Goal: Task Accomplishment & Management: Manage account settings

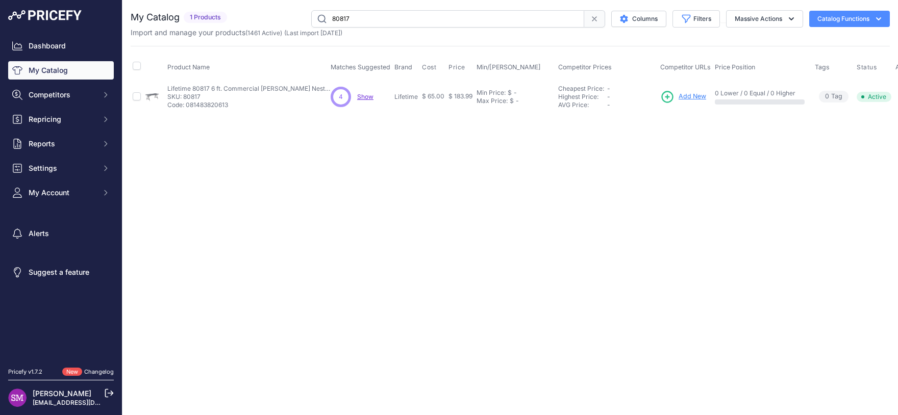
click at [367, 98] on span "Show" at bounding box center [365, 97] width 16 height 8
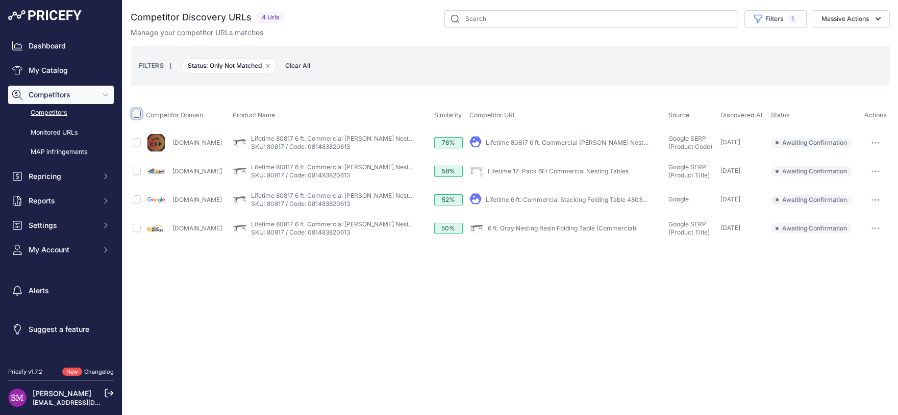
click at [134, 114] on input "checkbox" at bounding box center [137, 114] width 8 height 8
checkbox input "true"
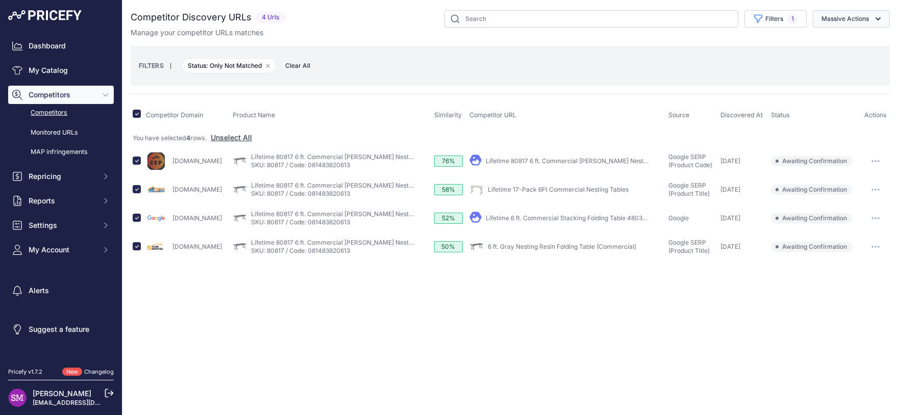
click at [861, 24] on button "Massive Actions" at bounding box center [851, 18] width 77 height 17
click at [859, 39] on span "Confirm Match" at bounding box center [842, 42] width 50 height 9
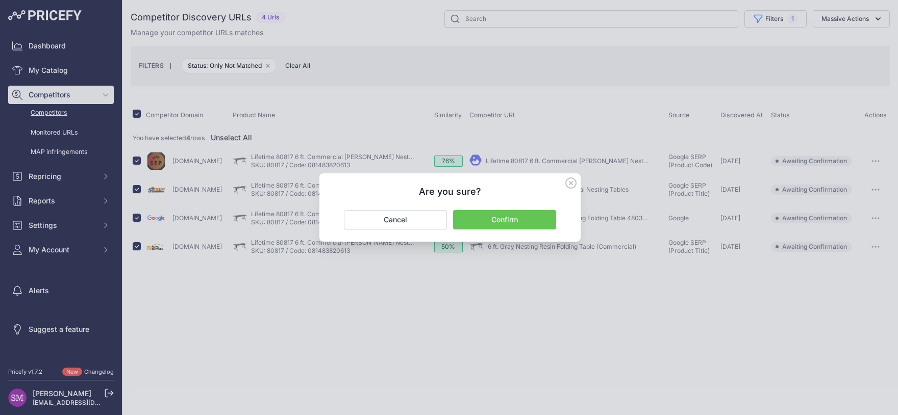
click at [486, 222] on button "Confirm" at bounding box center [504, 219] width 103 height 19
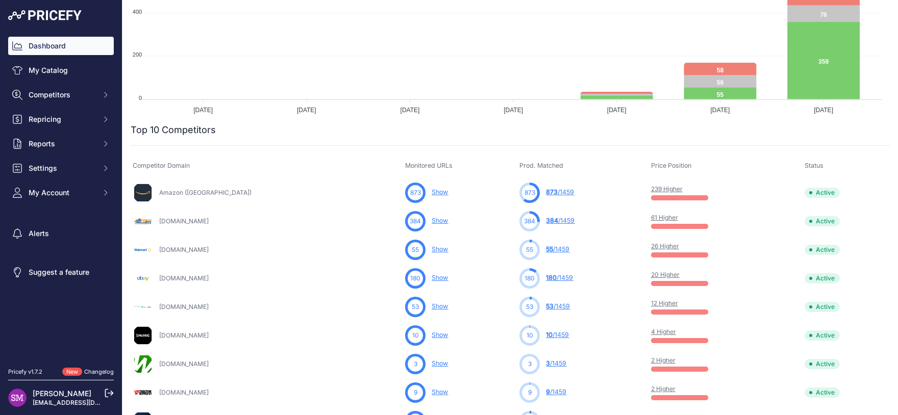
scroll to position [225, 0]
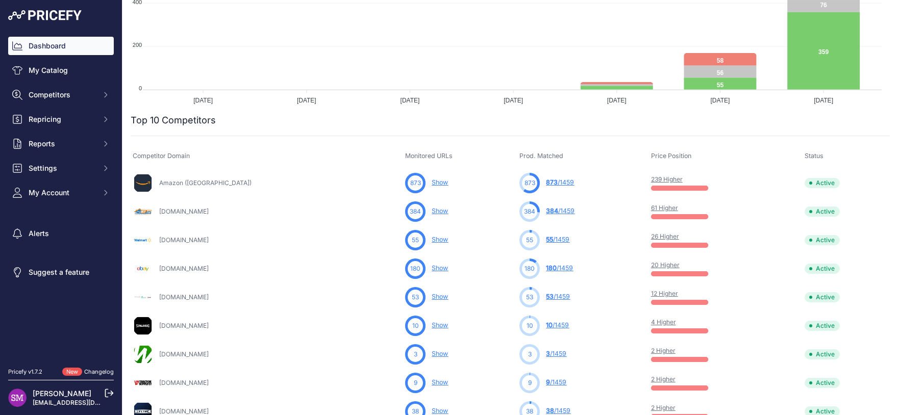
click at [664, 210] on link "61 Higher" at bounding box center [664, 208] width 27 height 8
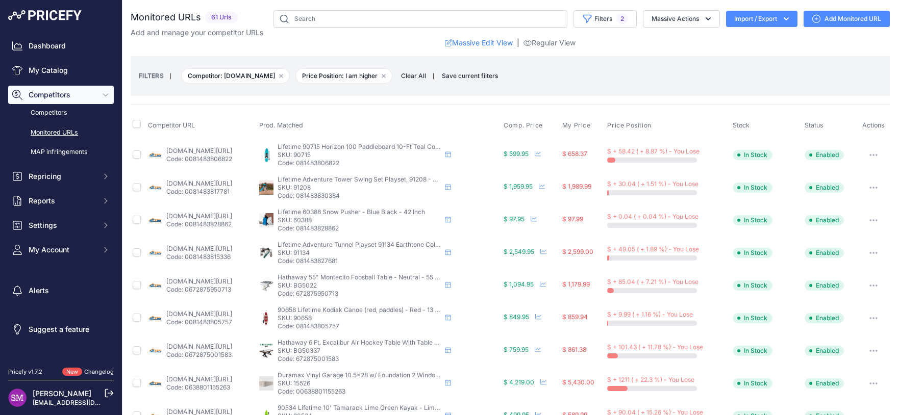
click at [869, 153] on button "button" at bounding box center [874, 155] width 20 height 14
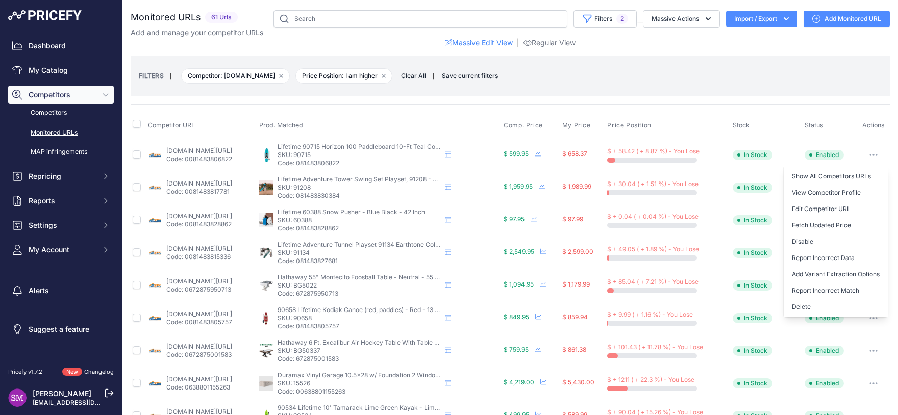
click at [694, 104] on div "Monitored URLs 61 Urls" at bounding box center [510, 417] width 759 height 814
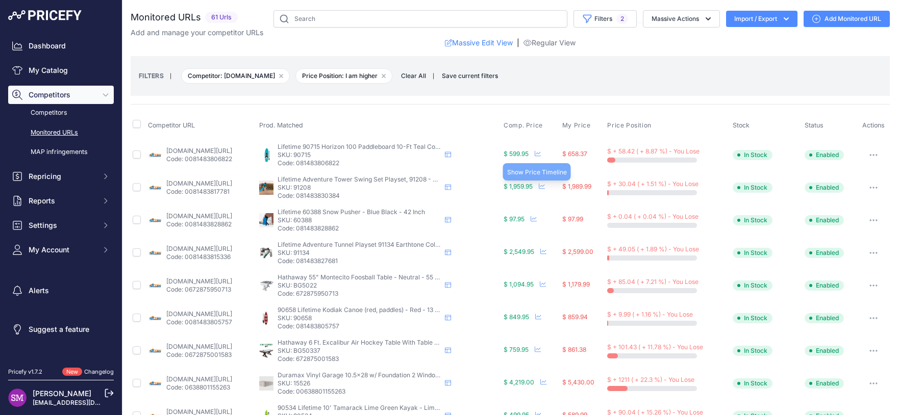
click at [545, 186] on icon at bounding box center [542, 187] width 6 height 6
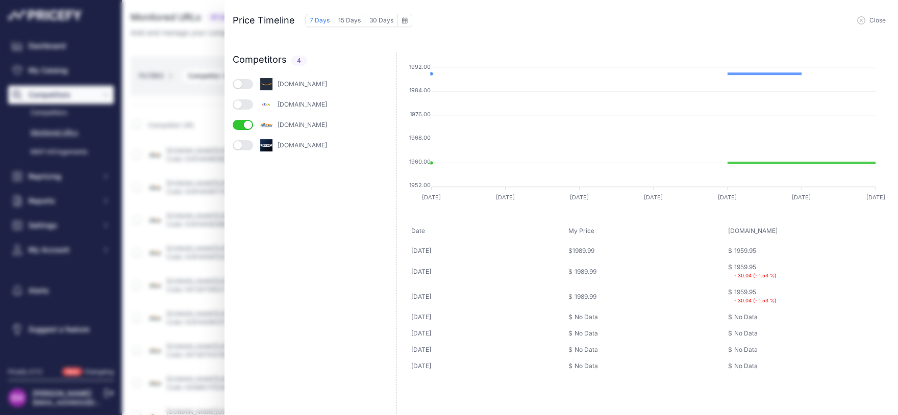
click at [863, 23] on icon "button" at bounding box center [861, 20] width 8 height 8
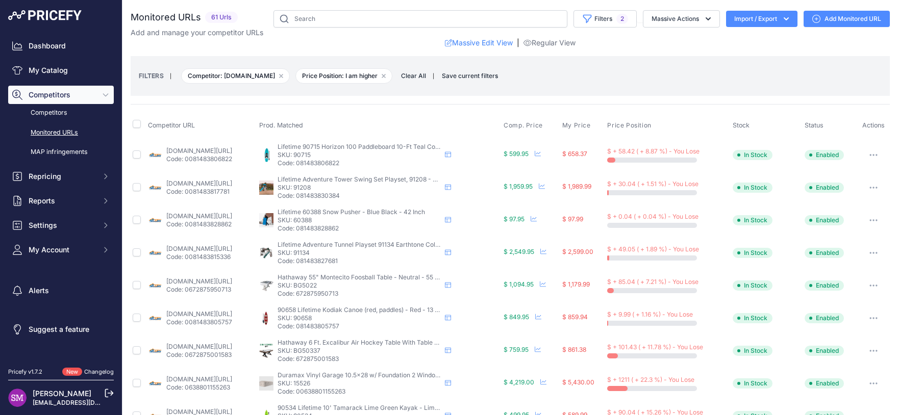
click at [340, 154] on p "SKU: 90715" at bounding box center [359, 155] width 163 height 8
click at [338, 187] on p "SKU: 91208" at bounding box center [359, 188] width 163 height 8
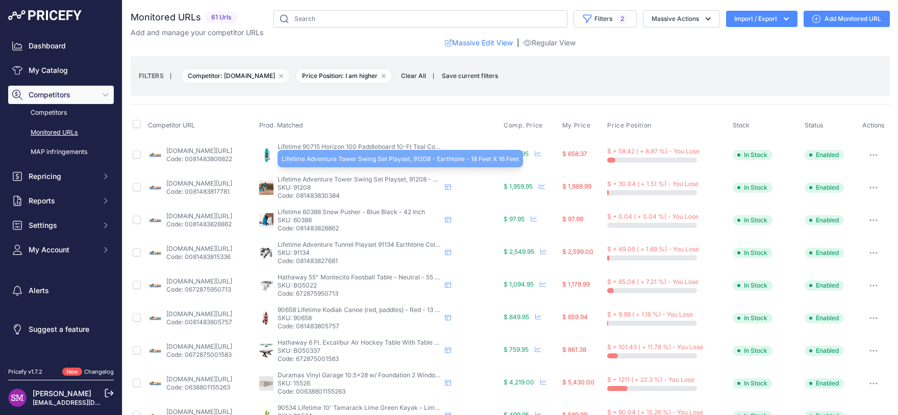
click at [463, 179] on span "Lifetime Adventure Tower Swing Set Playset, 91208 - Earthtone - 18 Feet X 16 Fe…" at bounding box center [396, 180] width 237 height 8
click at [473, 183] on span "Lifetime Adventure Tower Swing Set Playset, 91208 - Earthtone - 18 Feet X 16 Fe…" at bounding box center [396, 180] width 237 height 8
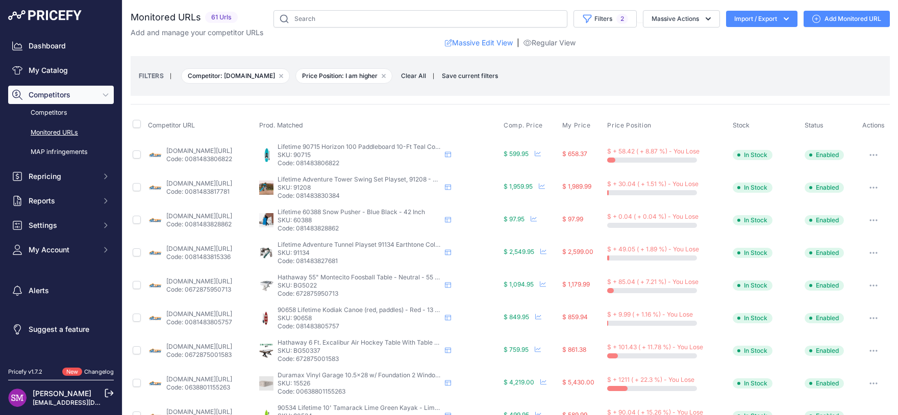
click at [305, 196] on div "Lifetime Adventure Tower Swing Set Playset, 91208 - Earthtone - 18 Feet X 16 Fe…" at bounding box center [379, 188] width 240 height 24
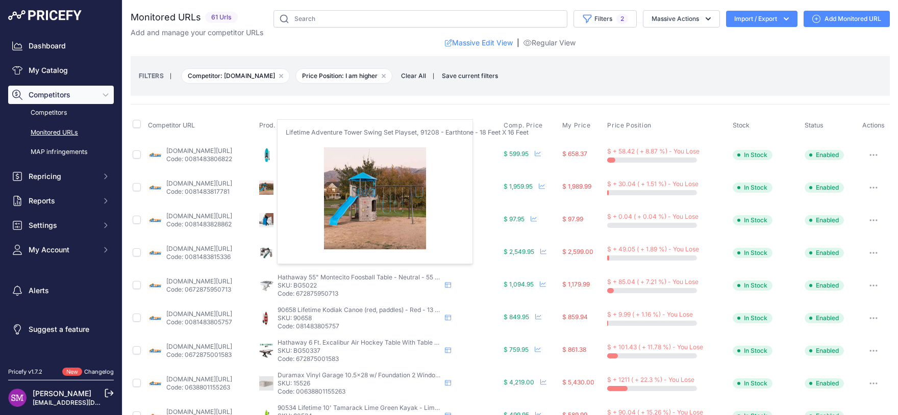
click at [274, 184] on img at bounding box center [266, 188] width 14 height 14
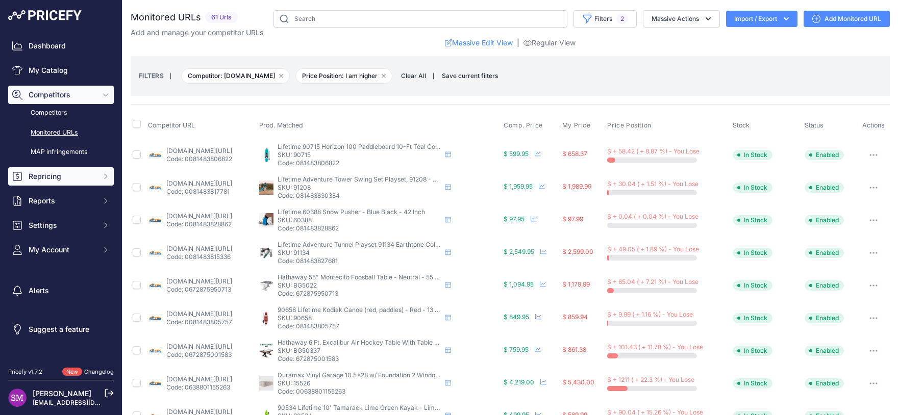
click at [69, 183] on button "Repricing" at bounding box center [61, 176] width 106 height 18
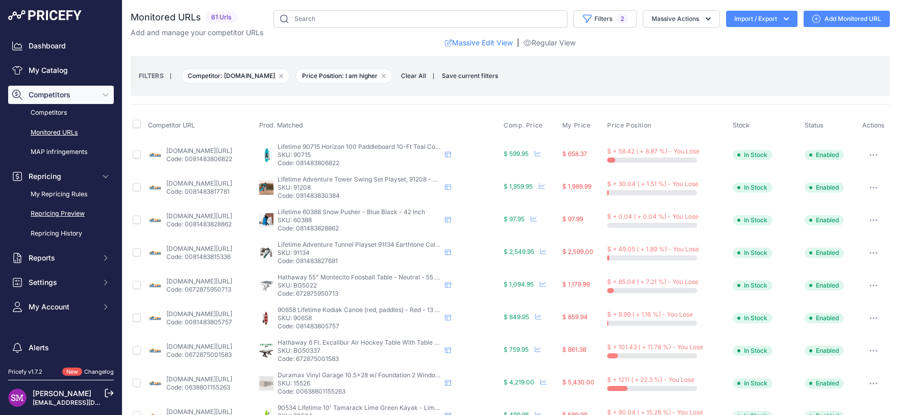
click at [76, 212] on link "Repricing Preview" at bounding box center [61, 214] width 106 height 18
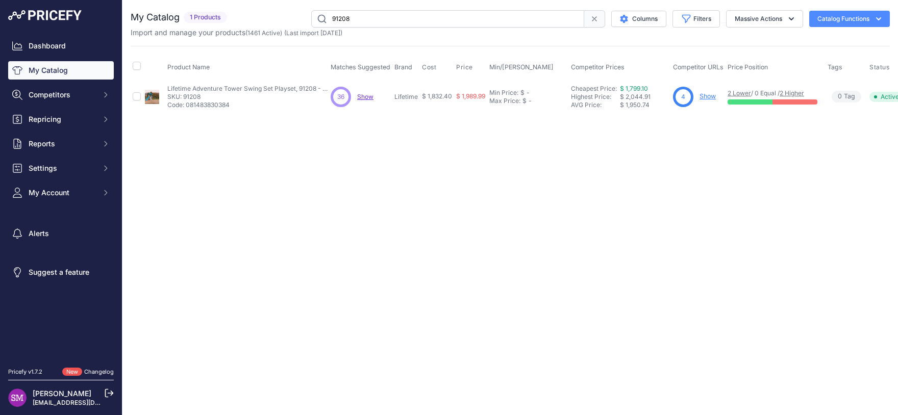
click at [482, 95] on span "$ 1,989.99" at bounding box center [470, 96] width 29 height 8
click at [466, 95] on span "$ 1,989.99" at bounding box center [470, 96] width 29 height 8
click at [441, 93] on span "$ 1,832.40" at bounding box center [437, 96] width 30 height 8
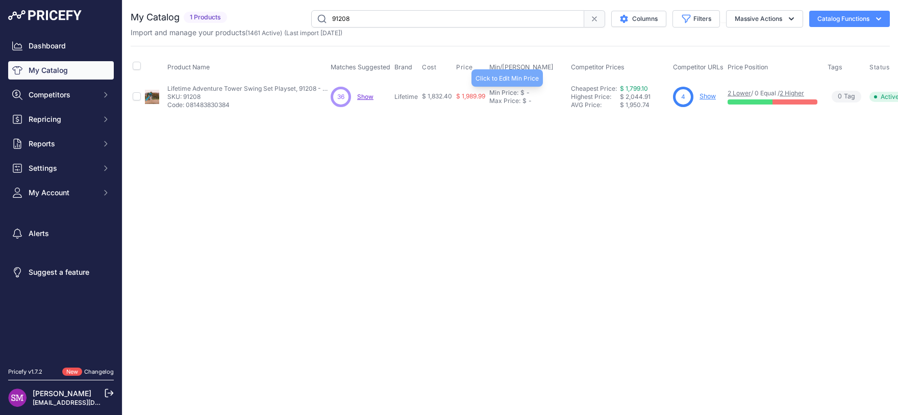
click at [503, 95] on div "Min Price:" at bounding box center [503, 93] width 29 height 8
click at [507, 106] on div "Max Price:" at bounding box center [504, 106] width 31 height 8
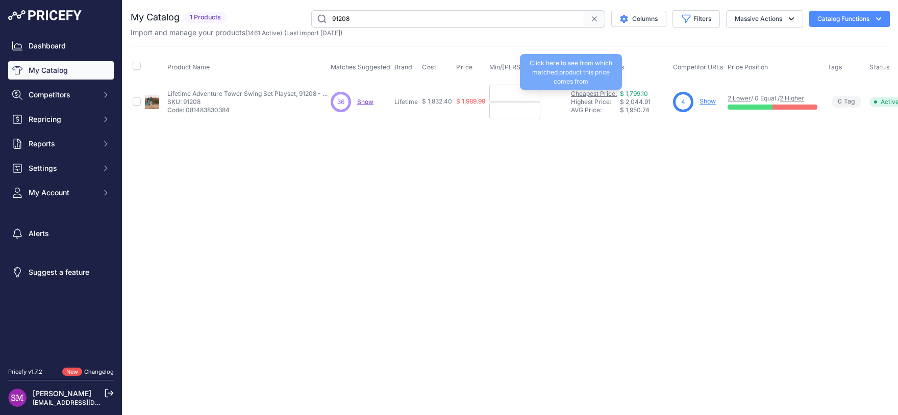
click at [587, 92] on link "Cheapest Price:" at bounding box center [594, 94] width 46 height 8
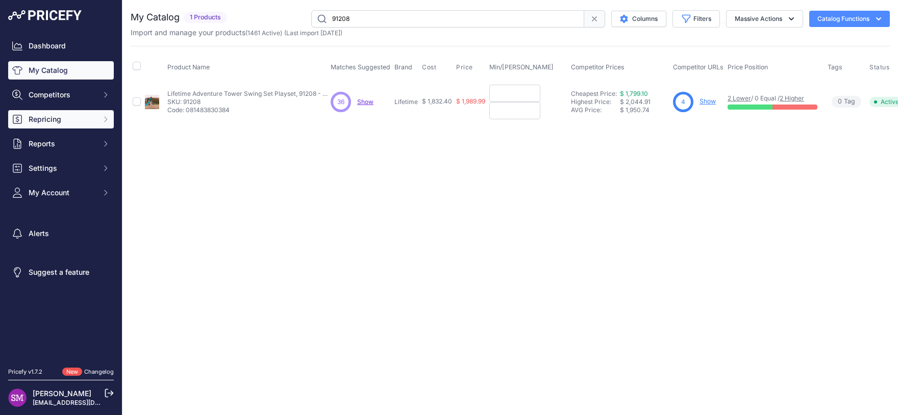
click at [96, 121] on button "Repricing" at bounding box center [61, 119] width 106 height 18
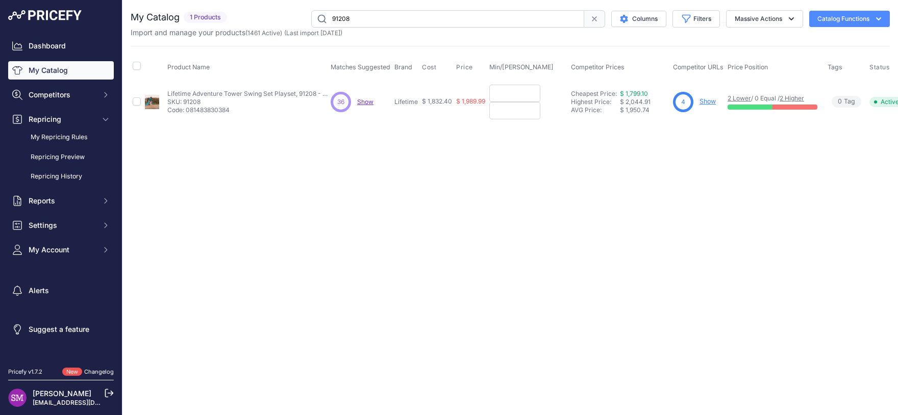
click at [363, 102] on span "Show" at bounding box center [365, 102] width 16 height 8
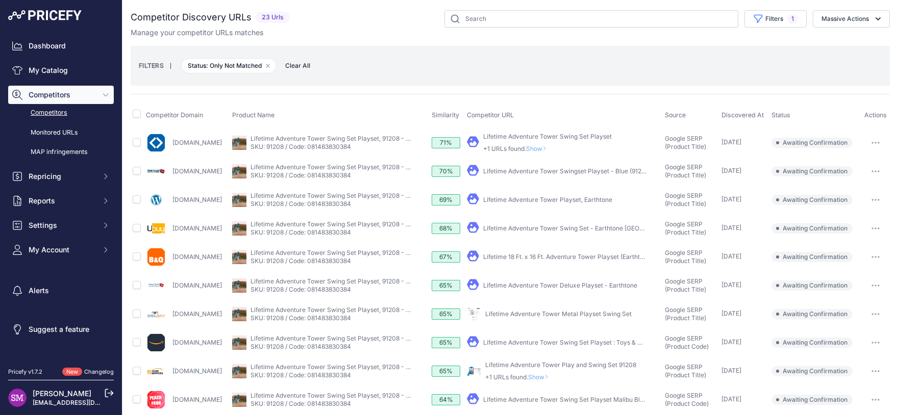
click at [580, 169] on link "Lifetime Adventure Tower Swingset Playset - Blue (91208)" at bounding box center [567, 171] width 168 height 8
click at [134, 170] on input "checkbox" at bounding box center [137, 171] width 8 height 8
checkbox input "true"
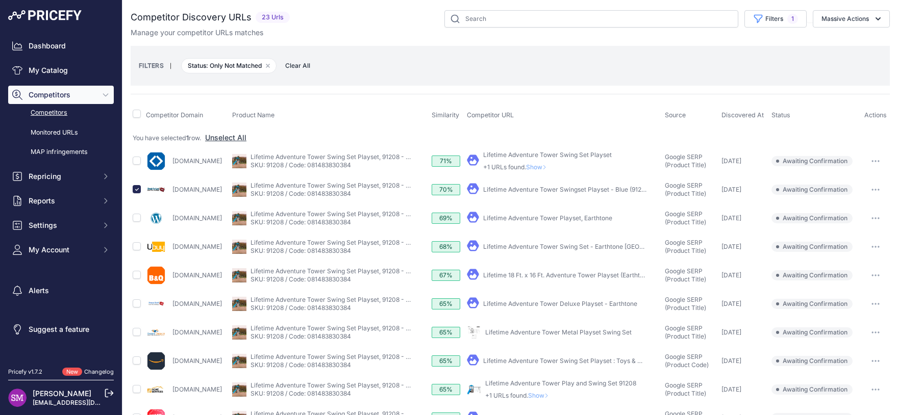
click at [551, 165] on span "Show" at bounding box center [538, 167] width 24 height 8
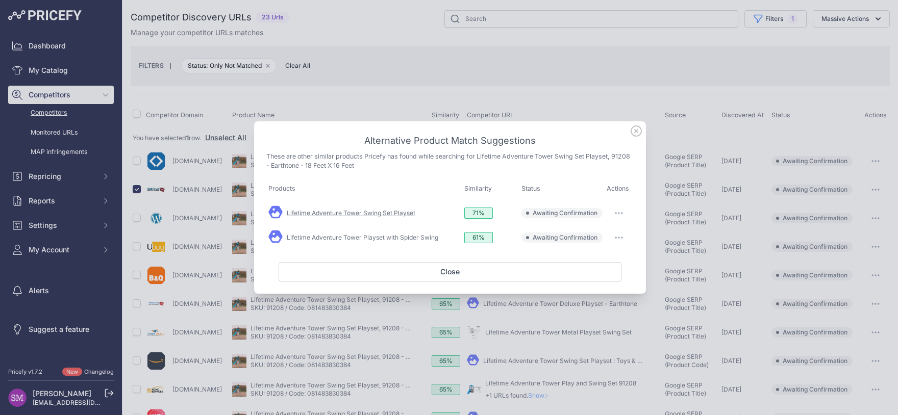
click at [395, 215] on link "Lifetime Adventure Tower Swing Set Playset" at bounding box center [351, 213] width 129 height 8
click at [621, 212] on button "button" at bounding box center [619, 213] width 20 height 14
click at [548, 240] on span "Awaiting Confirmation" at bounding box center [565, 238] width 65 height 8
click at [394, 233] on div "Lifetime Adventure Tower Playset with Spider Swing" at bounding box center [364, 238] width 192 height 16
click at [392, 237] on link "Lifetime Adventure Tower Playset with Spider Swing" at bounding box center [363, 238] width 152 height 8
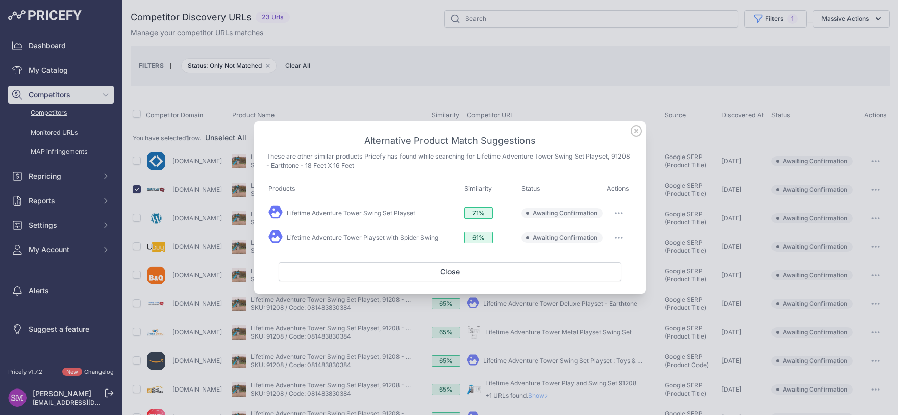
click at [621, 211] on button "button" at bounding box center [619, 213] width 20 height 14
click at [599, 254] on span "Exclude match" at bounding box center [596, 255] width 43 height 8
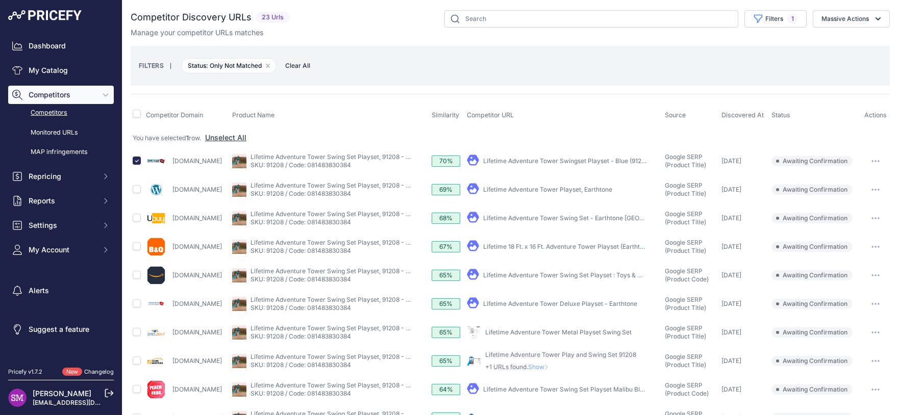
click at [636, 133] on div "You have selected 1 row. Unselect All" at bounding box center [510, 138] width 755 height 11
click at [542, 274] on link "Lifetime Adventure Tower Swing Set Playset : Toys & Games" at bounding box center [570, 276] width 175 height 8
click at [872, 276] on icon "button" at bounding box center [876, 276] width 8 height 2
click at [0, 0] on button "Confirm match" at bounding box center [0, 0] width 0 height 0
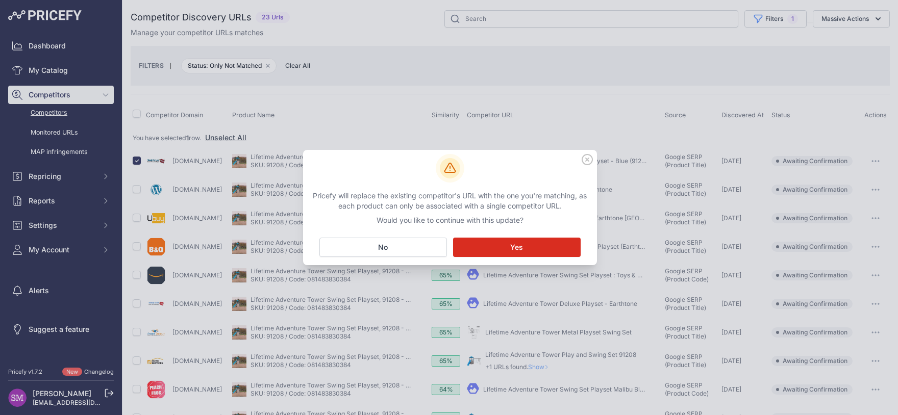
click at [585, 160] on icon at bounding box center [587, 159] width 11 height 11
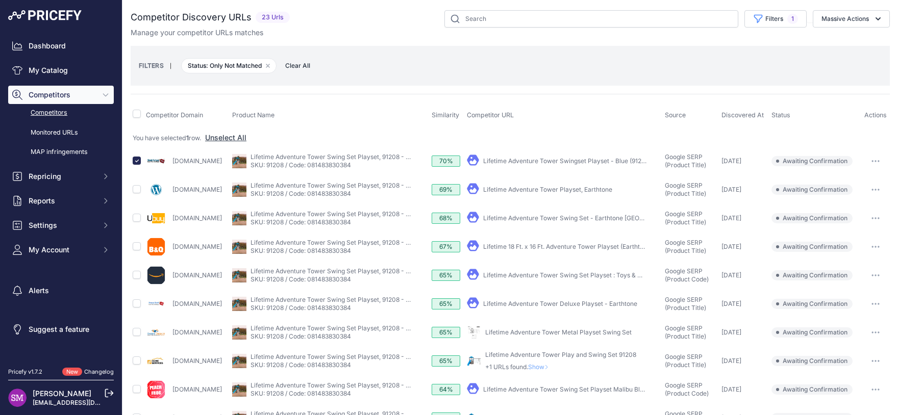
click at [531, 304] on link "Lifetime Adventure Tower Deluxe Playset - Earthtone" at bounding box center [560, 304] width 154 height 8
click at [528, 332] on link "Lifetime Adventure Tower Metal Playset Swing Set" at bounding box center [558, 333] width 146 height 8
click at [868, 157] on button "button" at bounding box center [876, 161] width 20 height 14
click at [853, 182] on button "Confirm match" at bounding box center [846, 183] width 84 height 16
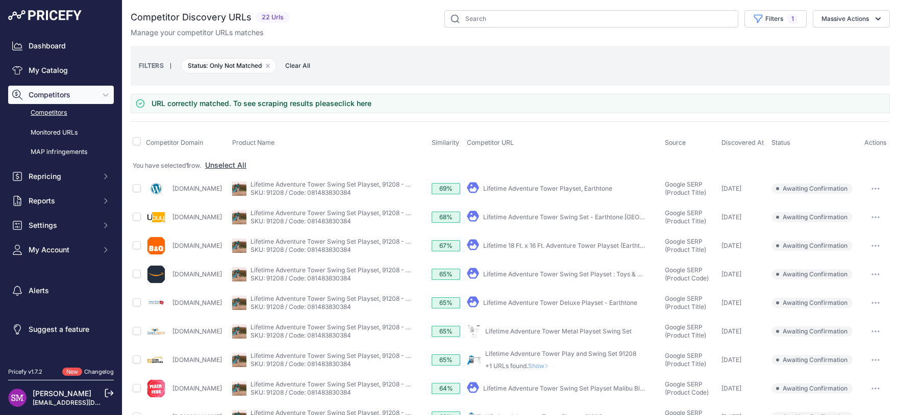
click at [586, 302] on link "Lifetime Adventure Tower Deluxe Playset - Earthtone" at bounding box center [560, 303] width 154 height 8
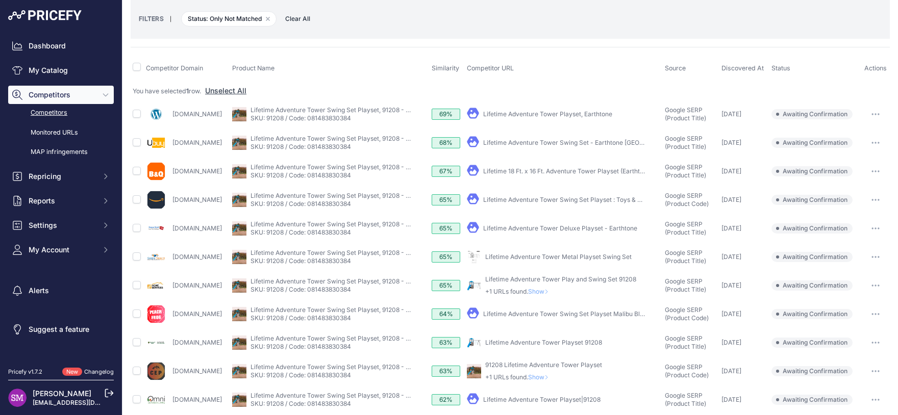
scroll to position [90, 0]
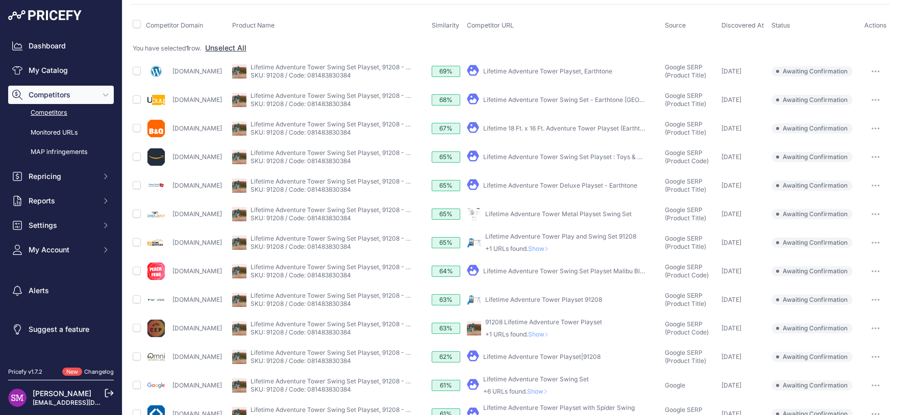
click at [602, 303] on link "Lifetime Adventure Tower Playset 91208" at bounding box center [543, 300] width 117 height 8
click at [872, 298] on button "button" at bounding box center [876, 300] width 20 height 14
click at [0, 0] on button "Confirm match" at bounding box center [0, 0] width 0 height 0
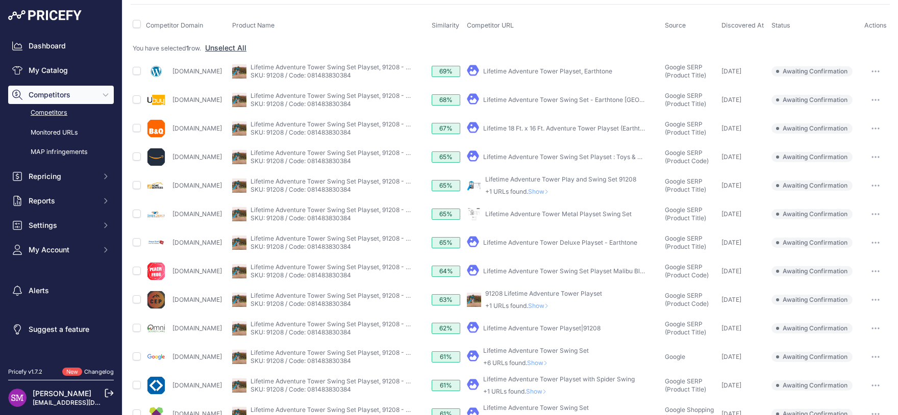
drag, startPoint x: 533, startPoint y: 249, endPoint x: 595, endPoint y: 242, distance: 62.1
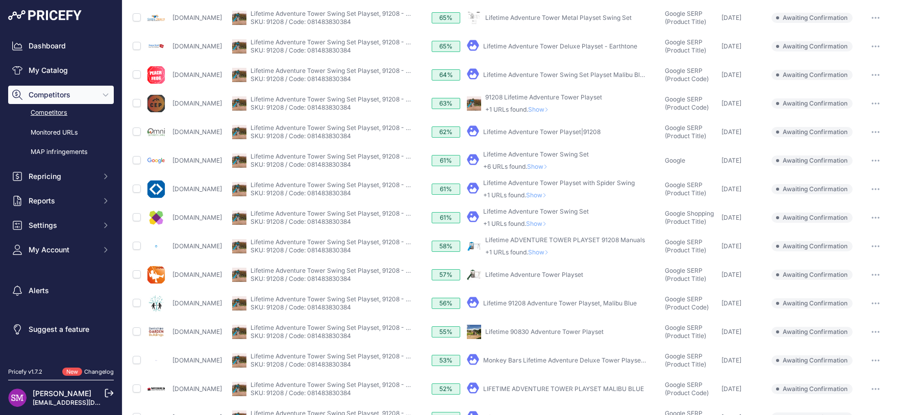
scroll to position [345, 0]
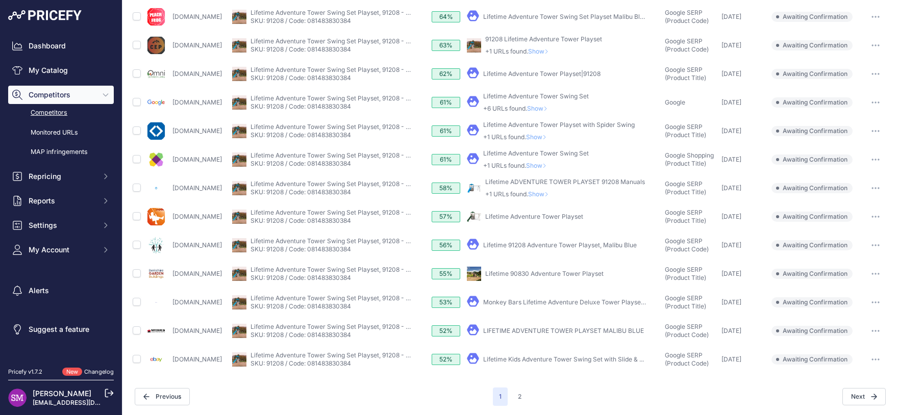
click at [869, 131] on button "button" at bounding box center [876, 131] width 20 height 14
click at [0, 0] on button "Exclude match" at bounding box center [0, 0] width 0 height 0
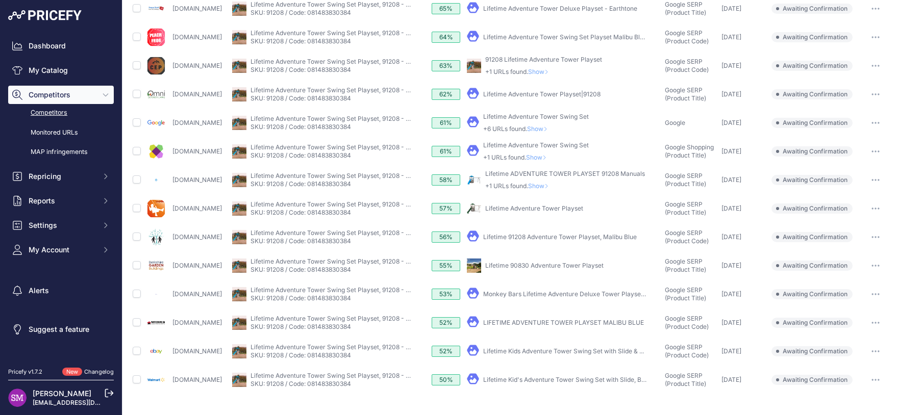
scroll to position [321, 0]
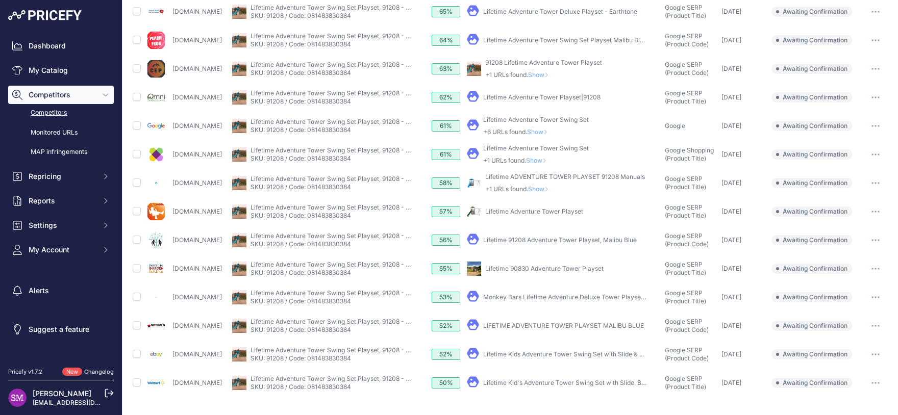
click at [869, 72] on button "button" at bounding box center [876, 69] width 20 height 14
click at [0, 0] on button "Confirm match" at bounding box center [0, 0] width 0 height 0
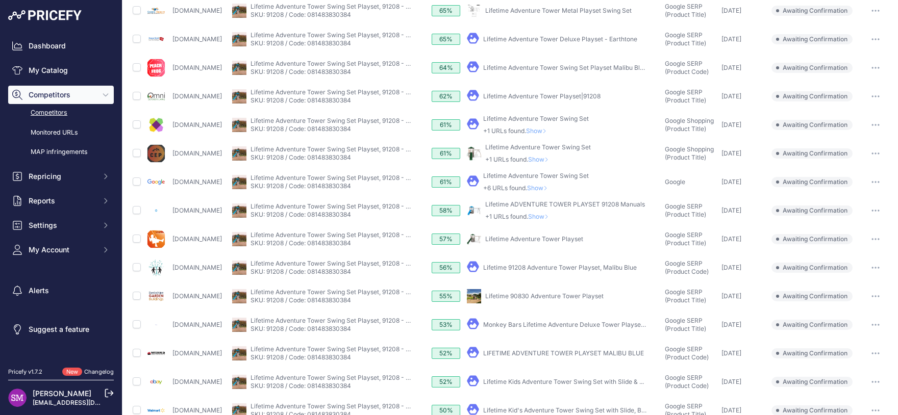
scroll to position [349, 0]
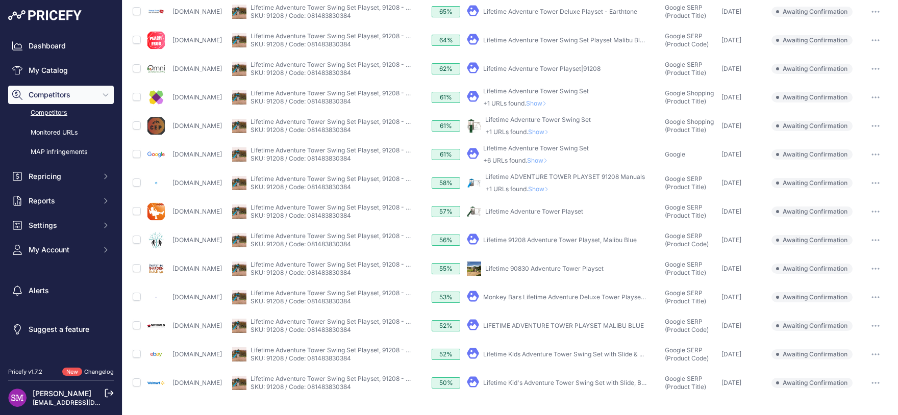
click at [553, 129] on span "Show" at bounding box center [540, 132] width 24 height 8
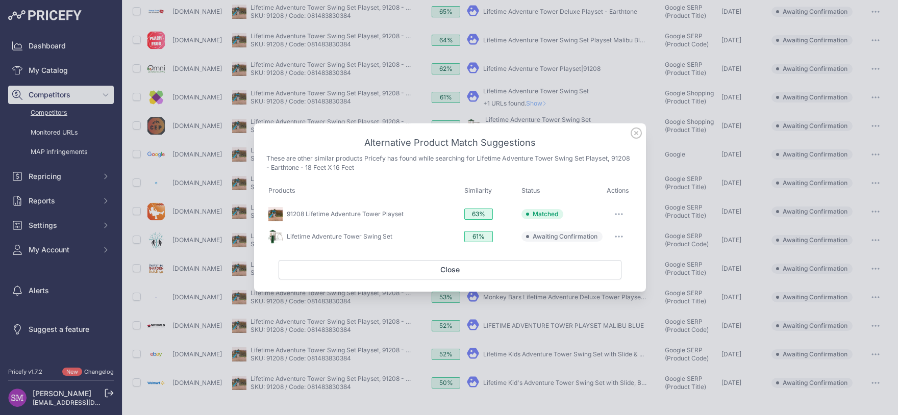
click at [621, 230] on button "button" at bounding box center [619, 237] width 20 height 14
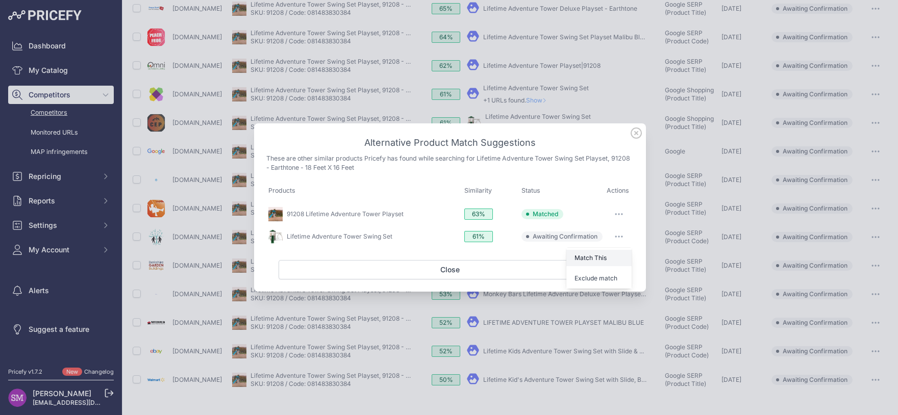
scroll to position [321, 0]
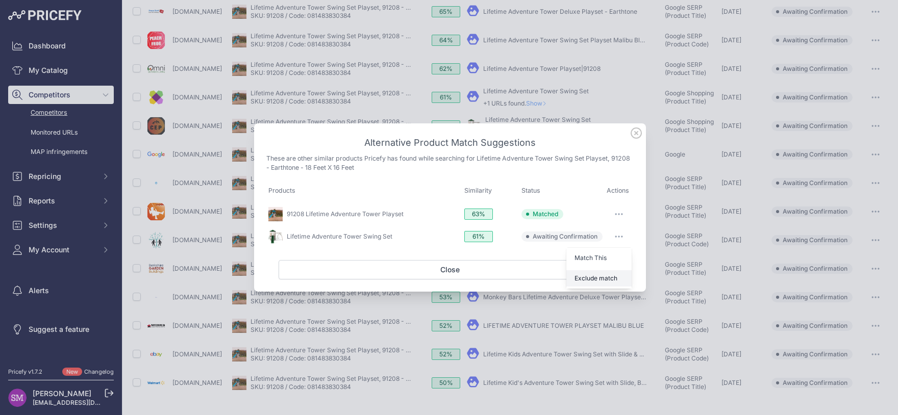
click at [593, 280] on span "Exclude match" at bounding box center [596, 279] width 43 height 8
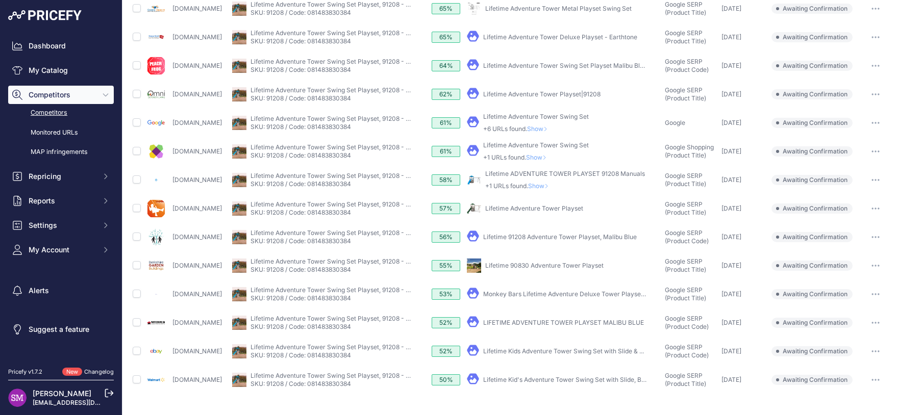
scroll to position [294, 0]
click at [583, 379] on link "Lifetime Kid's Adventure Tower Swing Set with Slide, Belt ..." at bounding box center [568, 381] width 171 height 8
click at [873, 379] on button "button" at bounding box center [876, 381] width 20 height 14
click at [0, 0] on button "Confirm match" at bounding box center [0, 0] width 0 height 0
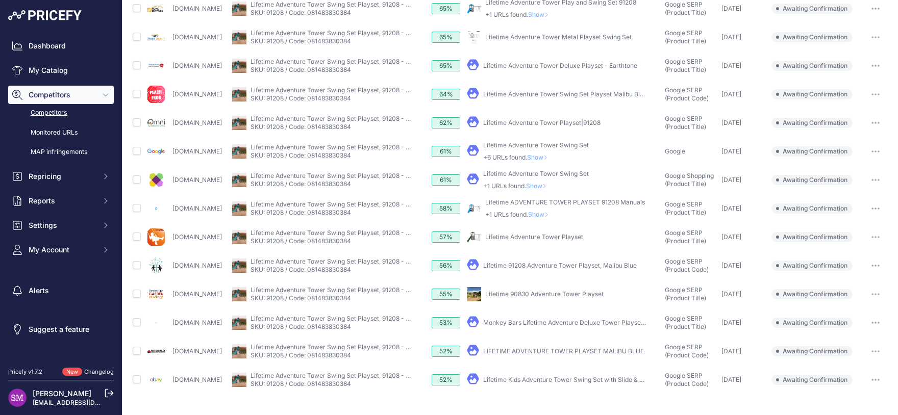
scroll to position [293, 0]
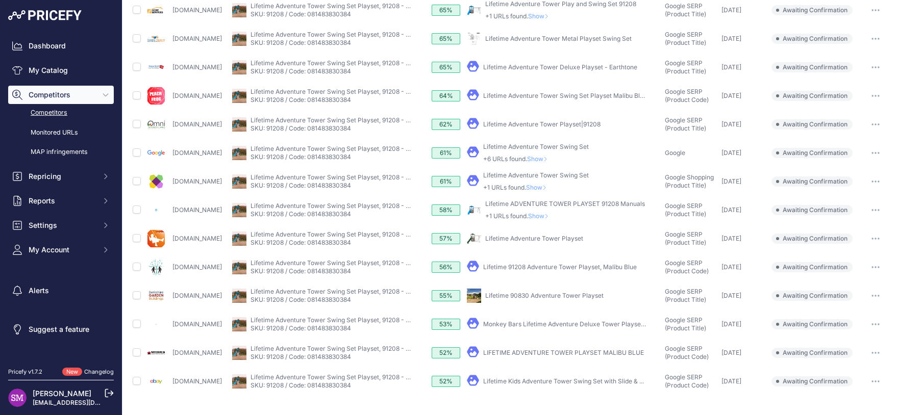
click at [569, 351] on link "LIFETIME ADVENTURE TOWER PLAYSET MALIBU BLUE" at bounding box center [563, 353] width 161 height 8
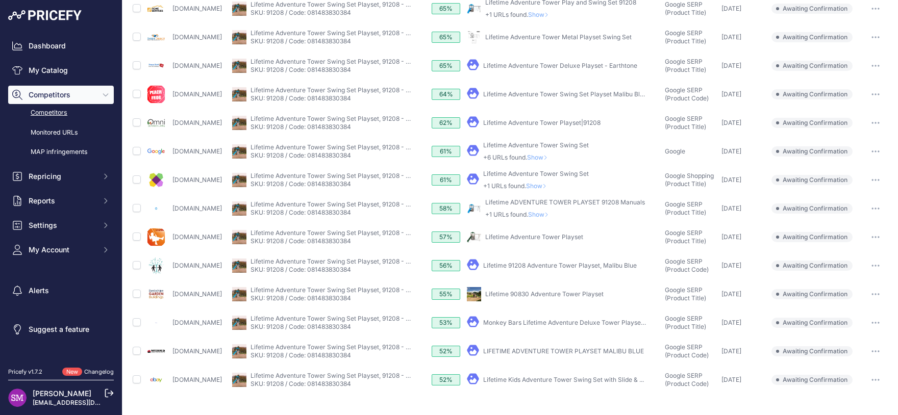
scroll to position [265, 0]
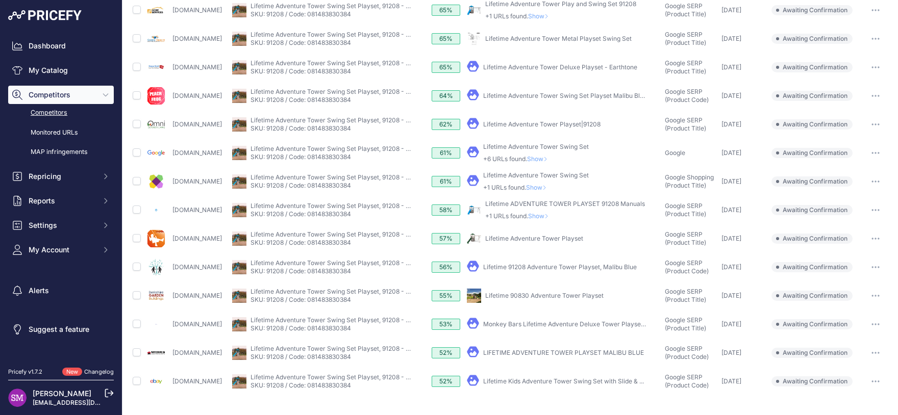
click at [587, 381] on link "Lifetime Kids Adventure Tower Swing Set with Slide & ..." at bounding box center [563, 382] width 161 height 8
click at [872, 381] on icon "button" at bounding box center [876, 382] width 8 height 2
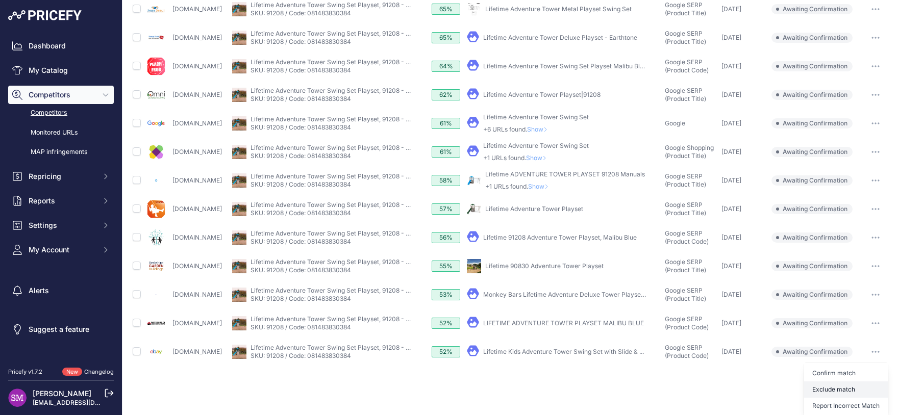
click at [0, 0] on button "Exclude match" at bounding box center [0, 0] width 0 height 0
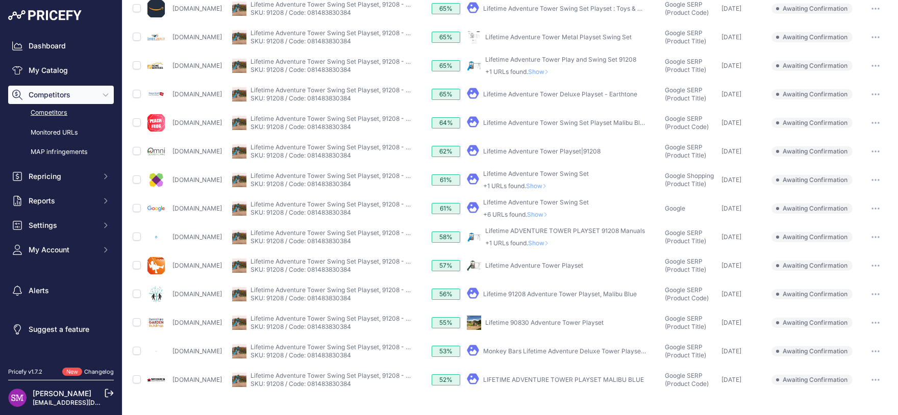
scroll to position [237, 0]
click at [546, 185] on icon at bounding box center [545, 187] width 2 height 4
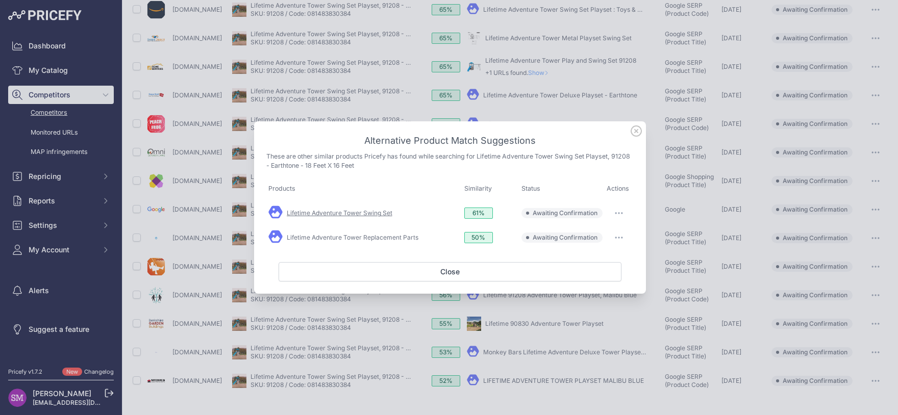
click at [379, 214] on link "Lifetime Adventure Tower Swing Set" at bounding box center [340, 213] width 106 height 8
click at [406, 242] on div "Lifetime Adventure Tower Replacement Parts" at bounding box center [364, 238] width 192 height 16
click at [631, 134] on div "Alternative Product Match Suggestions These are other similar products Pricefy …" at bounding box center [450, 207] width 392 height 173
click at [633, 132] on icon at bounding box center [636, 131] width 11 height 11
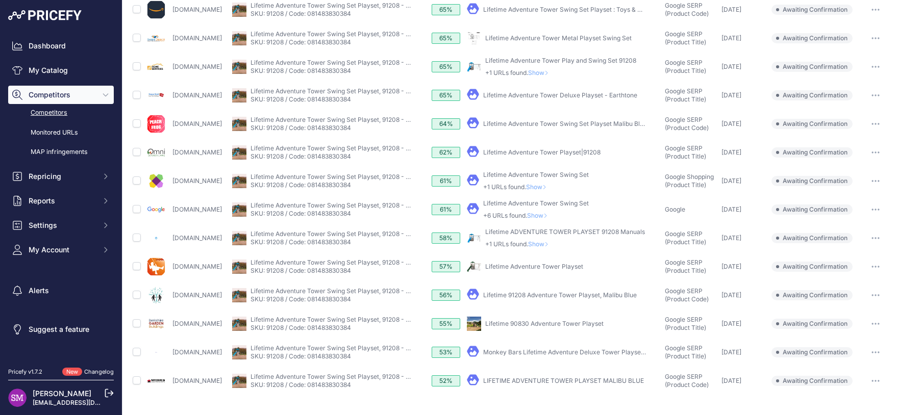
scroll to position [13, 0]
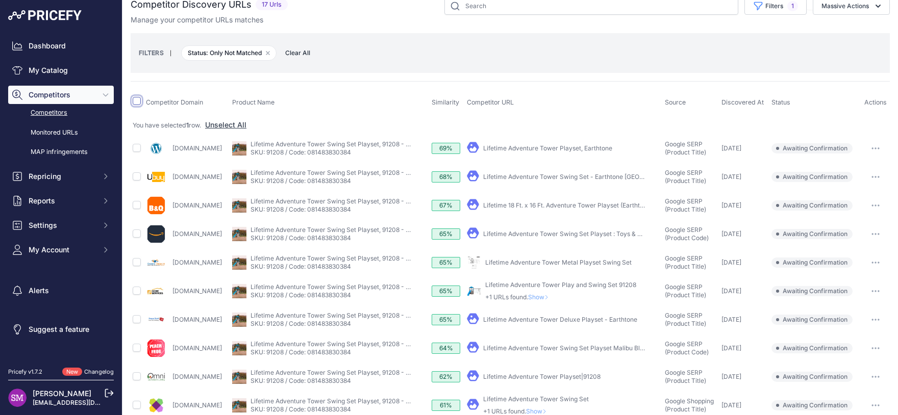
click at [137, 99] on input "checkbox" at bounding box center [137, 101] width 8 height 8
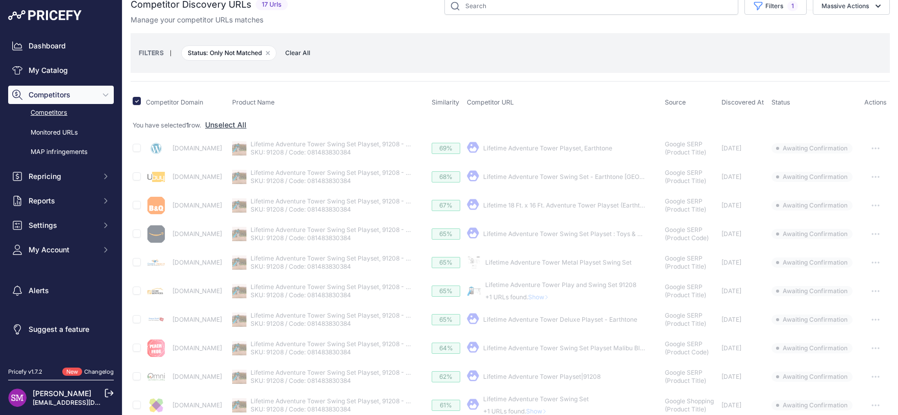
click at [854, 8] on button "Massive Actions" at bounding box center [851, 5] width 77 height 17
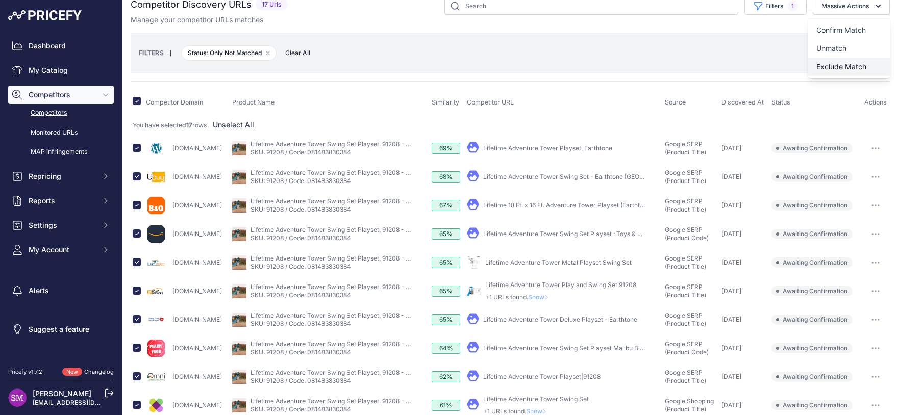
click at [841, 66] on span "Exclude Match" at bounding box center [842, 66] width 50 height 9
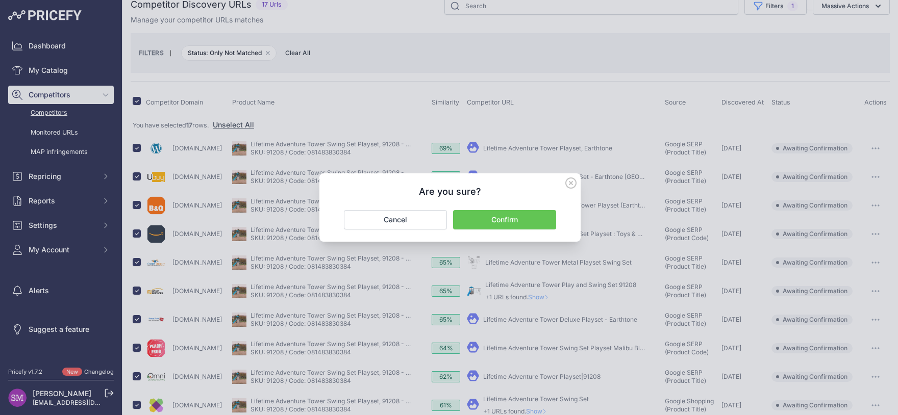
click at [533, 218] on button "Confirm" at bounding box center [504, 219] width 103 height 19
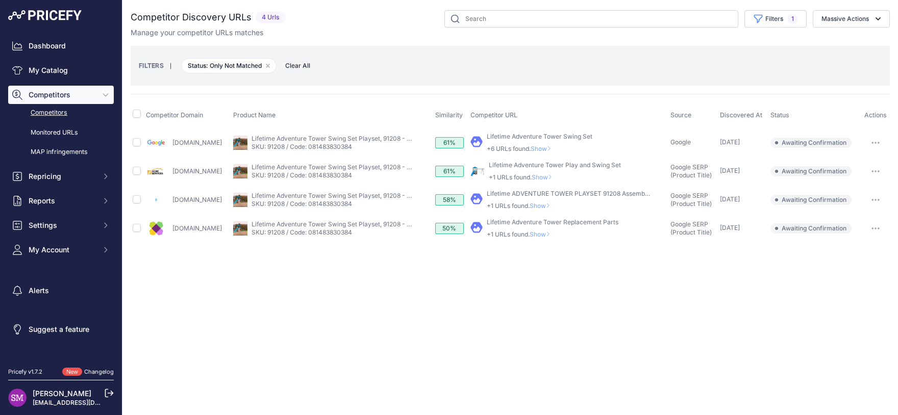
scroll to position [0, 0]
click at [545, 177] on span "Show" at bounding box center [544, 178] width 24 height 8
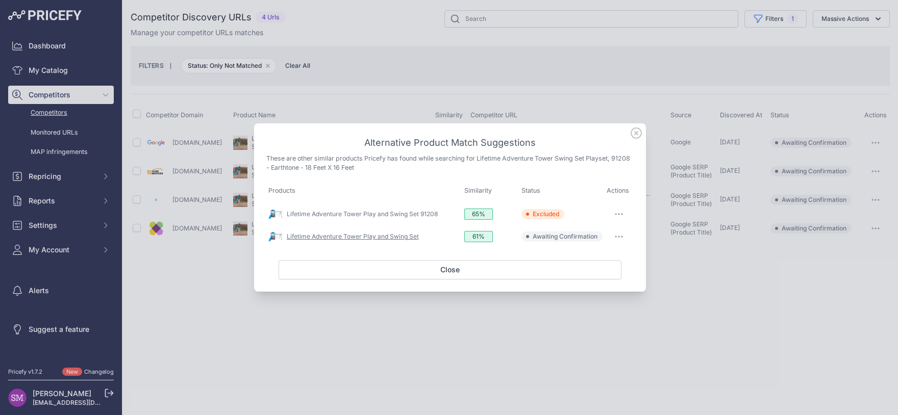
click at [390, 240] on link "Lifetime Adventure Tower Play and Swing Set" at bounding box center [353, 237] width 132 height 8
click at [618, 238] on icon "button" at bounding box center [619, 237] width 8 height 2
click at [603, 257] on span "Match This" at bounding box center [591, 258] width 32 height 8
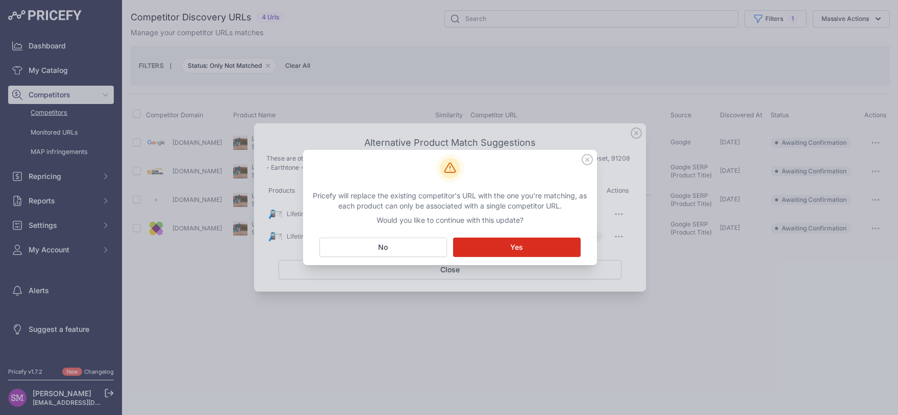
click at [523, 255] on button "Matching... Yes" at bounding box center [517, 247] width 128 height 19
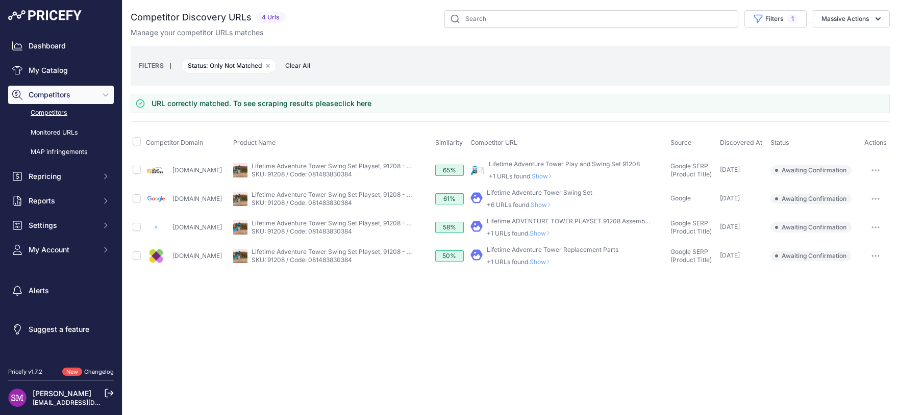
click at [540, 261] on span "Show" at bounding box center [542, 262] width 24 height 8
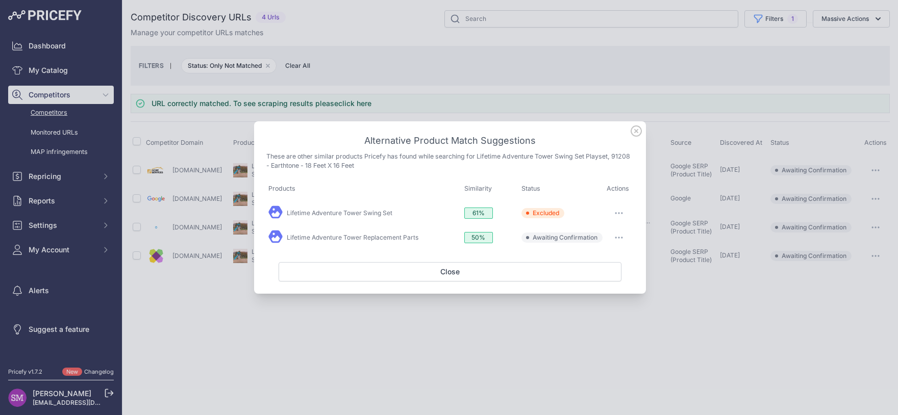
click at [623, 236] on button "button" at bounding box center [619, 238] width 20 height 14
click at [599, 280] on span "Exclude match" at bounding box center [596, 280] width 43 height 8
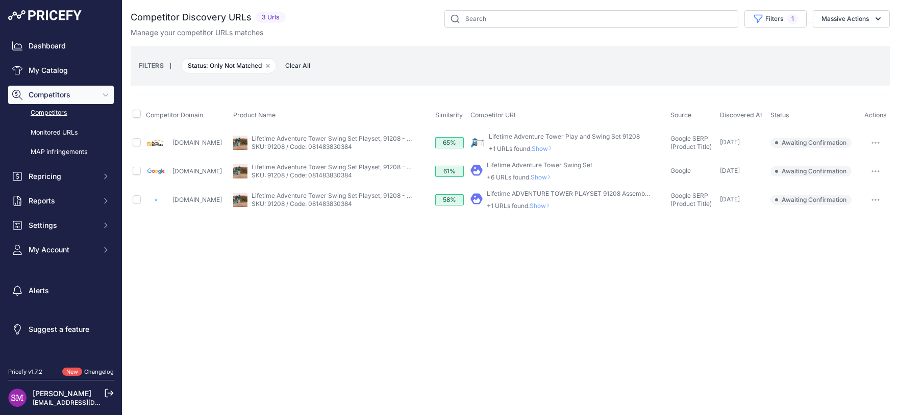
click at [545, 149] on span "Show" at bounding box center [544, 149] width 24 height 8
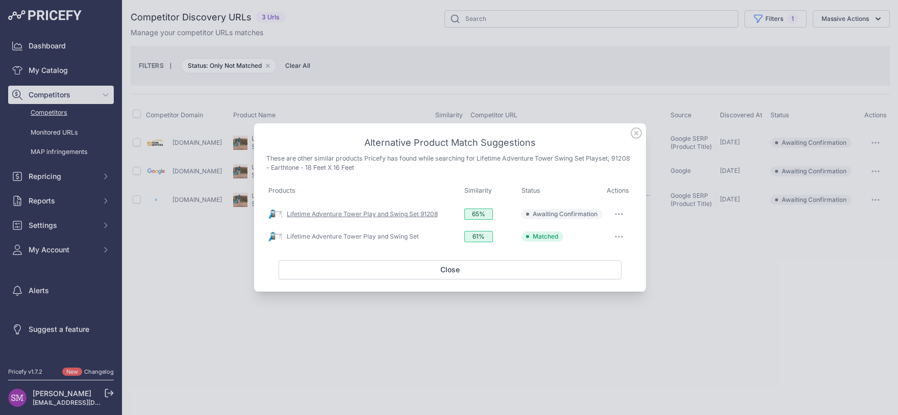
click at [421, 214] on link "Lifetime Adventure Tower Play and Swing Set 91208" at bounding box center [362, 214] width 151 height 8
click at [406, 240] on link "Lifetime Adventure Tower Play and Swing Set" at bounding box center [353, 237] width 132 height 8
click at [619, 236] on icon "button" at bounding box center [619, 237] width 8 height 2
click at [618, 214] on icon "button" at bounding box center [619, 214] width 8 height 2
click at [602, 241] on button "Match This" at bounding box center [599, 236] width 65 height 16
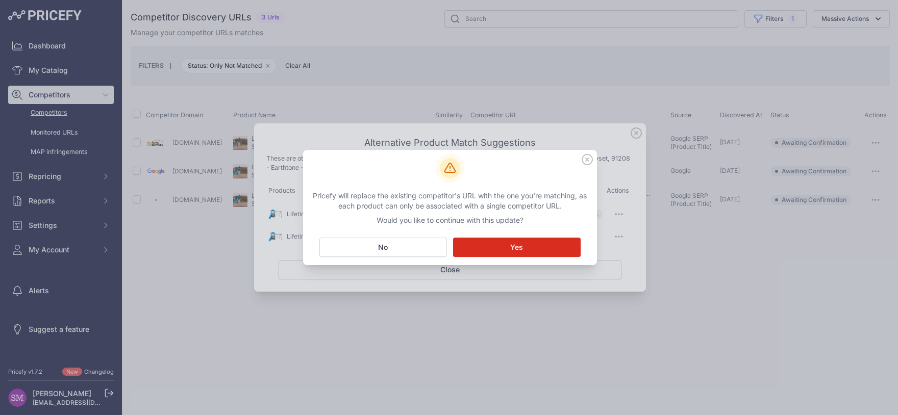
click at [529, 243] on button "Matching... Yes" at bounding box center [517, 247] width 128 height 19
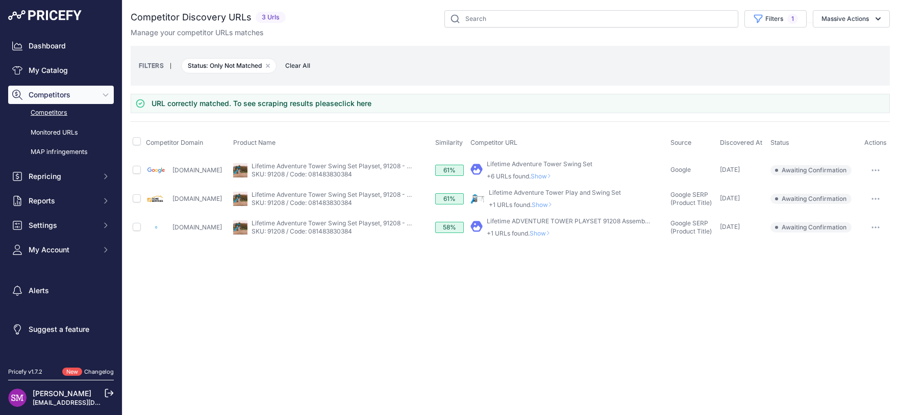
click at [547, 202] on span "Show" at bounding box center [544, 205] width 24 height 8
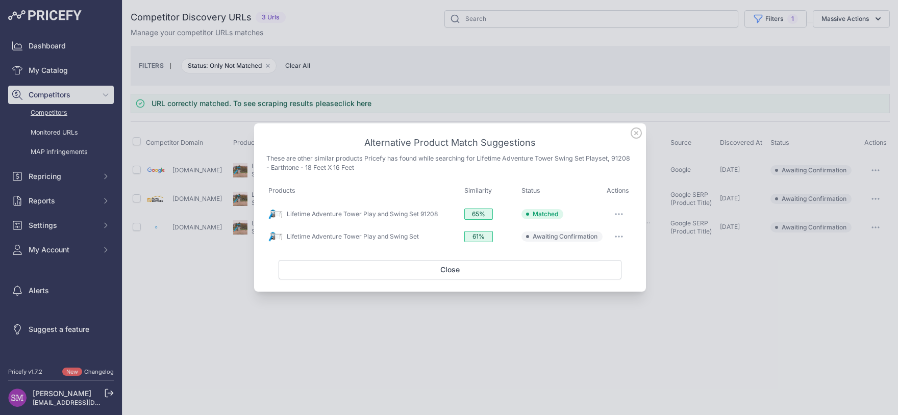
click at [618, 237] on icon "button" at bounding box center [619, 237] width 8 height 2
click at [595, 281] on span "Exclude match" at bounding box center [596, 279] width 43 height 8
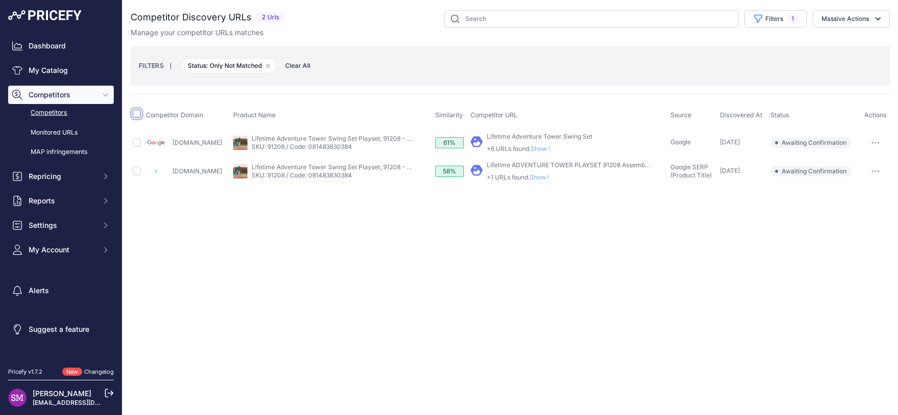
click at [140, 113] on input "checkbox" at bounding box center [137, 114] width 8 height 8
checkbox input "true"
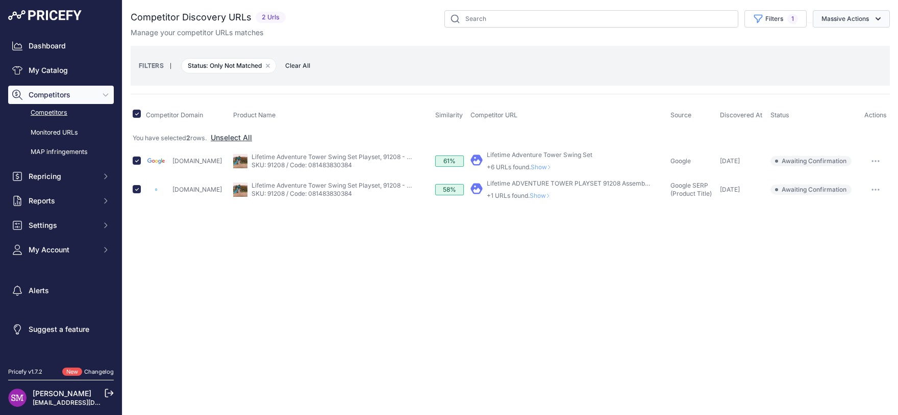
click at [841, 20] on button "Massive Actions" at bounding box center [851, 18] width 77 height 17
click at [837, 76] on span "Exclude Match" at bounding box center [842, 79] width 50 height 9
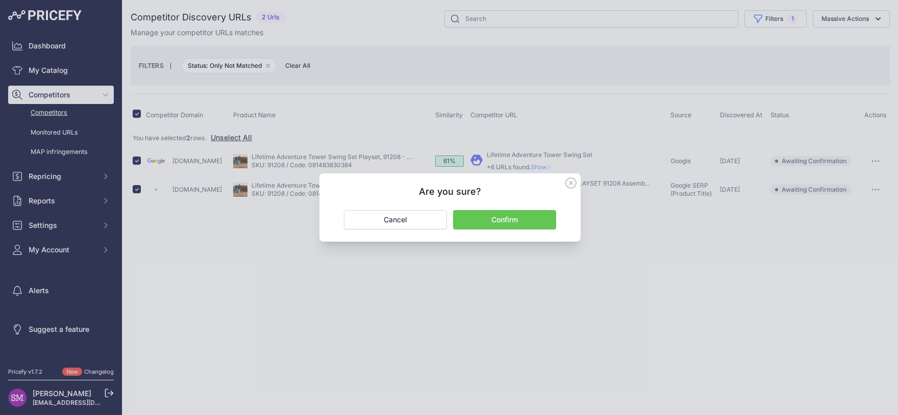
click at [522, 219] on button "Confirm" at bounding box center [504, 219] width 103 height 19
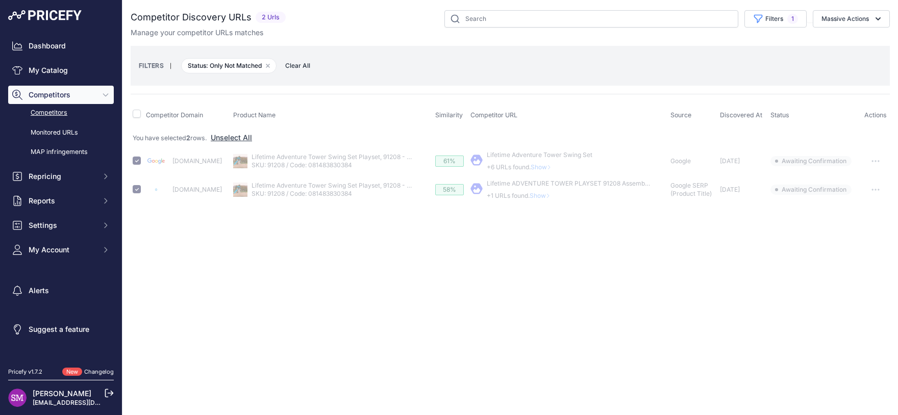
checkbox input "false"
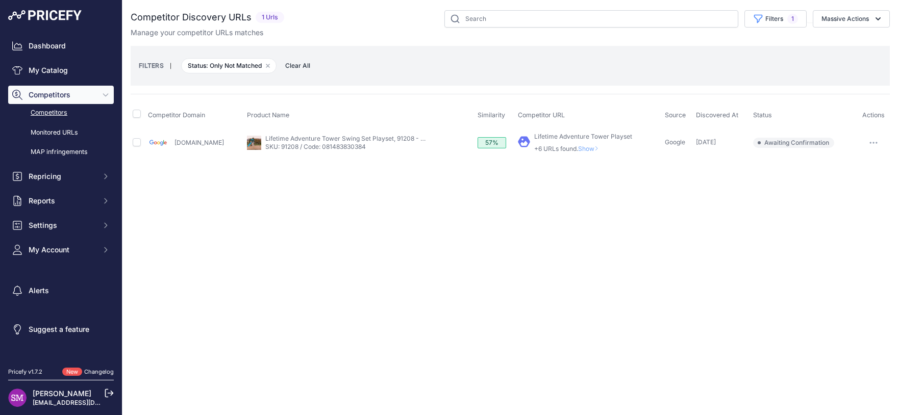
click at [584, 149] on span "Show" at bounding box center [590, 149] width 24 height 8
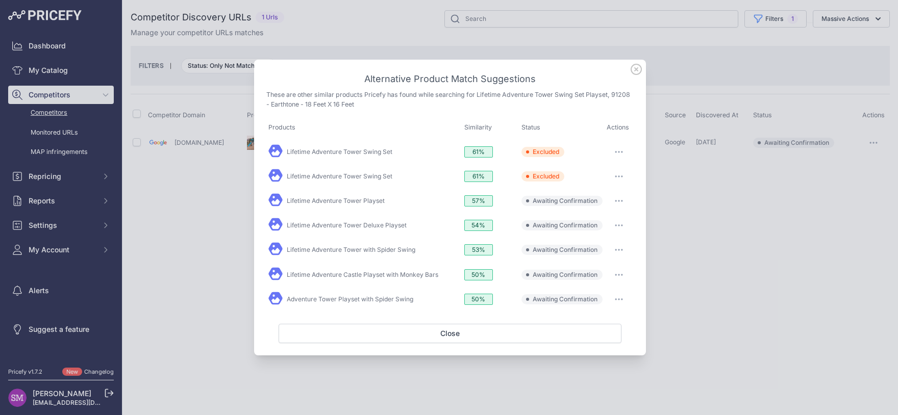
click at [618, 202] on icon "button" at bounding box center [619, 201] width 8 height 2
click at [609, 243] on span "Exclude match" at bounding box center [596, 243] width 43 height 8
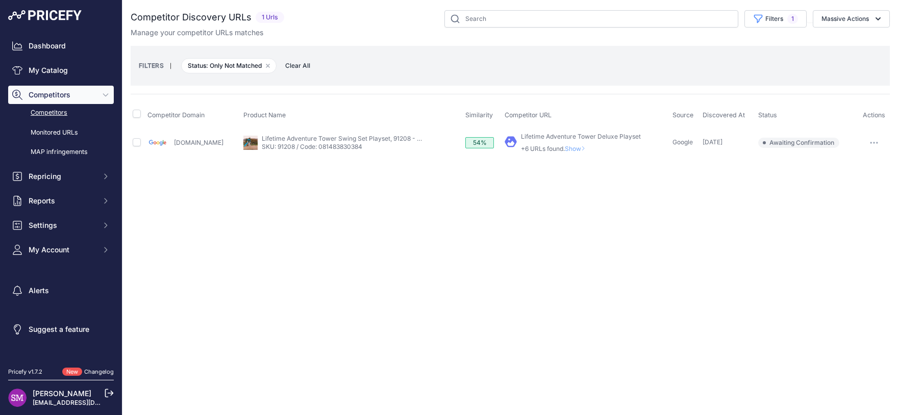
click at [576, 149] on span "Show" at bounding box center [577, 149] width 24 height 8
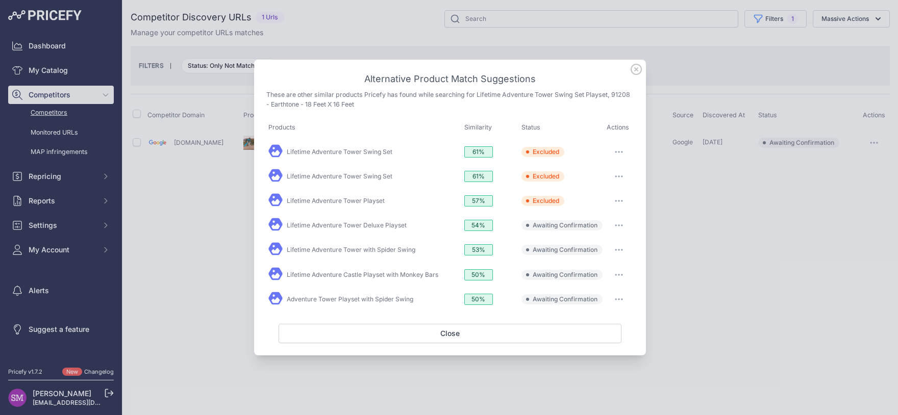
click at [638, 71] on icon at bounding box center [636, 69] width 11 height 11
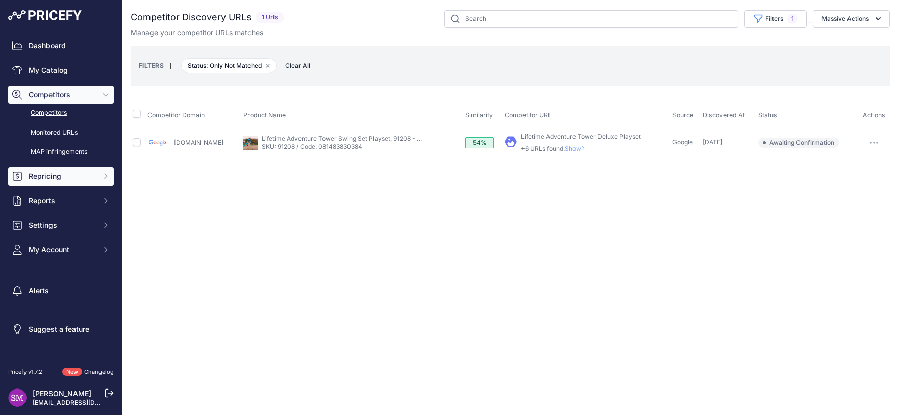
click at [67, 175] on span "Repricing" at bounding box center [62, 176] width 67 height 10
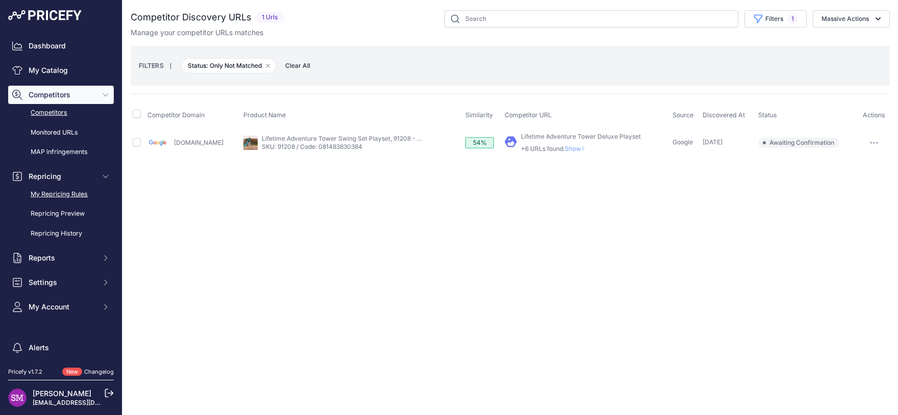
click at [62, 194] on link "My Repricing Rules" at bounding box center [61, 195] width 106 height 18
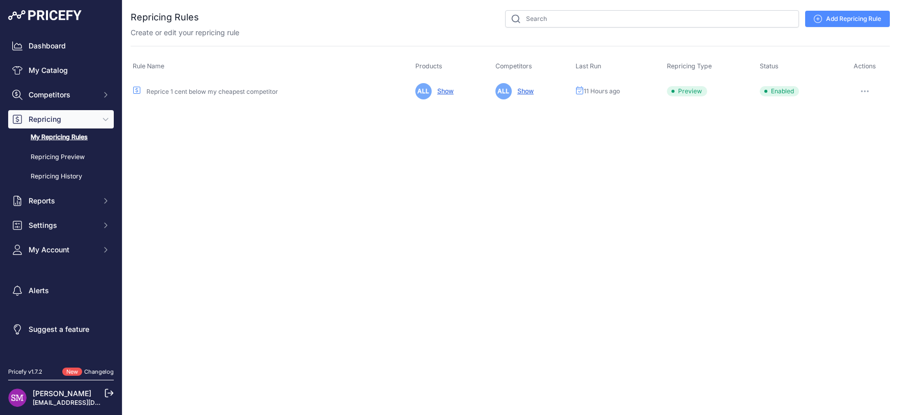
click at [529, 93] on link "Show" at bounding box center [523, 91] width 20 height 8
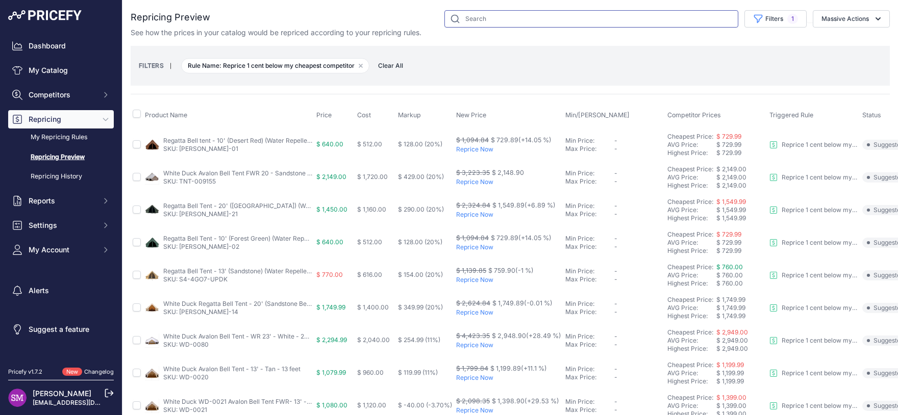
click at [485, 19] on input "text" at bounding box center [592, 18] width 294 height 17
type input "91208"
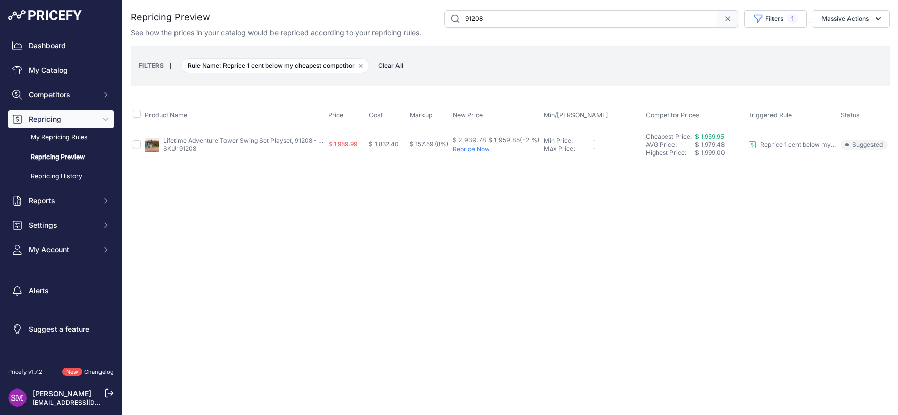
click at [787, 145] on p "Reprice 1 cent below my cheapest competitor" at bounding box center [798, 145] width 77 height 8
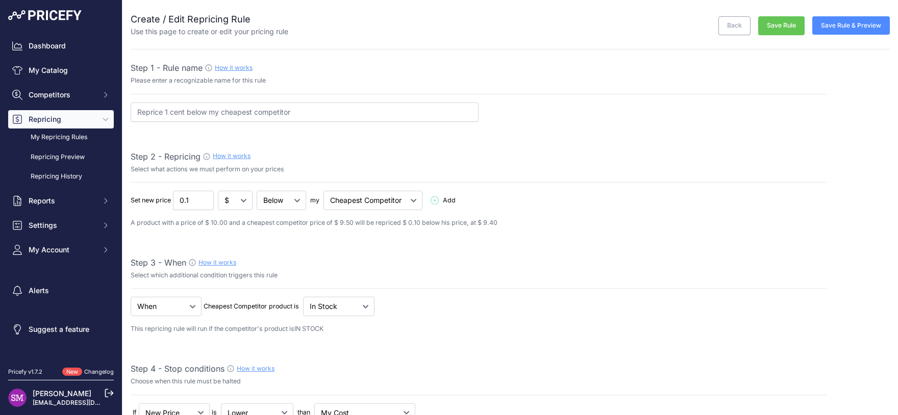
select select "7"
click at [189, 201] on input "0.1" at bounding box center [193, 200] width 41 height 19
type input "0.01"
click at [766, 25] on button "Save Rule" at bounding box center [781, 25] width 46 height 19
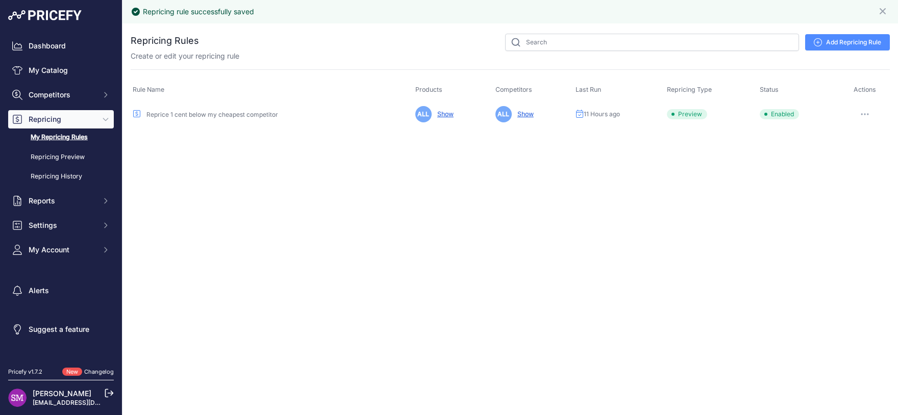
click at [439, 115] on link "Show" at bounding box center [443, 114] width 20 height 8
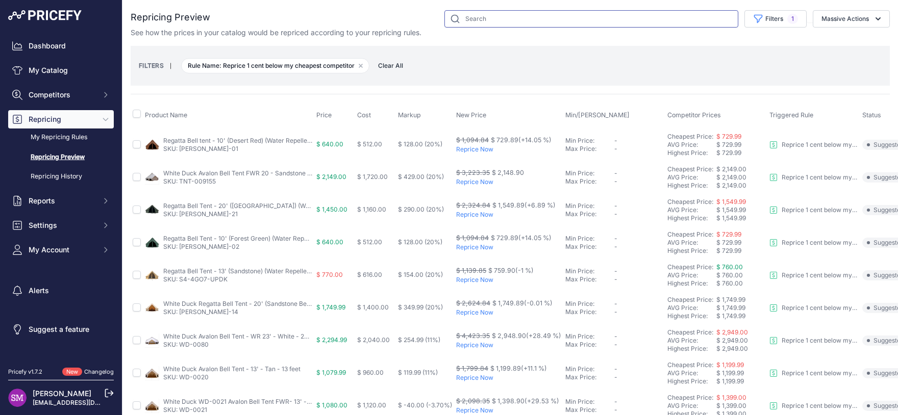
click at [476, 20] on input "text" at bounding box center [592, 18] width 294 height 17
type input "91208"
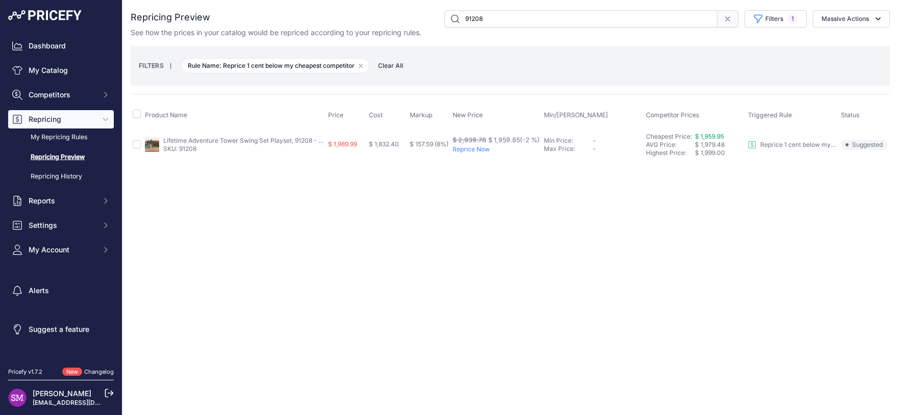
click at [68, 159] on link "Repricing Preview" at bounding box center [61, 158] width 106 height 18
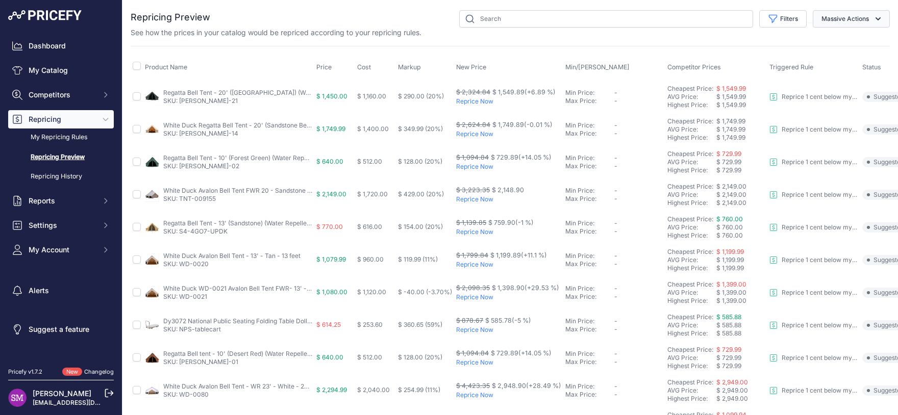
click at [843, 14] on button "Massive Actions" at bounding box center [851, 18] width 77 height 17
click at [68, 135] on link "My Repricing Rules" at bounding box center [61, 138] width 106 height 18
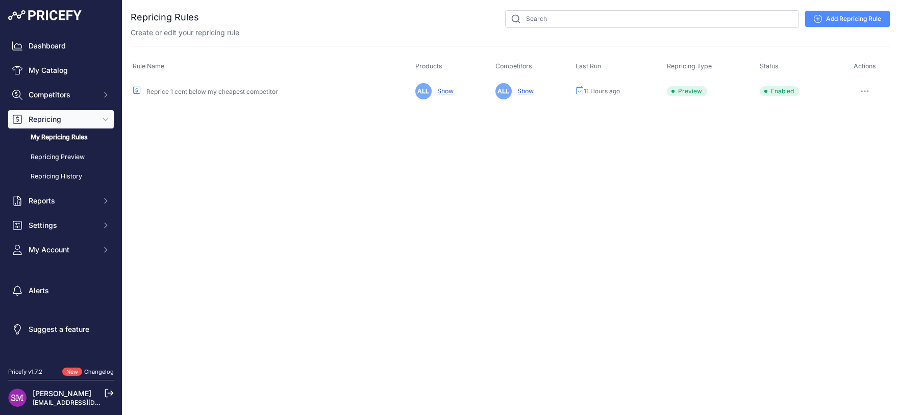
click at [687, 93] on span "Preview" at bounding box center [687, 91] width 40 height 10
click at [868, 91] on icon "button" at bounding box center [868, 91] width 1 height 1
click at [849, 127] on button "Run Preview" at bounding box center [855, 129] width 65 height 16
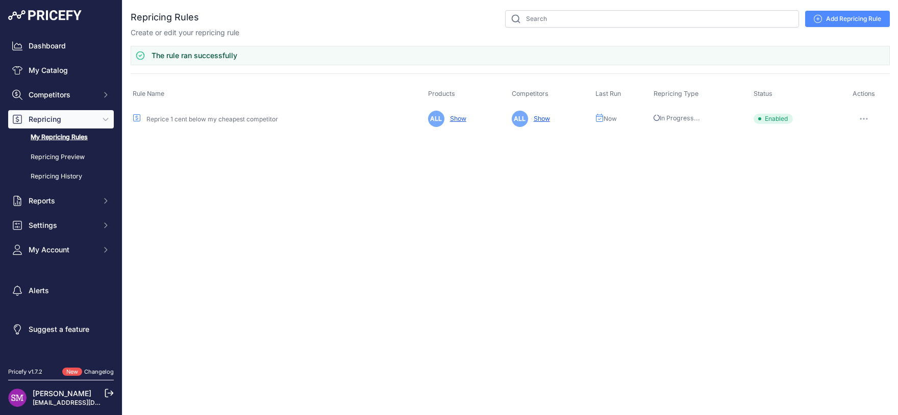
click at [540, 123] on td "ALL Show" at bounding box center [552, 118] width 84 height 25
click at [540, 120] on link "Show" at bounding box center [540, 119] width 20 height 8
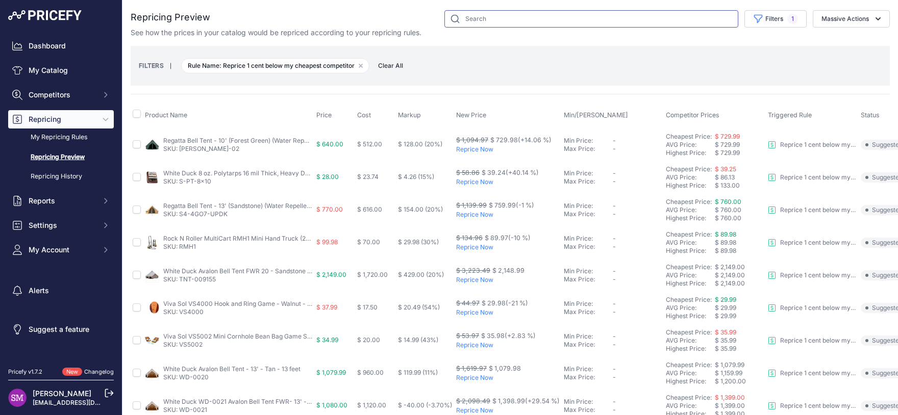
click at [503, 16] on input "text" at bounding box center [592, 18] width 294 height 17
type input "91208"
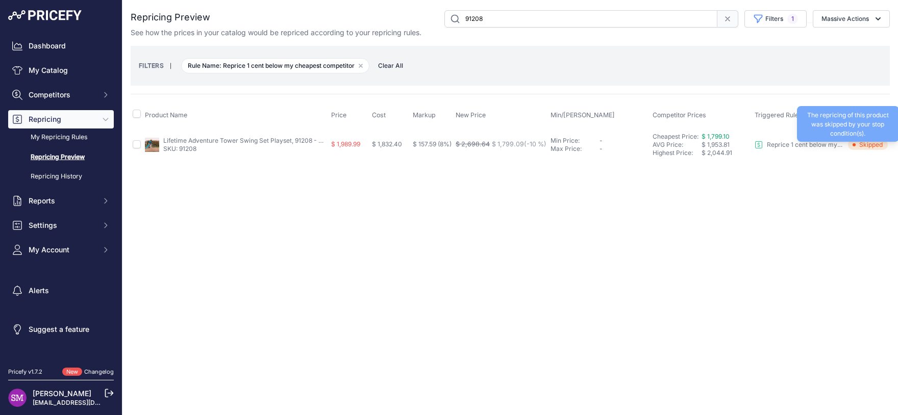
click at [863, 144] on span "Skipped" at bounding box center [868, 145] width 40 height 10
click at [794, 144] on p "Reprice 1 cent below my cheapest competitor" at bounding box center [805, 145] width 77 height 8
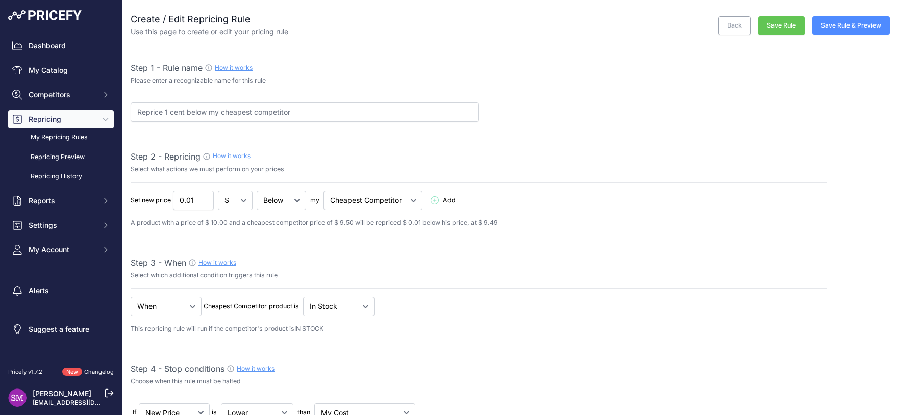
select select "7"
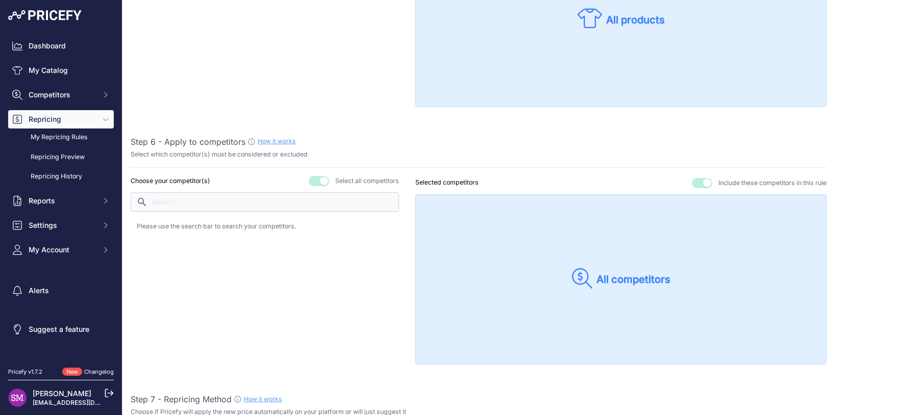
scroll to position [808, 0]
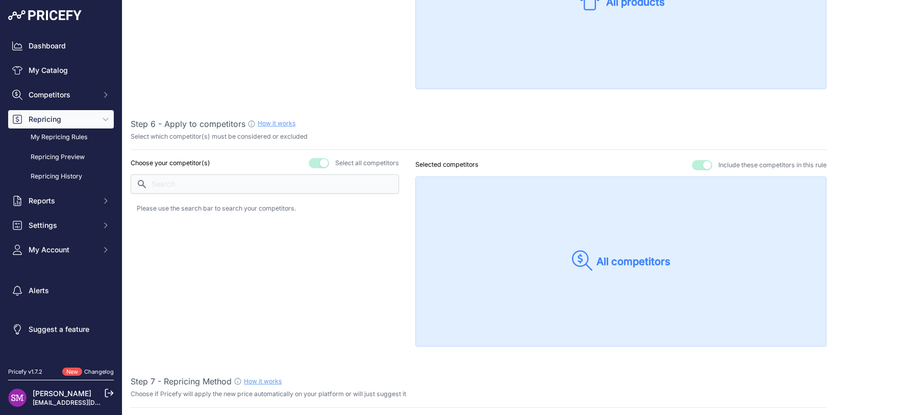
click at [320, 161] on button "button" at bounding box center [319, 163] width 20 height 10
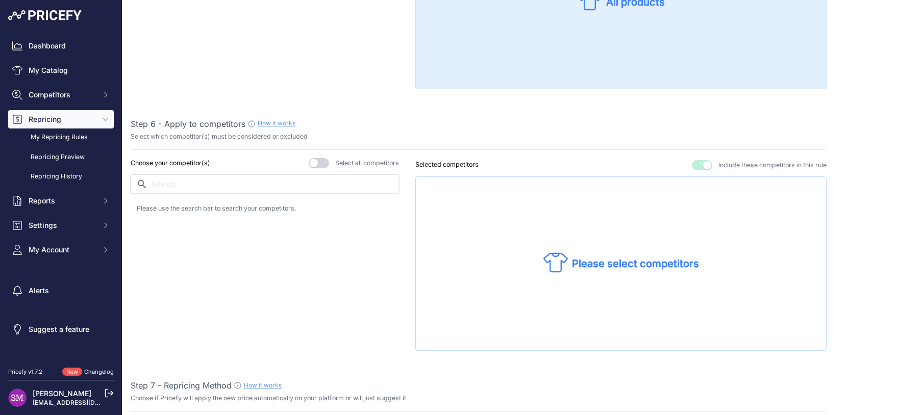
click at [272, 186] on input "text" at bounding box center [265, 184] width 268 height 19
click at [315, 182] on input "text" at bounding box center [265, 184] width 268 height 19
click at [186, 210] on p "[DOMAIN_NAME]" at bounding box center [185, 211] width 60 height 10
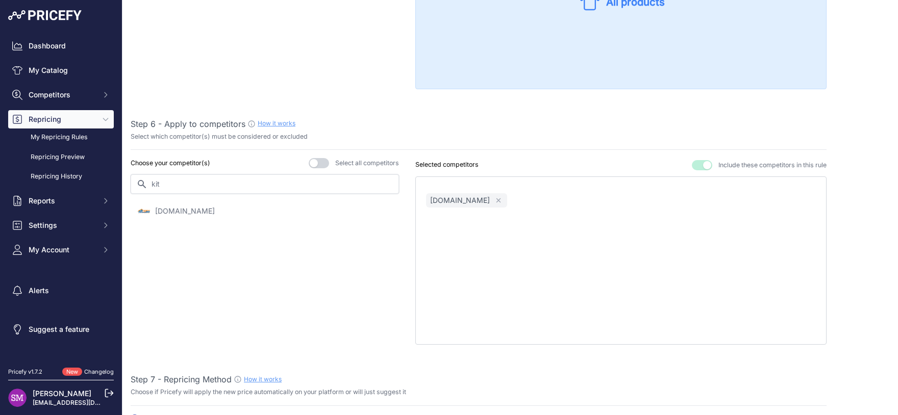
drag, startPoint x: 185, startPoint y: 181, endPoint x: 122, endPoint y: 177, distance: 62.9
click at [131, 177] on input "kit" at bounding box center [265, 184] width 268 height 19
click at [168, 211] on p "lifetime.com" at bounding box center [185, 211] width 60 height 10
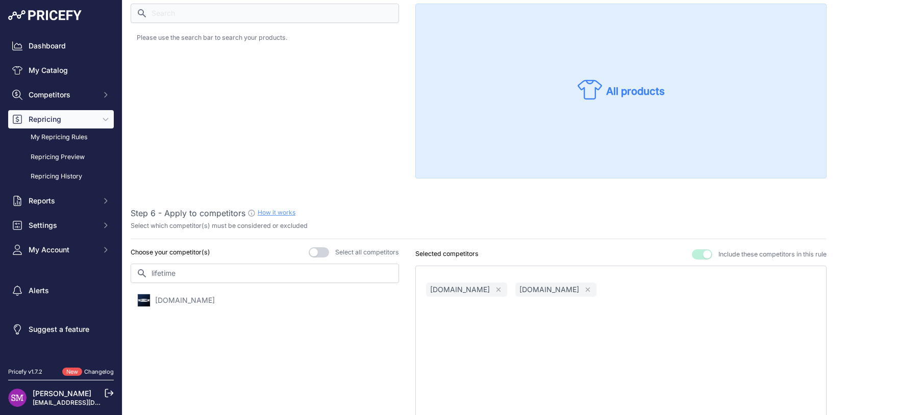
scroll to position [801, 0]
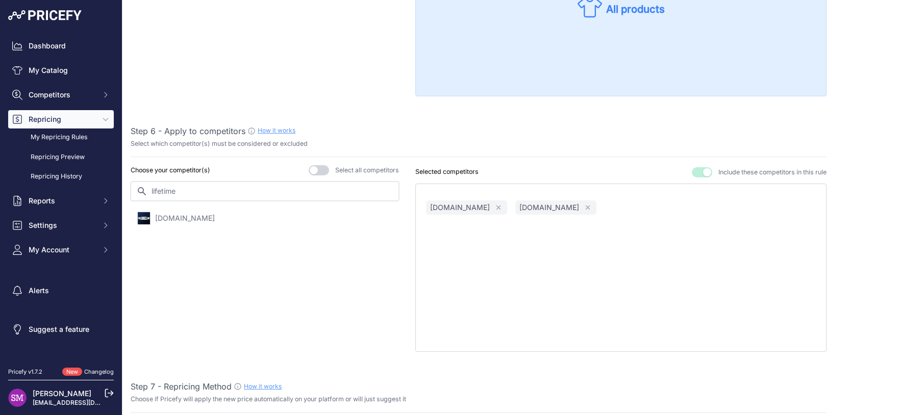
drag, startPoint x: 200, startPoint y: 189, endPoint x: 110, endPoint y: 184, distance: 90.0
click at [131, 184] on input "lifetime" at bounding box center [265, 191] width 268 height 19
type input "sheds"
click at [178, 283] on p "shedsforlessdirect.com" at bounding box center [185, 288] width 60 height 10
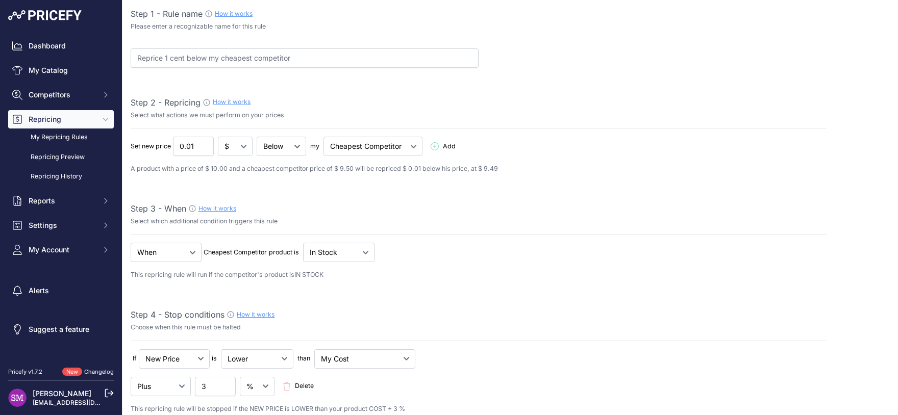
scroll to position [0, 0]
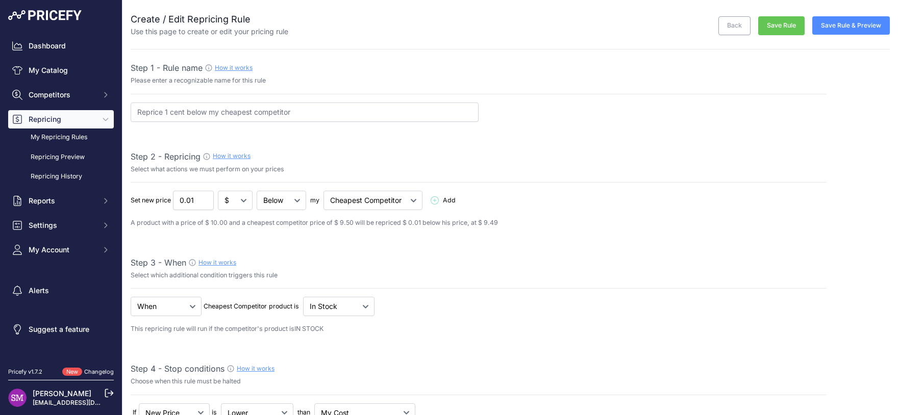
click at [820, 27] on button "Save Rule & Preview" at bounding box center [852, 25] width 78 height 18
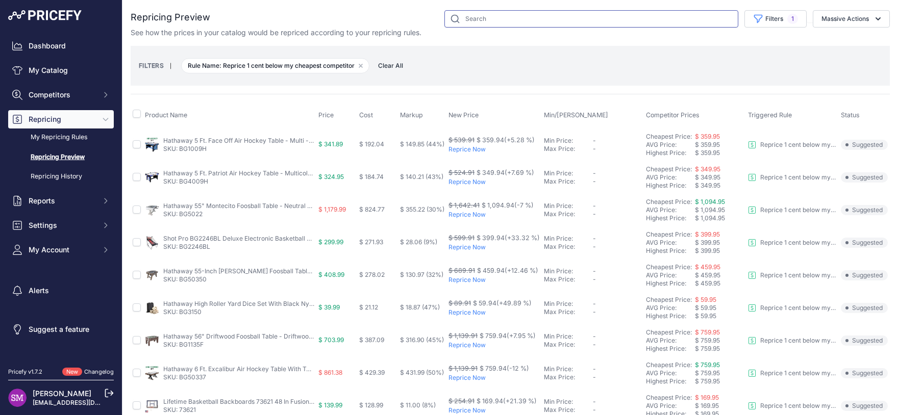
click at [496, 16] on input "text" at bounding box center [592, 18] width 294 height 17
type input "91208"
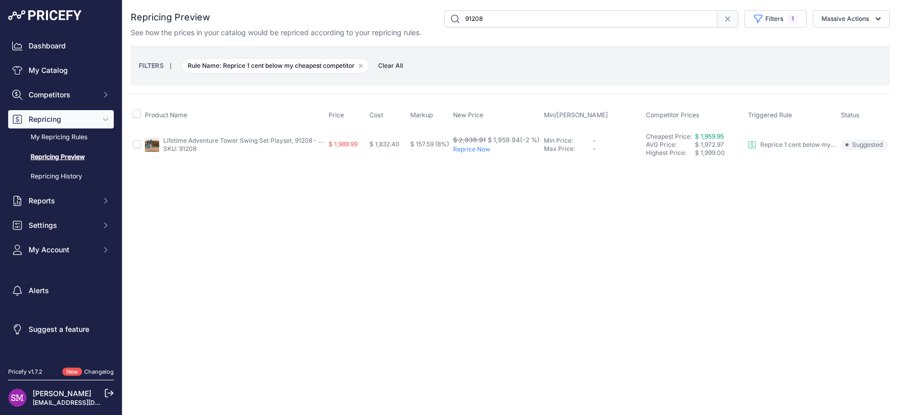
click at [479, 150] on p "Reprice Now" at bounding box center [496, 149] width 87 height 8
click at [387, 147] on span "$ 1,832.40" at bounding box center [388, 144] width 30 height 8
click at [333, 144] on span "$ 1,989.99" at bounding box center [346, 144] width 29 height 8
click at [203, 143] on link "Lifetime Adventure Tower Swing Set Playset, 91208 - Earthtone - 18 Feet X 16 Fe…" at bounding box center [281, 141] width 237 height 8
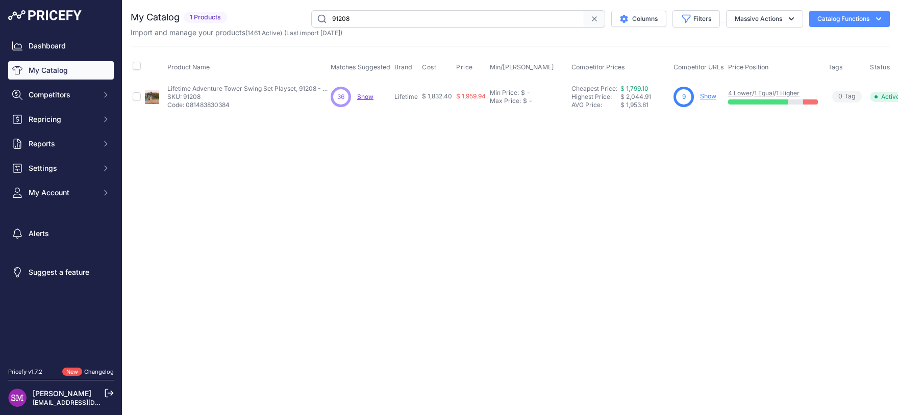
click at [710, 96] on link "Show" at bounding box center [708, 96] width 16 height 8
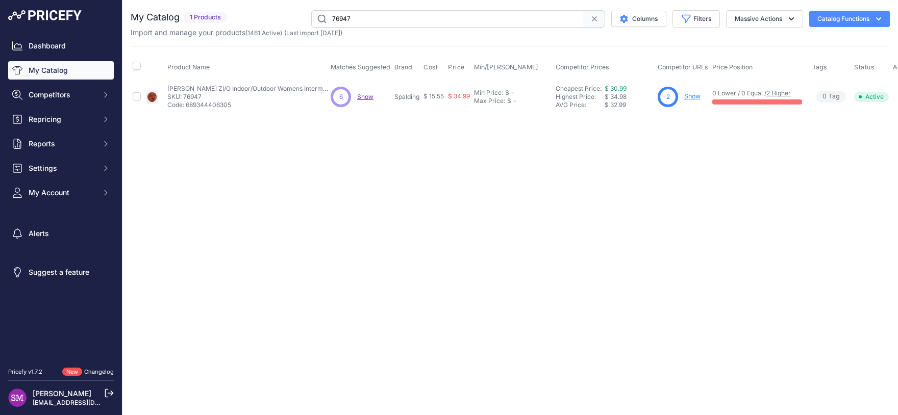
click at [364, 95] on span "Show" at bounding box center [365, 97] width 16 height 8
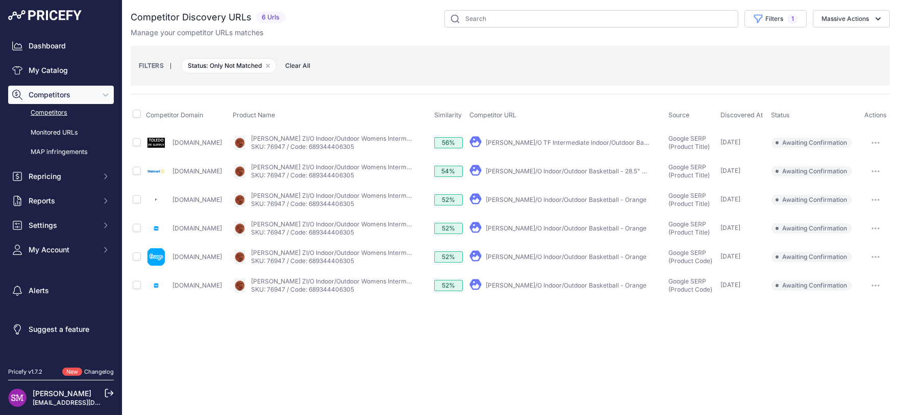
click at [873, 168] on button "button" at bounding box center [876, 171] width 20 height 14
click at [856, 191] on button "Confirm match" at bounding box center [846, 193] width 84 height 16
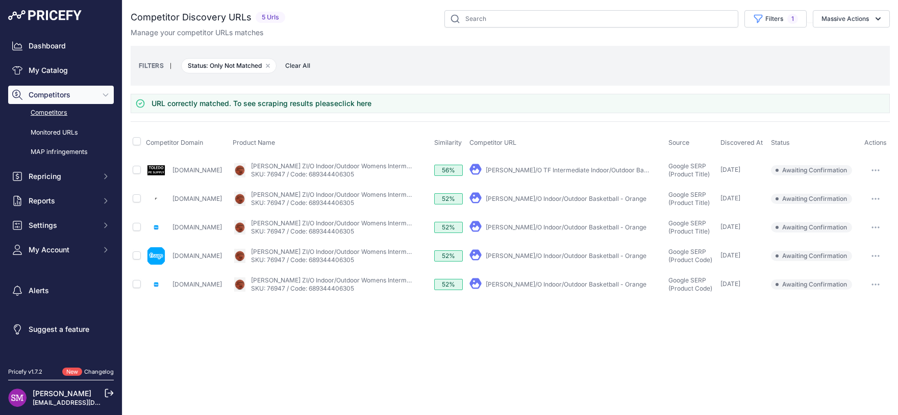
click at [576, 199] on link "Spalding Zi/O Indoor/Outdoor Basketball - Orange" at bounding box center [566, 199] width 161 height 8
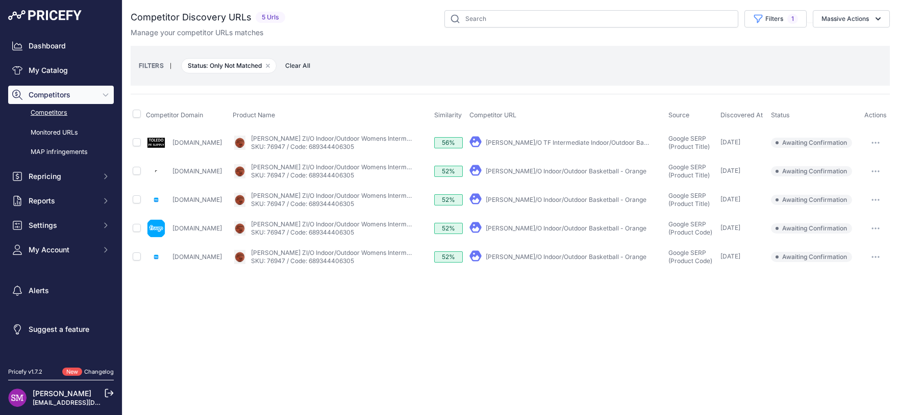
click at [873, 170] on icon "button" at bounding box center [876, 171] width 8 height 2
click at [855, 190] on button "Confirm match" at bounding box center [846, 193] width 84 height 16
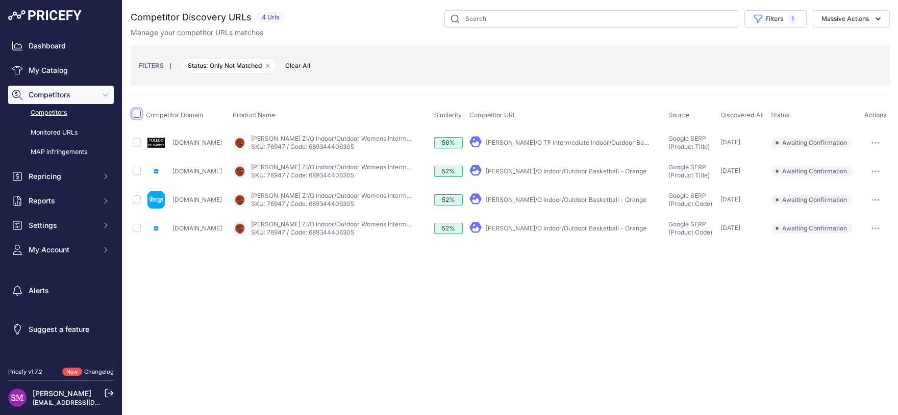
click at [139, 115] on input "checkbox" at bounding box center [137, 114] width 8 height 8
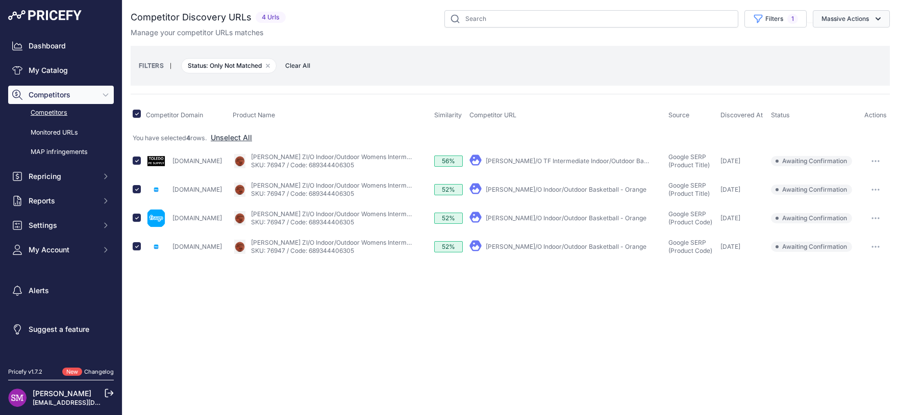
click at [852, 20] on button "Massive Actions" at bounding box center [851, 18] width 77 height 17
click at [846, 77] on span "Exclude Match" at bounding box center [842, 79] width 50 height 9
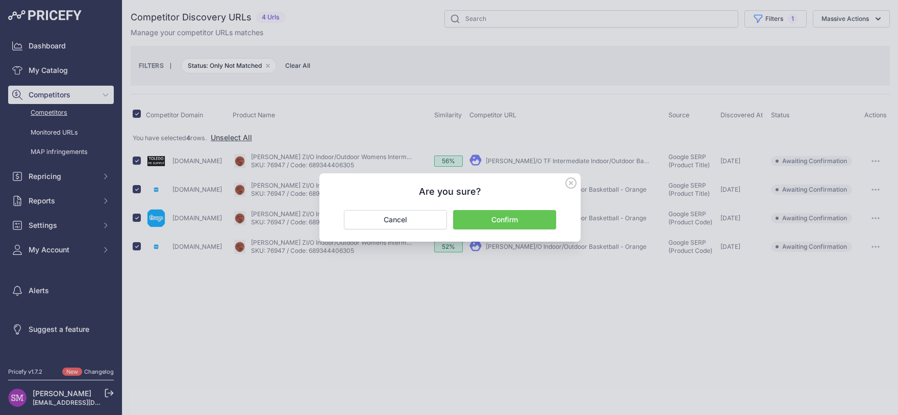
click at [502, 225] on button "Confirm" at bounding box center [504, 219] width 103 height 19
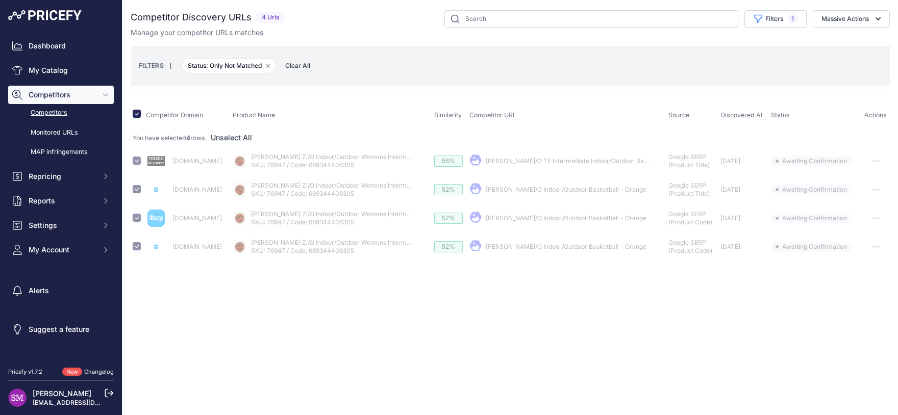
checkbox input "false"
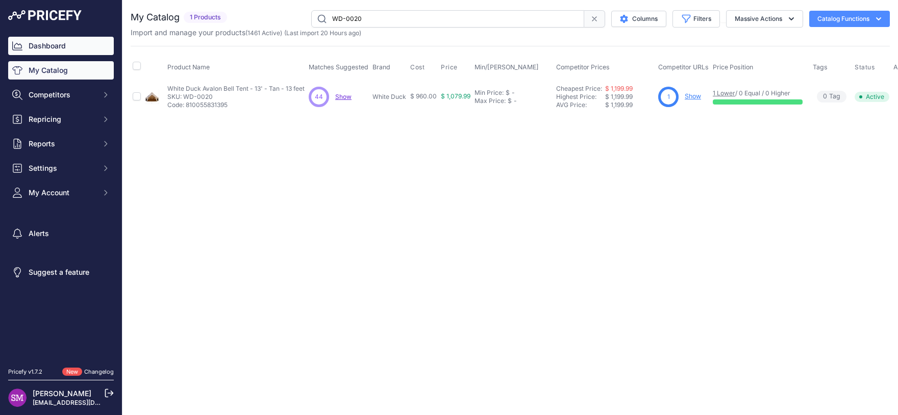
click at [43, 47] on link "Dashboard" at bounding box center [61, 46] width 106 height 18
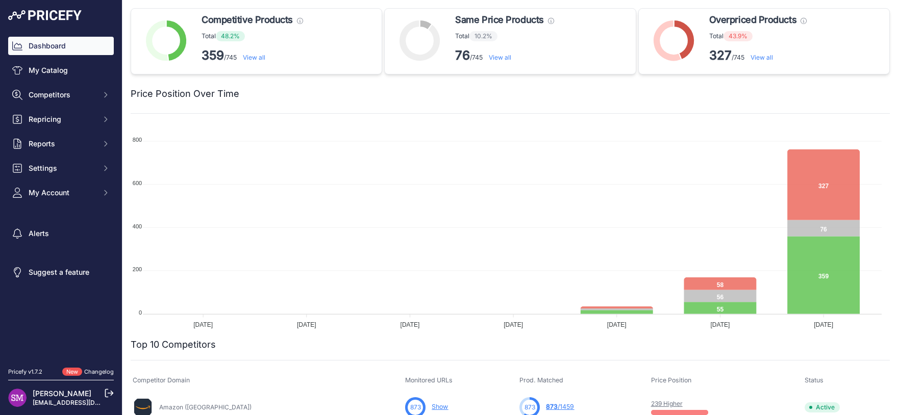
scroll to position [225, 0]
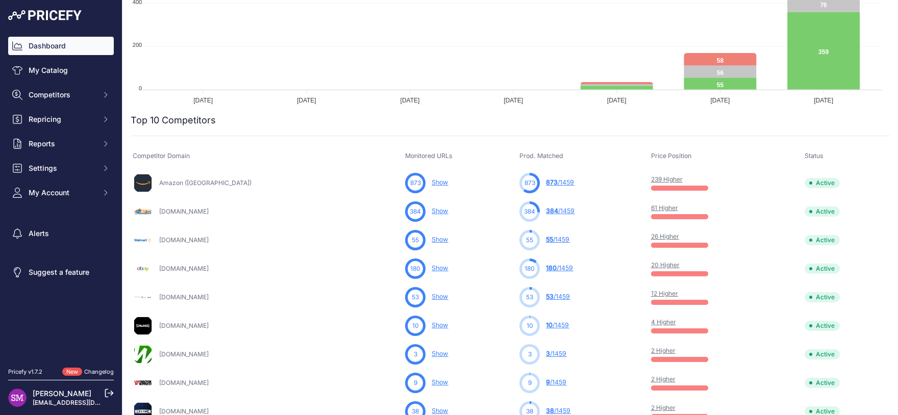
click at [657, 208] on link "61 Higher" at bounding box center [664, 208] width 27 height 8
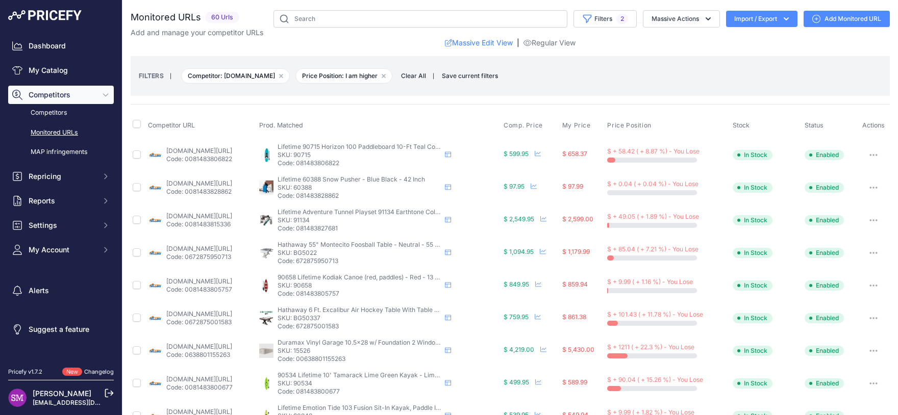
click at [866, 183] on button "button" at bounding box center [874, 188] width 20 height 14
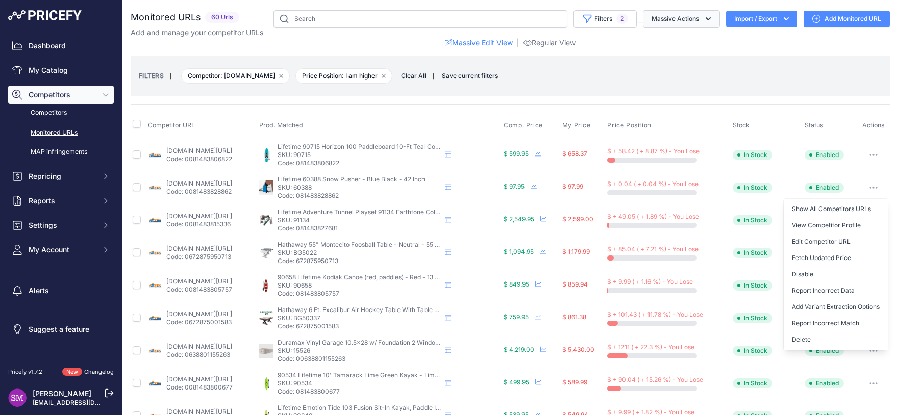
click at [686, 14] on button "Massive Actions" at bounding box center [681, 18] width 77 height 17
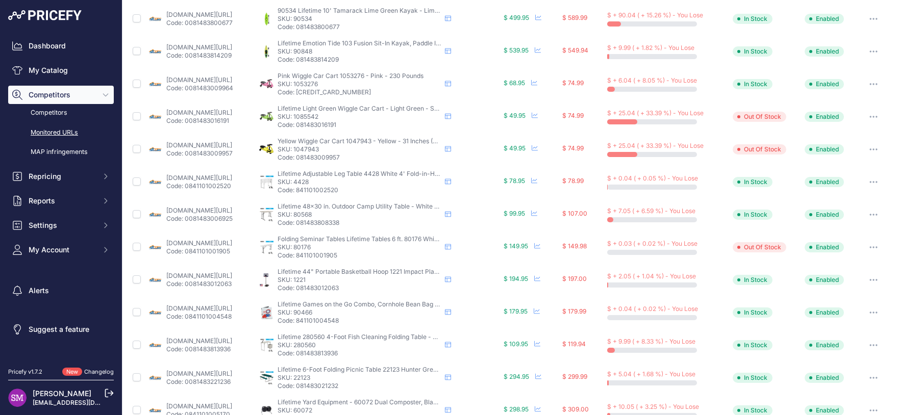
scroll to position [418, 0]
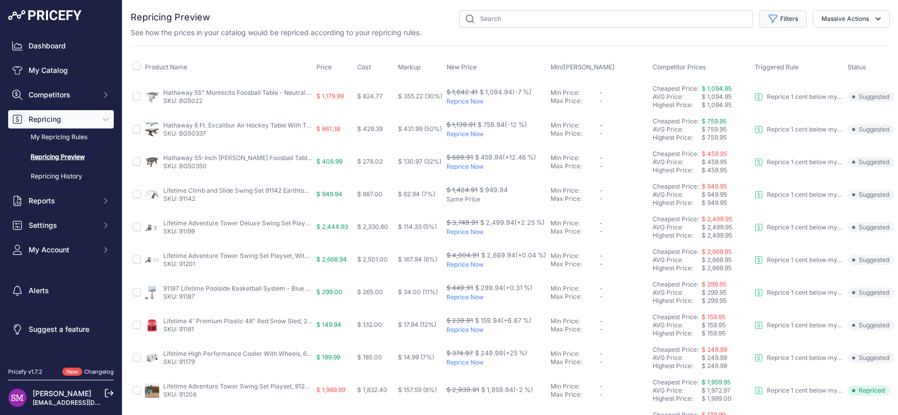
click at [773, 17] on button "Filters" at bounding box center [782, 18] width 47 height 17
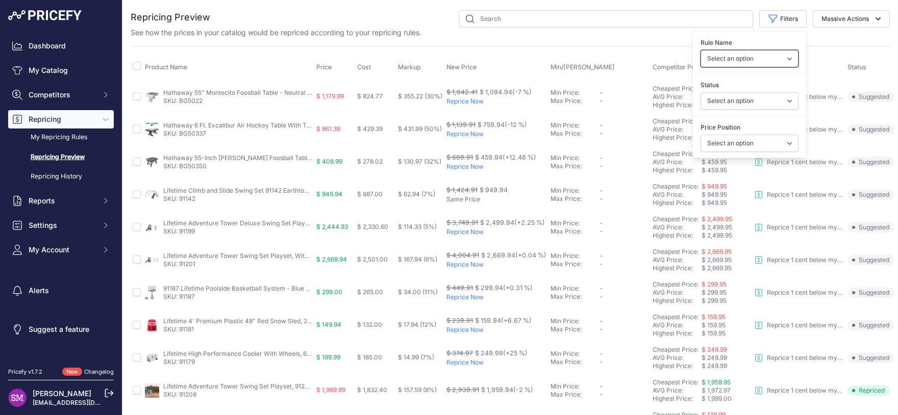
click at [701, 50] on select "Select an option Reprice 1 cent below my cheapest competitor" at bounding box center [750, 58] width 98 height 17
select select "9604"
click option "Reprice 1 cent below my cheapest competitor" at bounding box center [0, 0] width 0 height 0
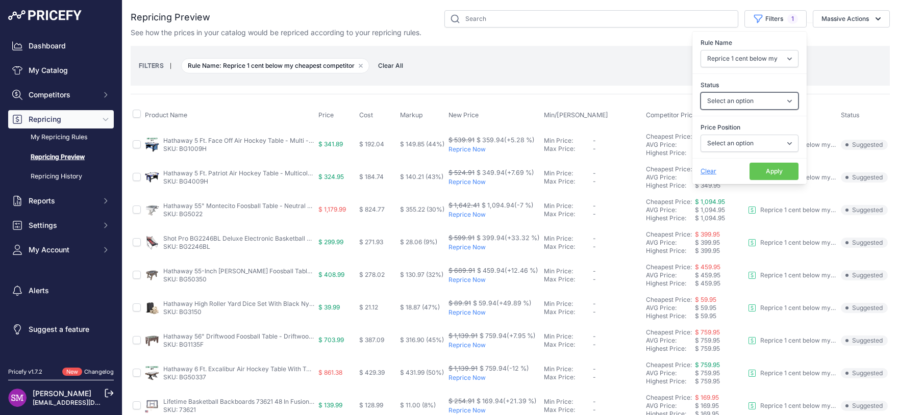
click at [701, 92] on select "Select an option Skipped Repriced Suggested In Error" at bounding box center [750, 100] width 98 height 17
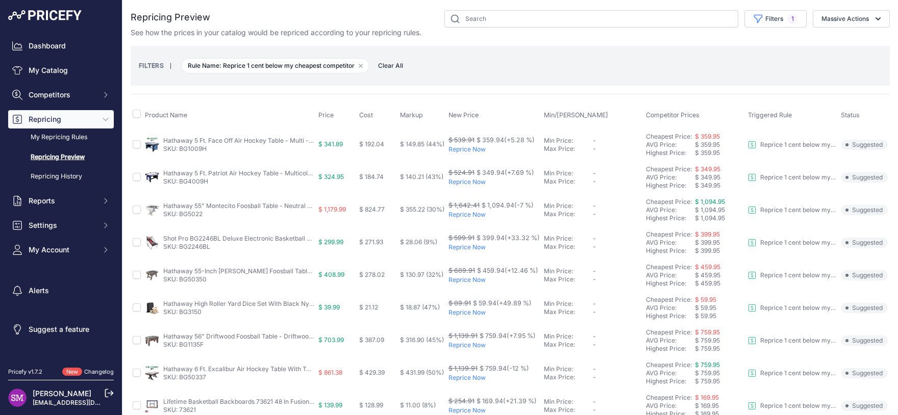
click at [607, 60] on div "FILTERS | Rule Name: Reprice 1 cent below my cheapest competitor Remove filter …" at bounding box center [510, 66] width 743 height 28
click at [70, 136] on link "My Repricing Rules" at bounding box center [61, 138] width 106 height 18
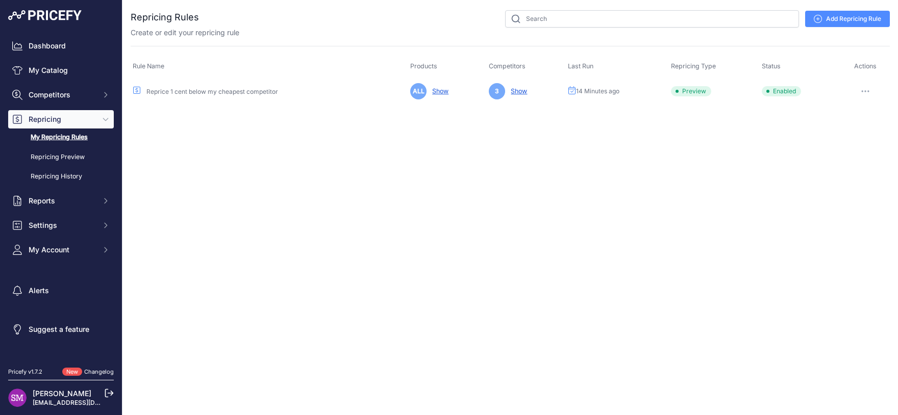
click at [871, 91] on button "button" at bounding box center [865, 91] width 20 height 14
click at [840, 110] on link "Edit" at bounding box center [855, 113] width 65 height 16
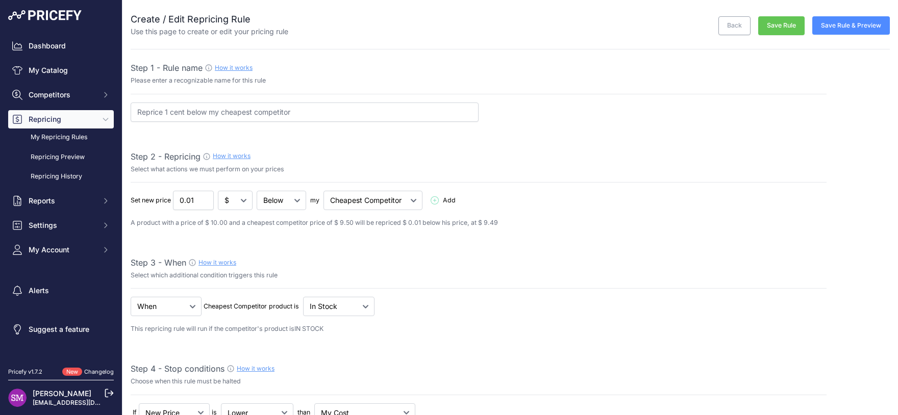
select select "7"
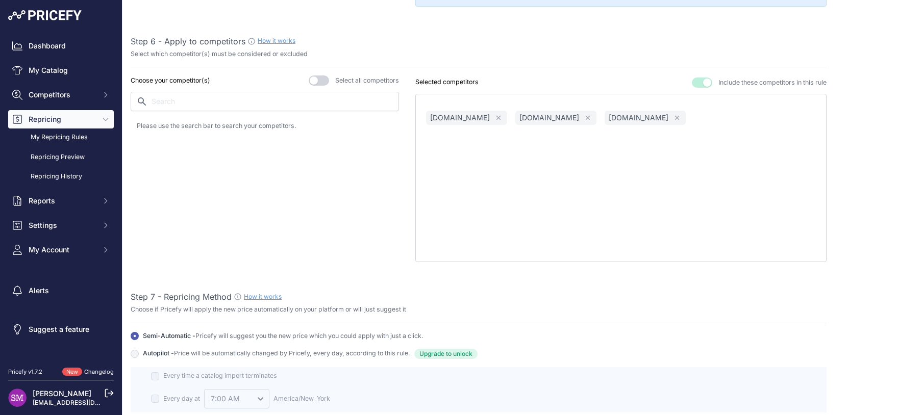
scroll to position [667, 0]
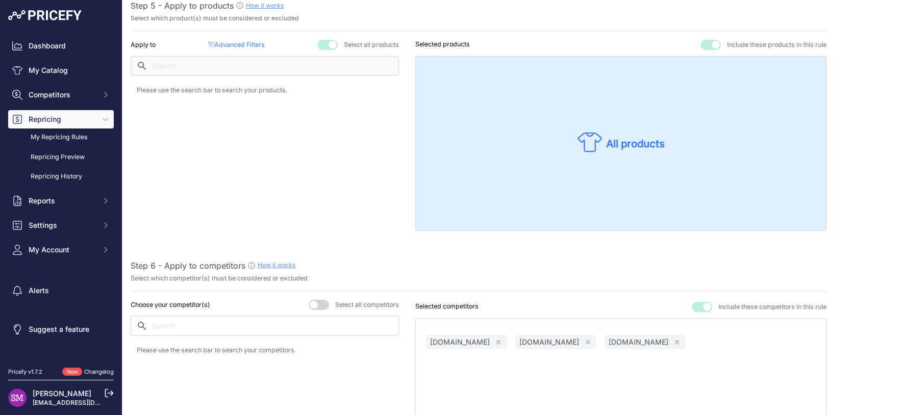
click at [220, 325] on input "text" at bounding box center [265, 325] width 268 height 19
type input "life"
click at [210, 373] on div "[DOMAIN_NAME]" at bounding box center [265, 378] width 256 height 14
click at [183, 352] on p "[DOMAIN_NAME]" at bounding box center [185, 353] width 60 height 10
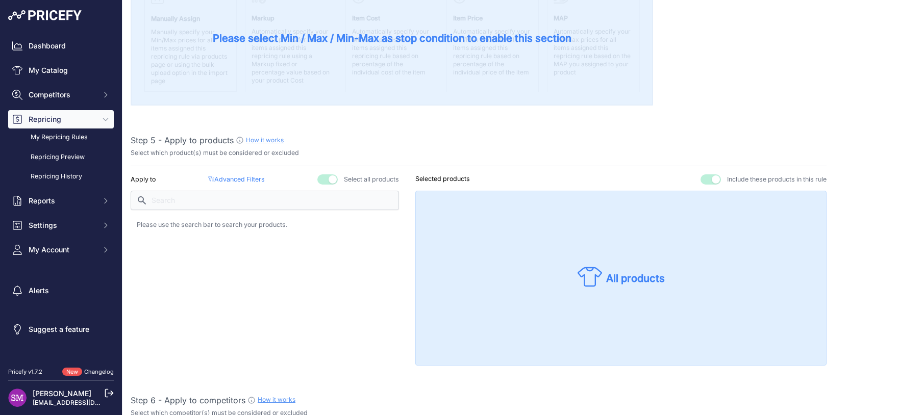
click at [233, 177] on p "Advanced Filters ( false )" at bounding box center [236, 180] width 57 height 10
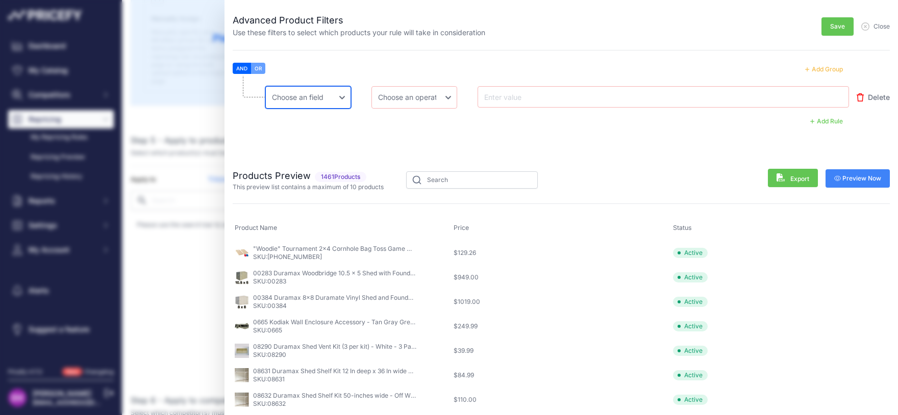
click at [265, 86] on select "Choose [PERSON_NAME] Name Price Cost MAP Brand Min Price Max Price SKU GTIN/EAN…" at bounding box center [308, 97] width 86 height 22
select select "mp.brand"
click option "Brand" at bounding box center [0, 0] width 0 height 0
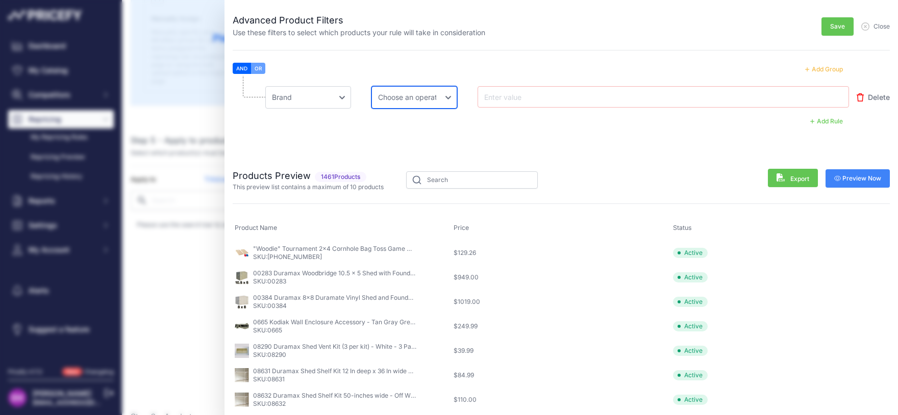
click at [372, 86] on select "Choose an operator Equal Not Equal In Not In Less Less or Equal Greater Greater…" at bounding box center [415, 97] width 86 height 22
select select "equal"
click option "Equal" at bounding box center [0, 0] width 0 height 0
click at [509, 97] on input "text" at bounding box center [523, 97] width 82 height 12
type input "l"
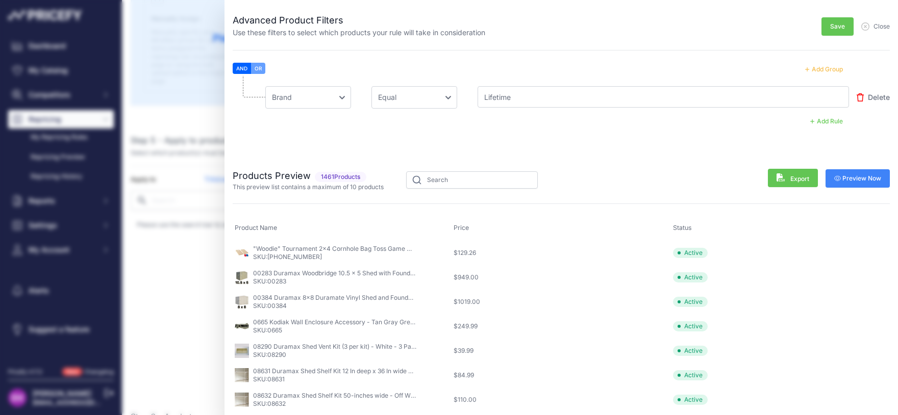
type input "Lifetime"
click at [841, 177] on span "Preview Now" at bounding box center [857, 179] width 47 height 8
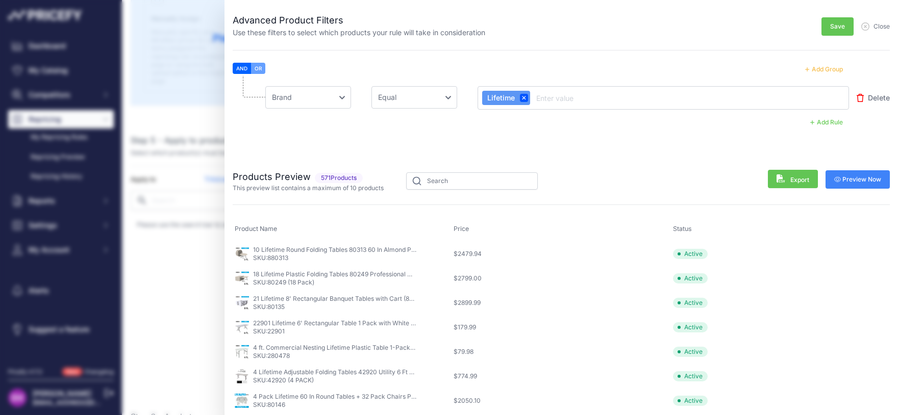
click at [822, 28] on button "Save" at bounding box center [838, 26] width 32 height 18
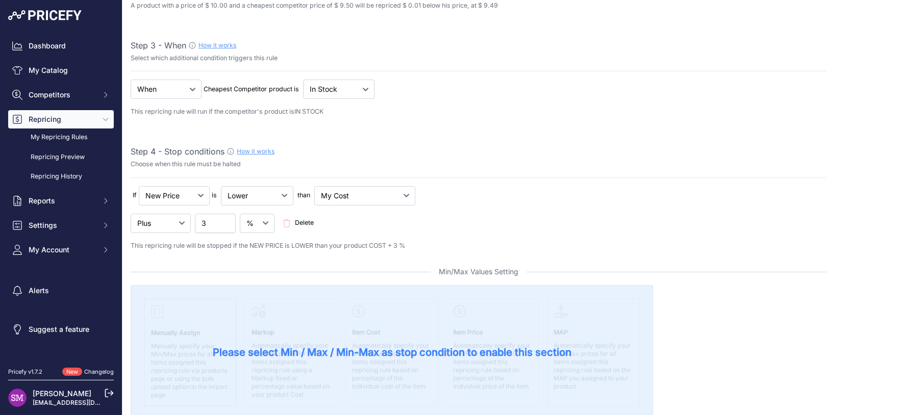
scroll to position [0, 0]
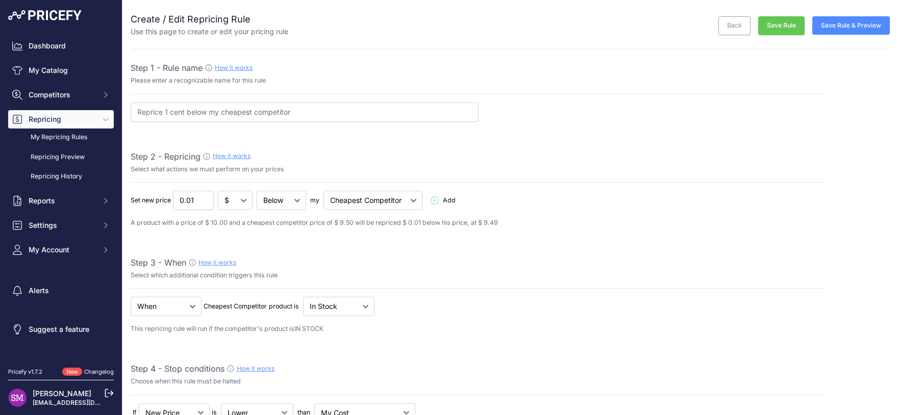
click at [823, 27] on button "Save Rule & Preview" at bounding box center [852, 25] width 78 height 18
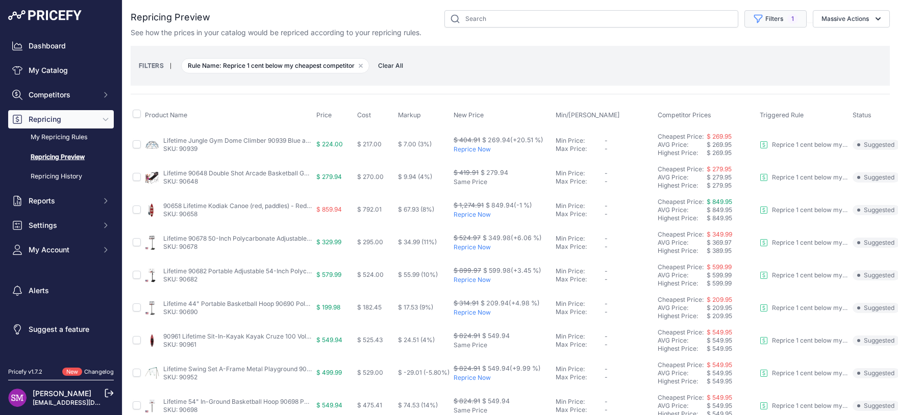
click at [761, 23] on button "Filters 1" at bounding box center [776, 18] width 62 height 17
click at [632, 69] on div "FILTERS | Rule Name: Reprice 1 cent below my cheapest competitor Remove filter …" at bounding box center [510, 66] width 743 height 28
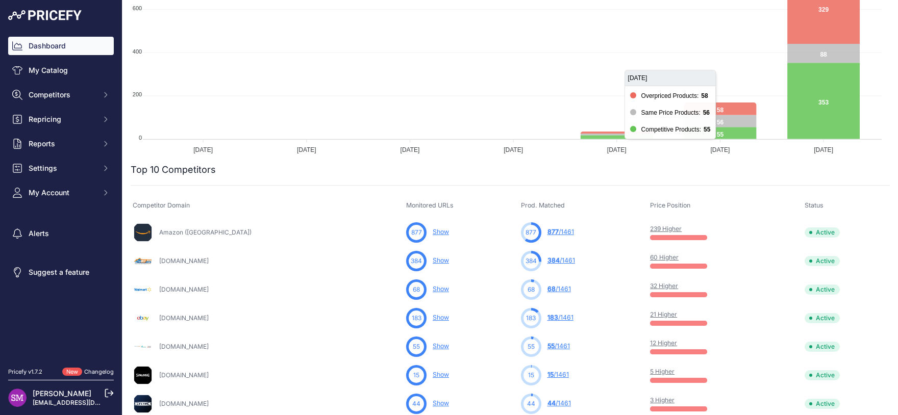
scroll to position [180, 0]
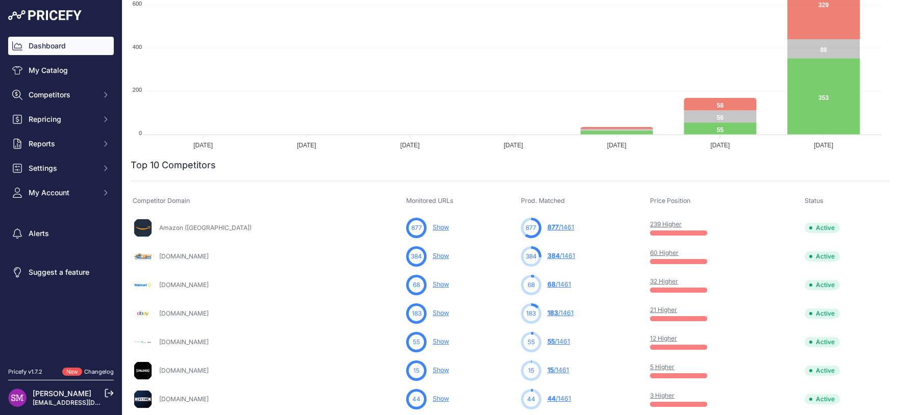
click at [660, 255] on link "60 Higher" at bounding box center [664, 253] width 29 height 8
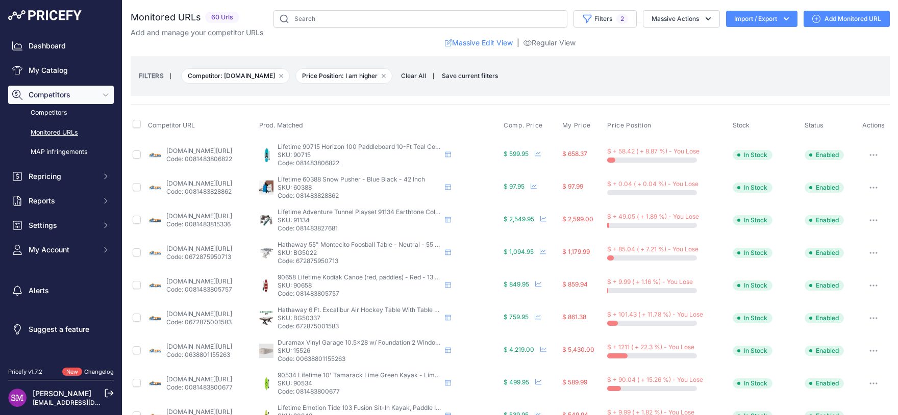
click at [871, 220] on button "button" at bounding box center [874, 220] width 20 height 14
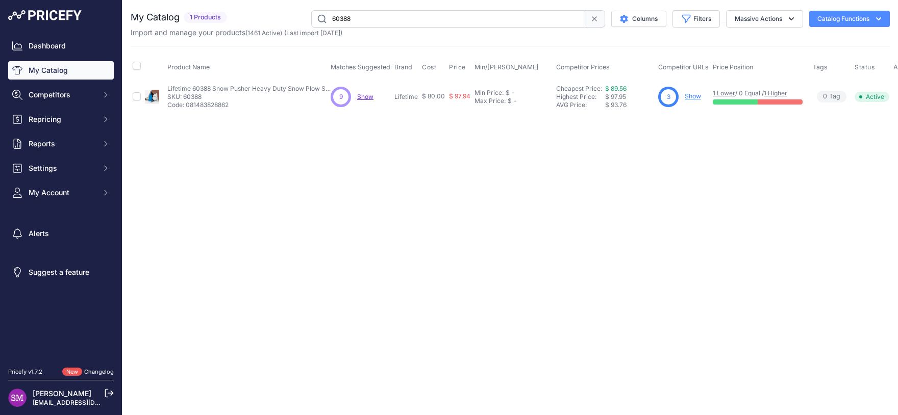
click at [377, 96] on div "9 9 Show Discovering..." at bounding box center [361, 97] width 60 height 20
click at [368, 96] on span "Show" at bounding box center [365, 97] width 16 height 8
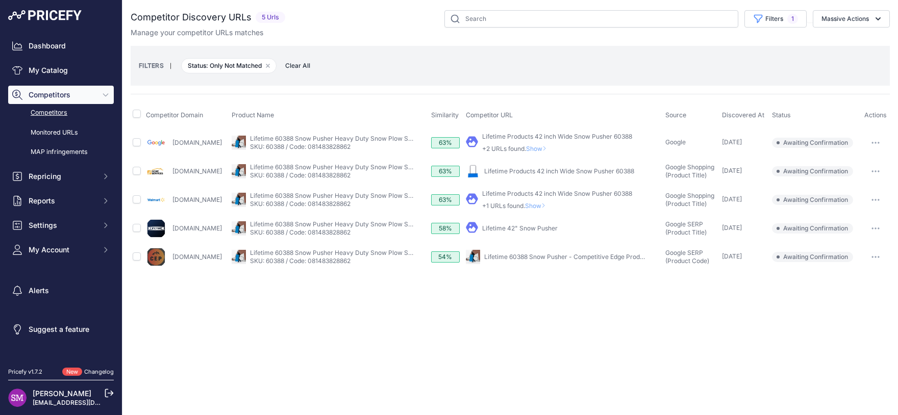
click at [546, 169] on link "Lifetime Products 42 inch Wide Snow Pusher 60388" at bounding box center [559, 171] width 150 height 8
click at [876, 168] on button "button" at bounding box center [876, 171] width 20 height 14
click at [856, 192] on button "Confirm match" at bounding box center [846, 193] width 84 height 16
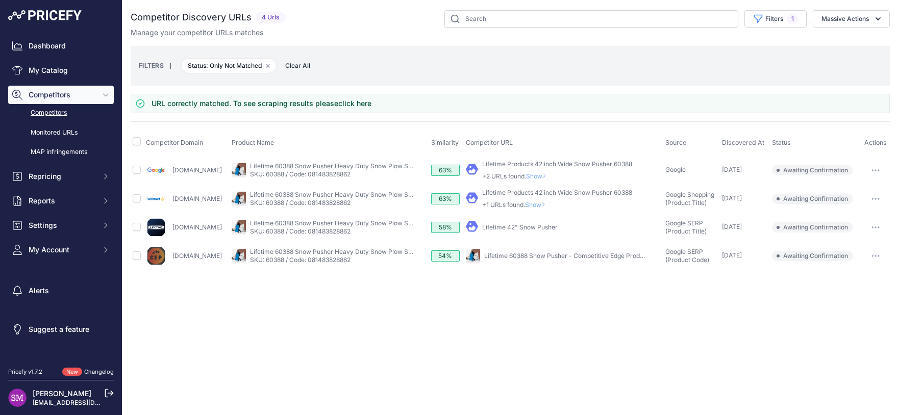
click at [873, 227] on icon "button" at bounding box center [872, 227] width 1 height 1
click at [0, 0] on button "Confirm match" at bounding box center [0, 0] width 0 height 0
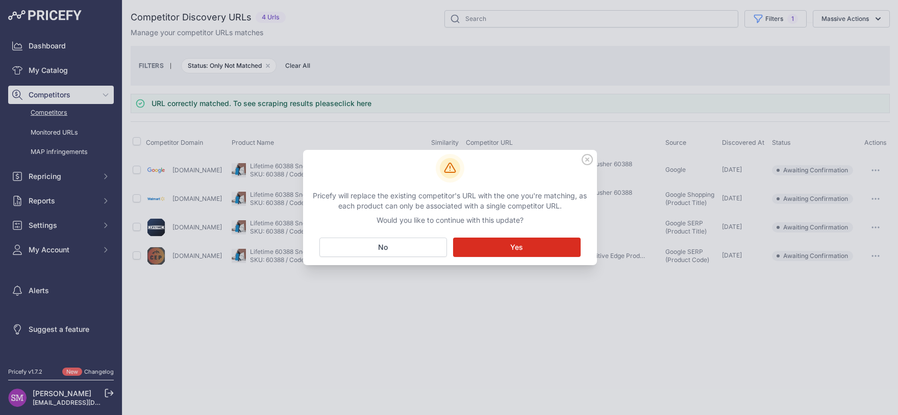
click at [550, 249] on button "Matching... Yes" at bounding box center [517, 247] width 128 height 19
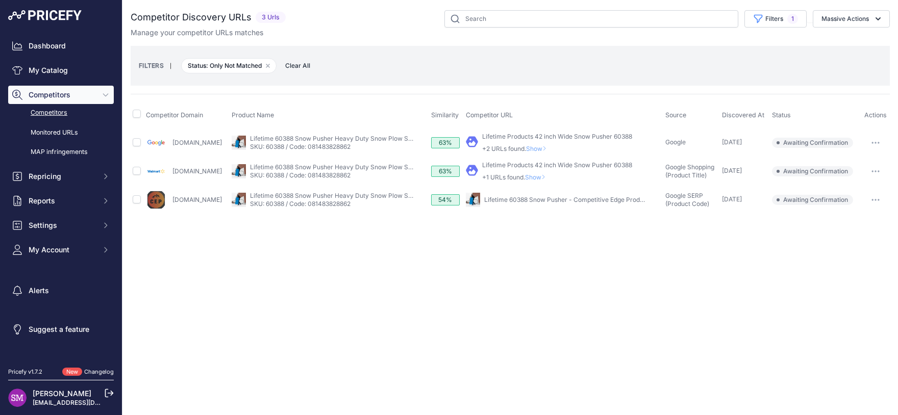
click at [873, 199] on button "button" at bounding box center [876, 200] width 20 height 14
click at [0, 0] on button "Confirm match" at bounding box center [0, 0] width 0 height 0
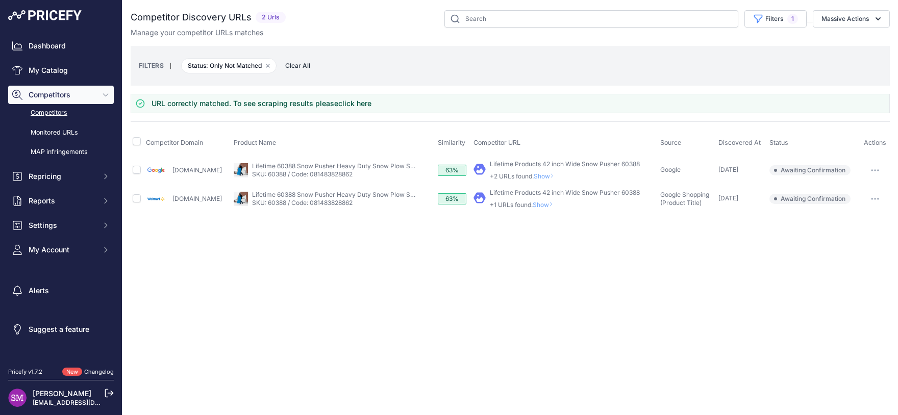
click at [533, 203] on span "Show" at bounding box center [545, 205] width 24 height 8
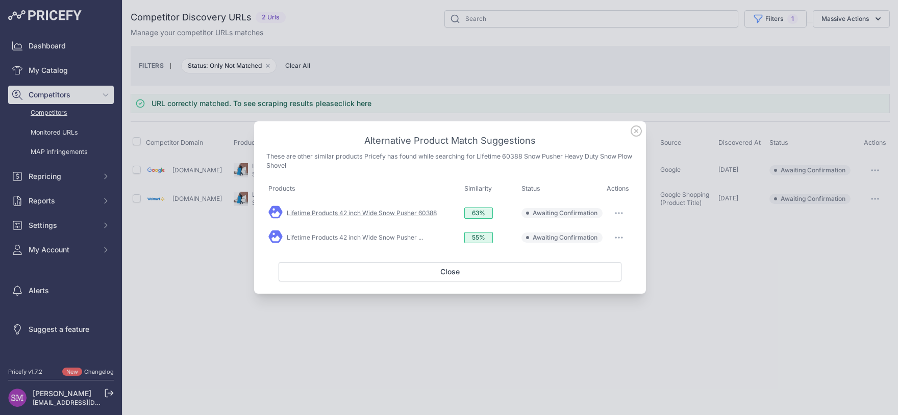
click at [422, 215] on link "Lifetime Products 42 inch Wide Snow Pusher 60388" at bounding box center [362, 213] width 150 height 8
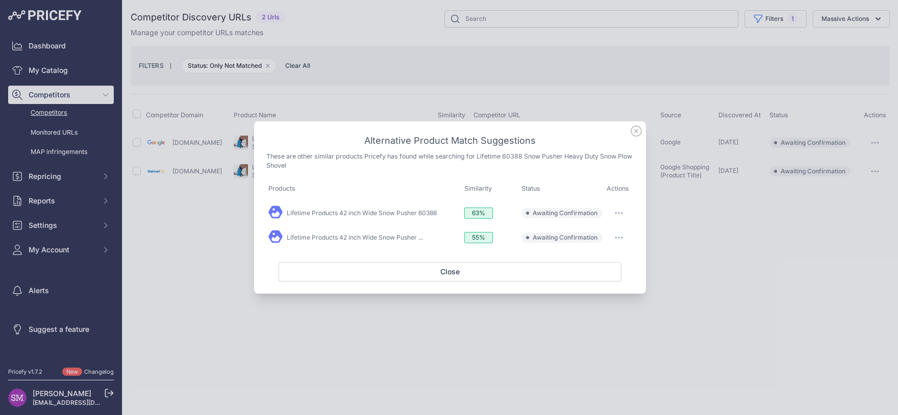
click at [615, 213] on button "button" at bounding box center [619, 213] width 20 height 14
click at [599, 235] on span "Match This" at bounding box center [591, 235] width 32 height 8
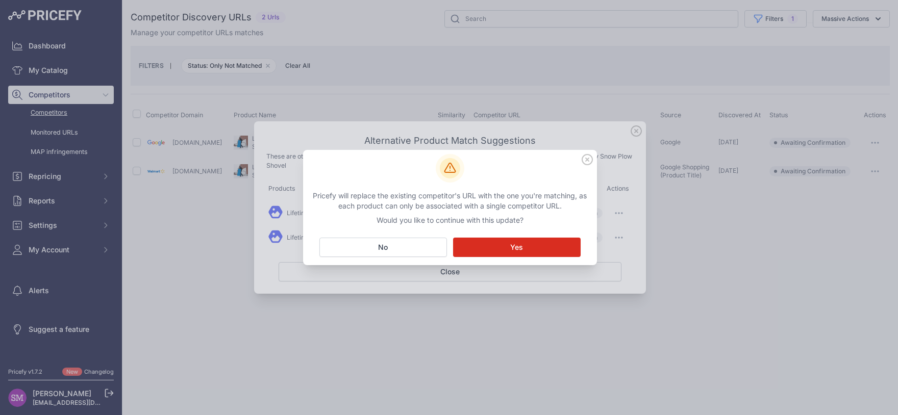
click at [539, 244] on button "Matching... Yes" at bounding box center [517, 247] width 128 height 19
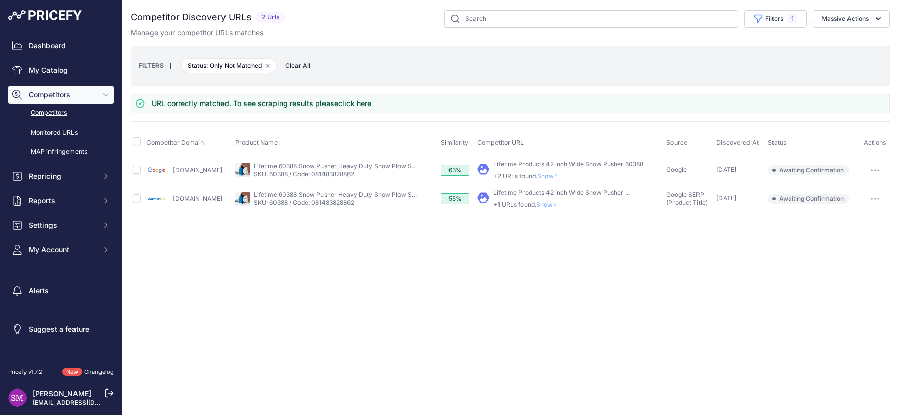
click at [869, 195] on button "button" at bounding box center [875, 199] width 20 height 14
click at [539, 202] on span "Show" at bounding box center [548, 205] width 24 height 8
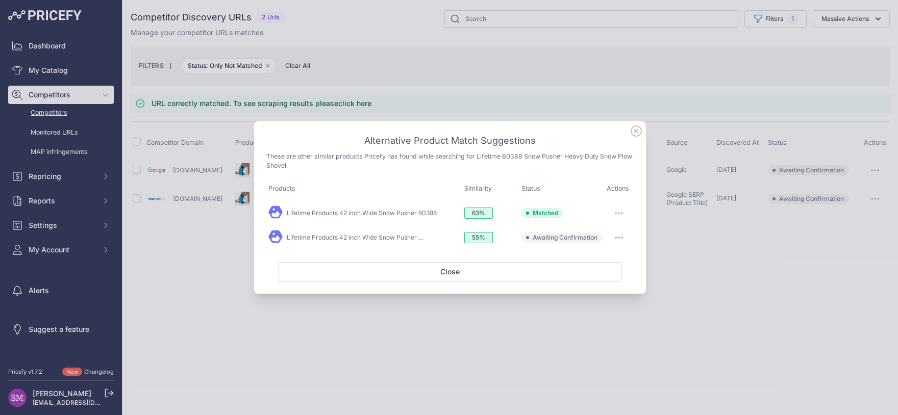
click at [615, 233] on button "button" at bounding box center [619, 238] width 20 height 14
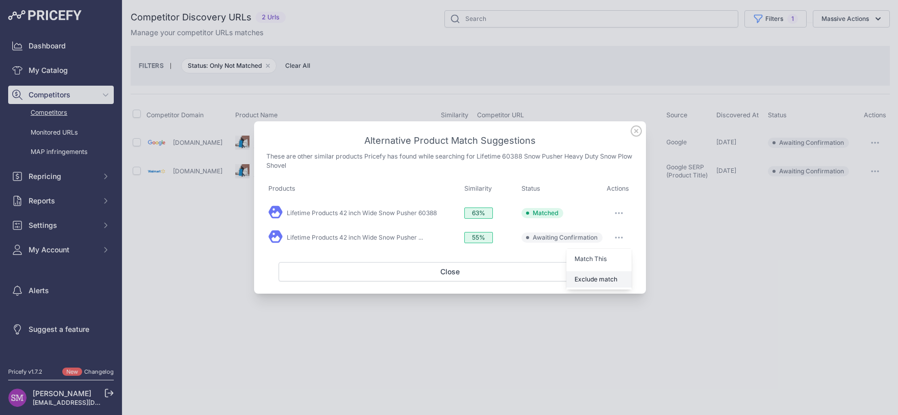
click at [596, 277] on span "Exclude match" at bounding box center [596, 280] width 43 height 8
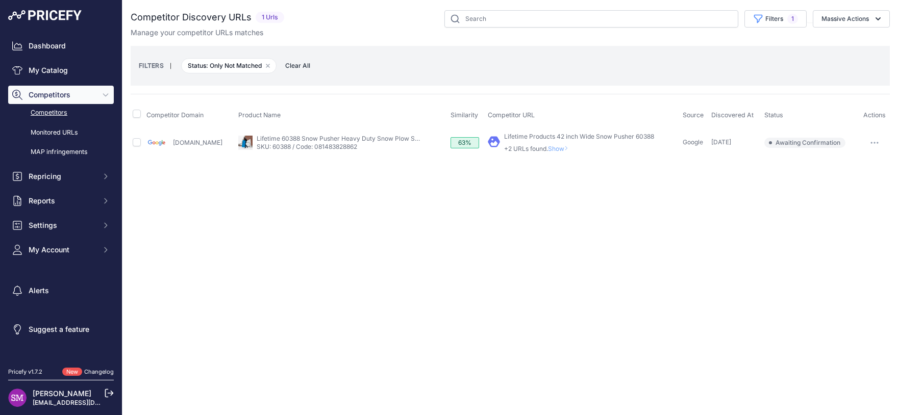
click at [558, 149] on span "Show" at bounding box center [560, 149] width 24 height 8
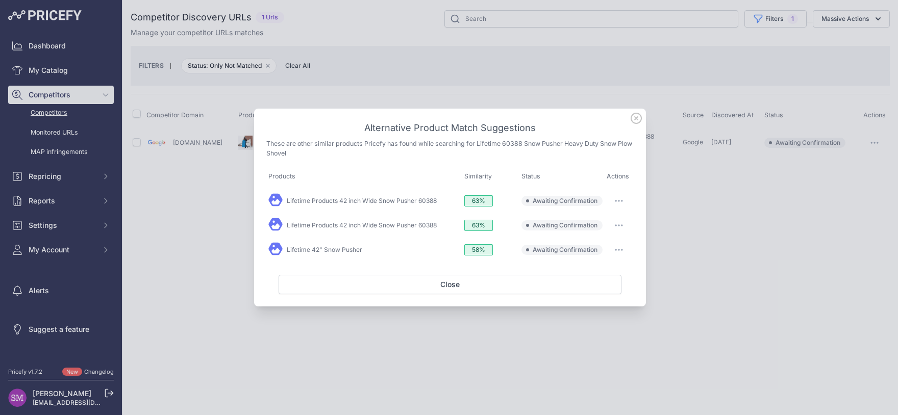
click at [632, 118] on icon at bounding box center [636, 118] width 10 height 10
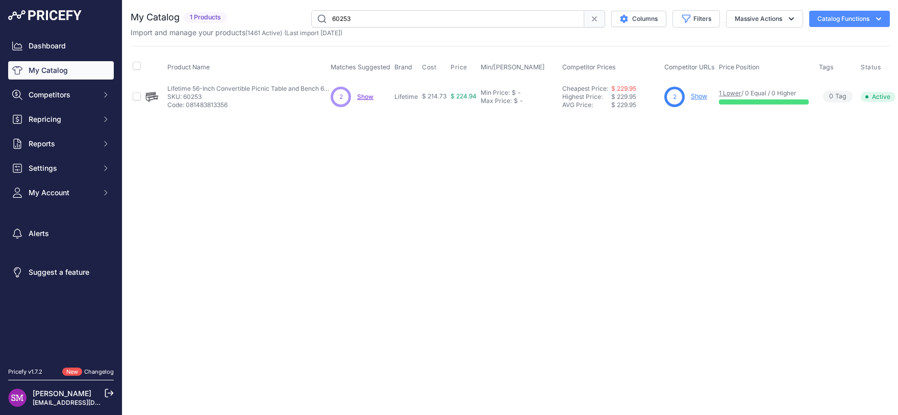
click at [371, 99] on span "Show" at bounding box center [365, 97] width 16 height 8
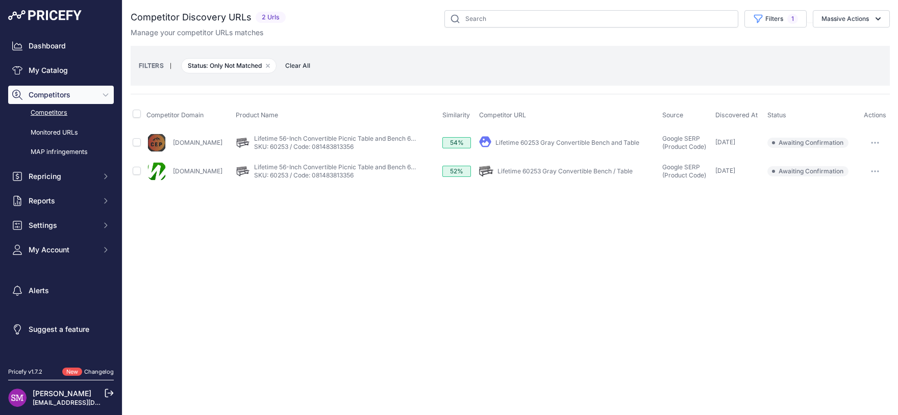
click at [132, 113] on th at bounding box center [138, 116] width 14 height 26
click at [137, 113] on input "checkbox" at bounding box center [137, 114] width 8 height 8
checkbox input "true"
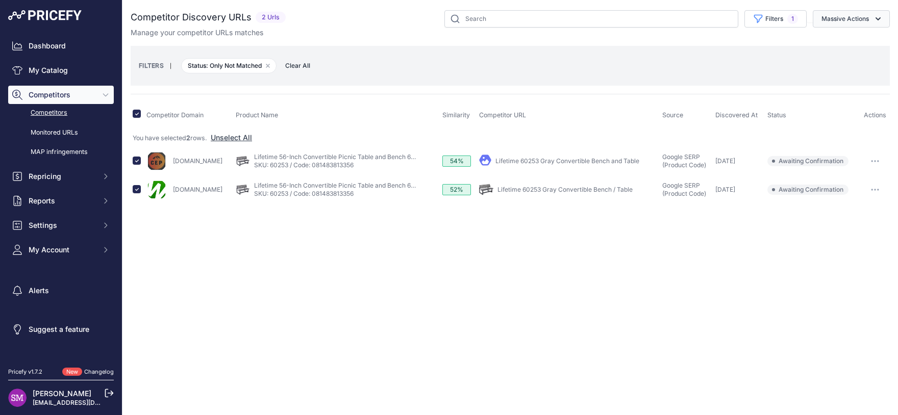
click at [851, 19] on button "Massive Actions" at bounding box center [851, 18] width 77 height 17
click at [851, 39] on span "Confirm Match" at bounding box center [842, 42] width 50 height 9
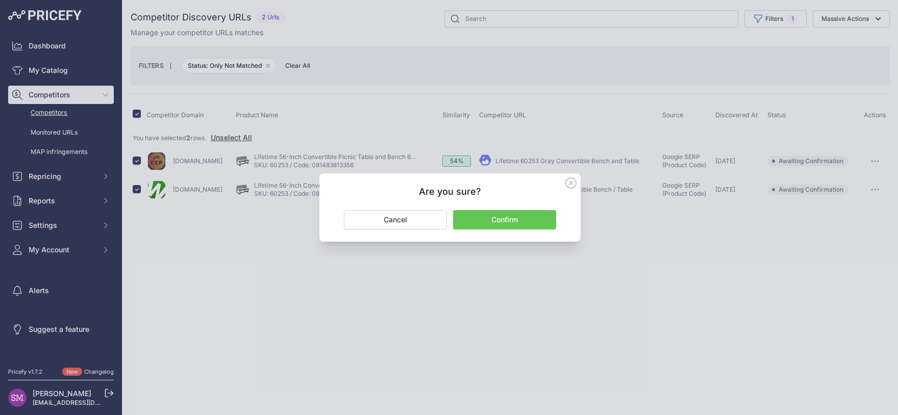
click at [500, 220] on button "Confirm" at bounding box center [504, 219] width 103 height 19
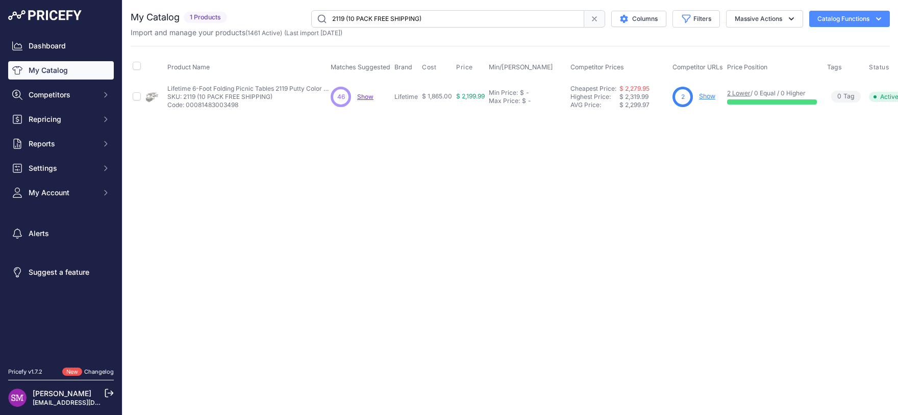
click at [365, 94] on span "Show" at bounding box center [365, 97] width 16 height 8
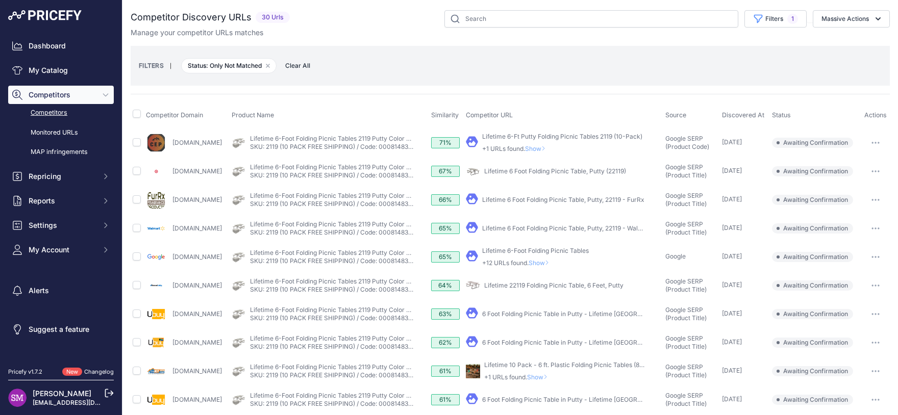
click at [872, 142] on icon "button" at bounding box center [872, 142] width 1 height 1
click at [851, 163] on button "Confirm match" at bounding box center [846, 164] width 84 height 16
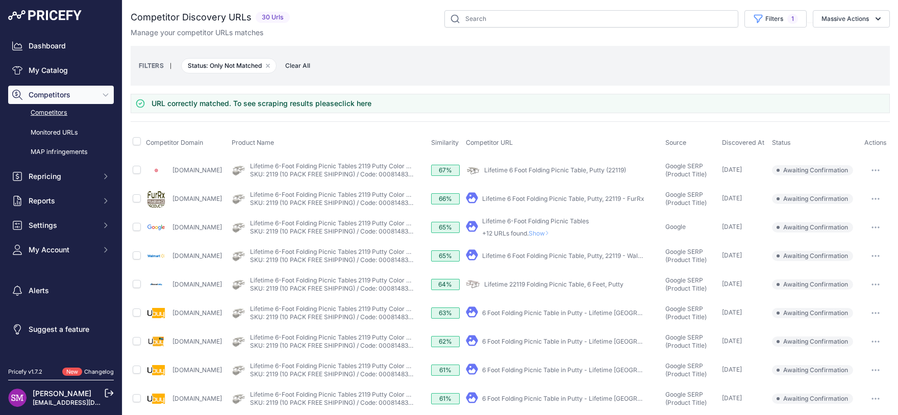
click at [612, 258] on link "Lifetime 6 Foot Folding Picnic Table, Putty, 22119 - Walmart" at bounding box center [566, 256] width 169 height 8
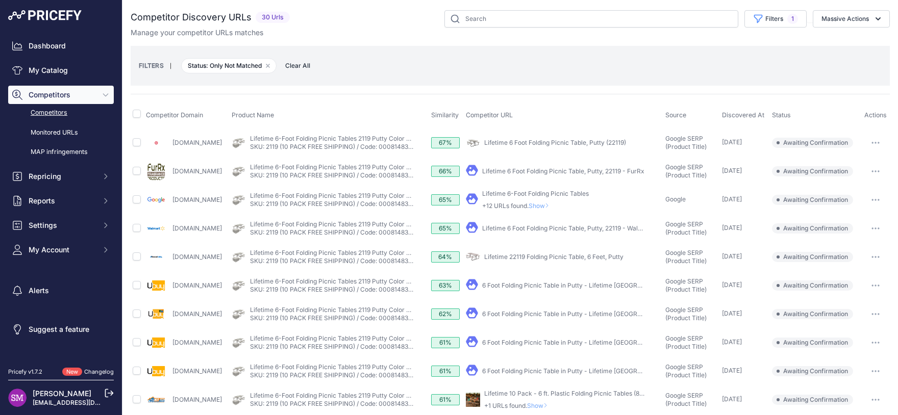
scroll to position [135, 0]
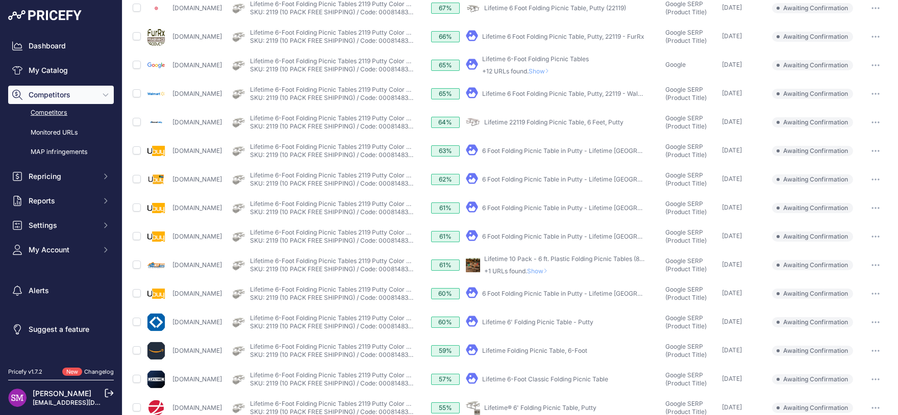
click at [548, 269] on icon at bounding box center [546, 271] width 4 height 6
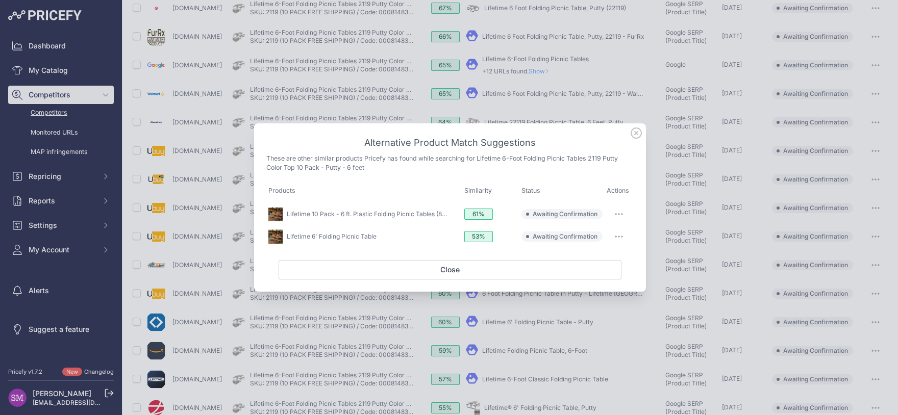
click at [636, 131] on icon at bounding box center [636, 133] width 11 height 11
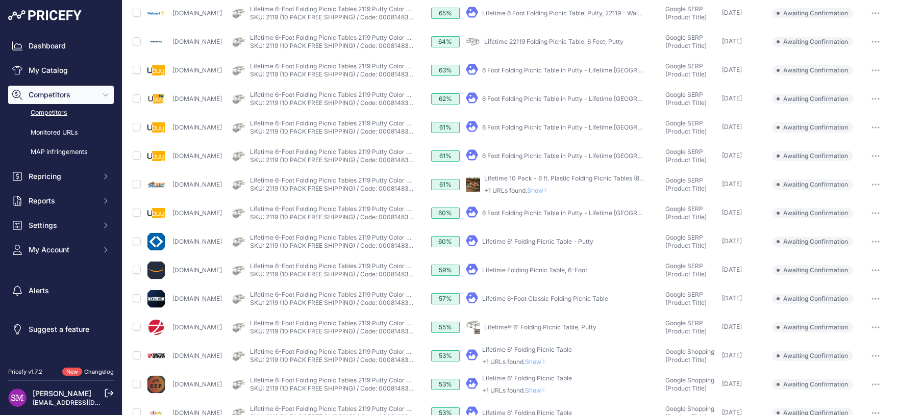
scroll to position [225, 0]
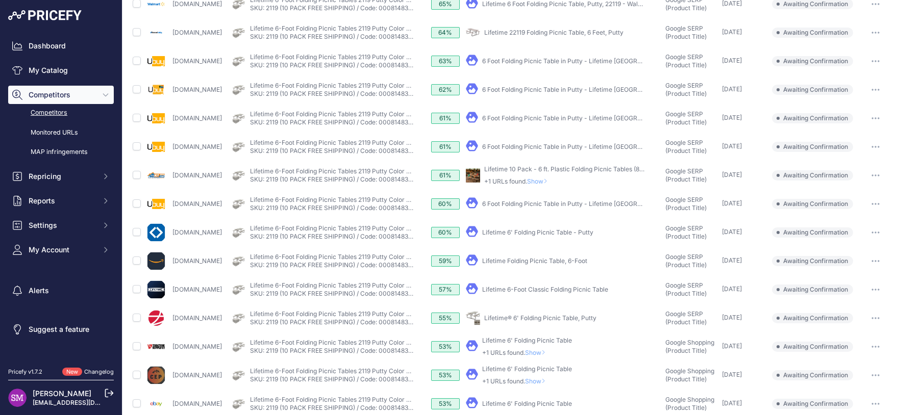
click at [553, 288] on link "Lifetime 6-Foot Classic Folding Picnic Table" at bounding box center [545, 290] width 126 height 8
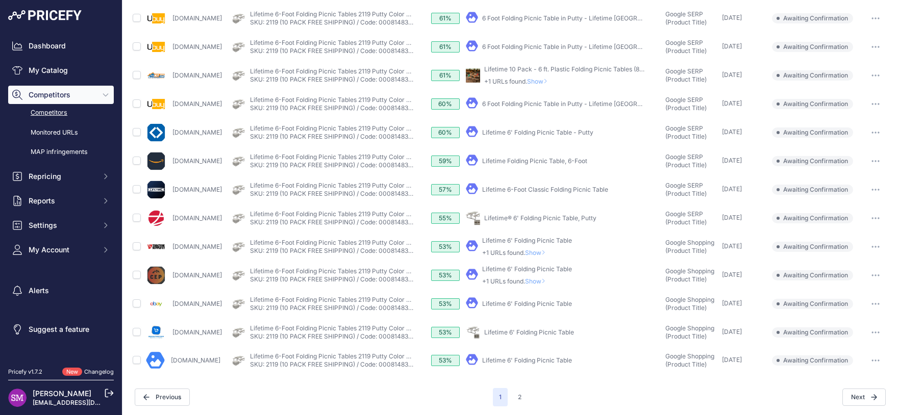
click at [546, 278] on p "+1 URLs found. Show" at bounding box center [527, 282] width 90 height 8
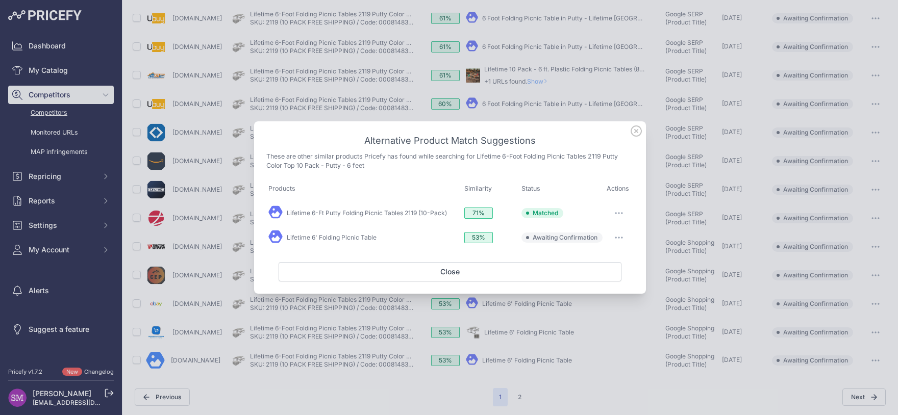
click at [620, 238] on icon "button" at bounding box center [619, 238] width 1 height 1
click at [599, 284] on button "Exclude match" at bounding box center [599, 280] width 65 height 16
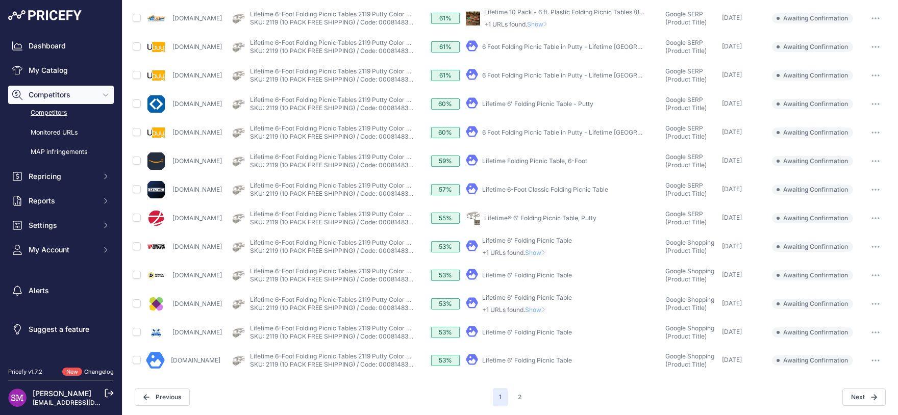
scroll to position [322, 0]
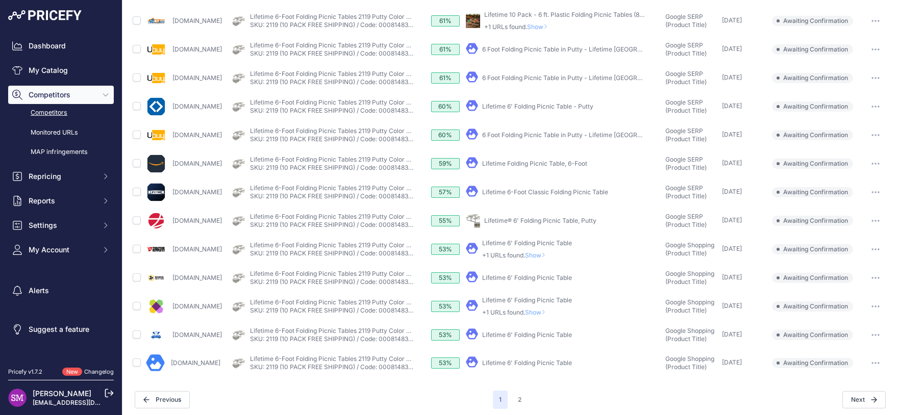
click at [548, 103] on link "Lifetime 6' Folding Picnic Table - Putty" at bounding box center [537, 107] width 111 height 8
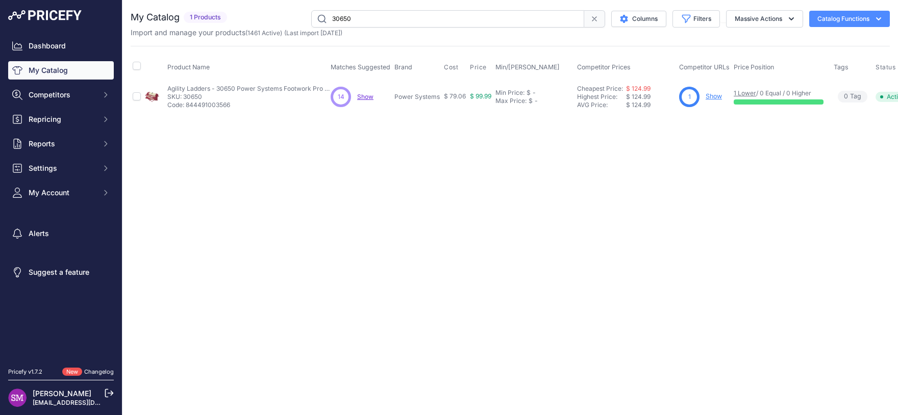
click at [362, 99] on span "Show" at bounding box center [365, 97] width 16 height 8
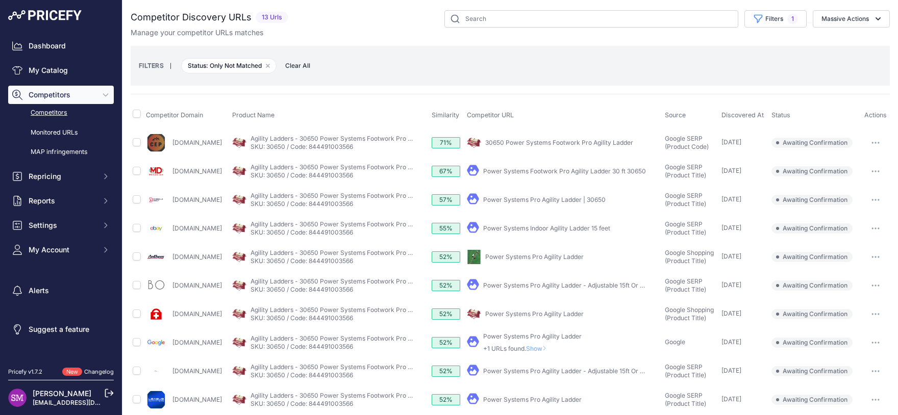
click at [874, 143] on button "button" at bounding box center [876, 143] width 20 height 14
click at [850, 162] on button "Confirm match" at bounding box center [846, 164] width 84 height 16
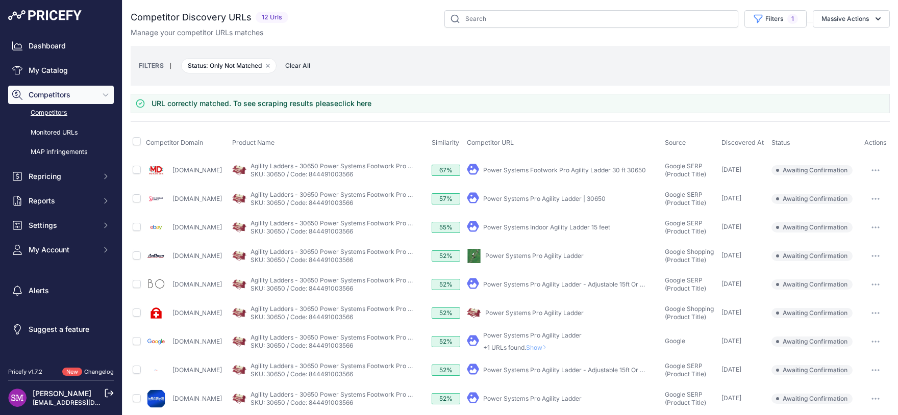
click at [638, 167] on link "Power Systems Footwork Pro Agility Ladder 30 ft 30650" at bounding box center [564, 170] width 163 height 8
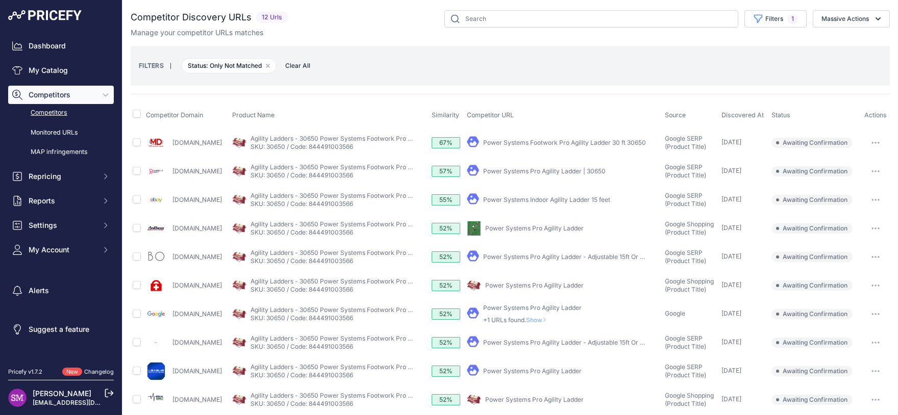
click at [539, 171] on link "Power Systems Pro Agility Ladder | 30650" at bounding box center [544, 171] width 122 height 8
click at [135, 142] on input "checkbox" at bounding box center [137, 142] width 8 height 8
checkbox input "true"
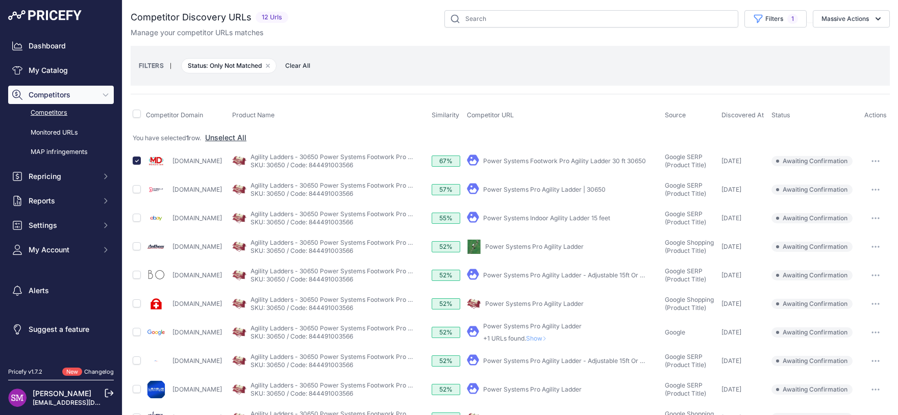
click at [546, 216] on link "Power Systems Indoor Agility Ladder 15 feet" at bounding box center [546, 218] width 127 height 8
click at [536, 247] on link "Power Systems Pro Agility Ladder" at bounding box center [534, 247] width 99 height 8
click at [135, 248] on input "checkbox" at bounding box center [137, 246] width 8 height 8
checkbox input "true"
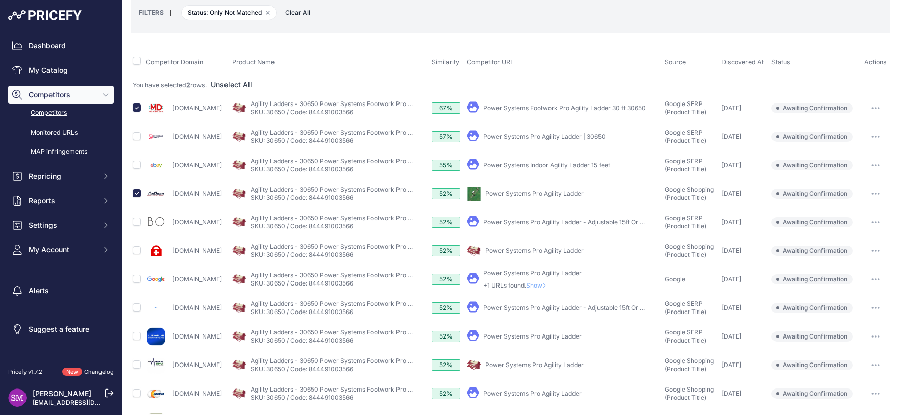
scroll to position [84, 0]
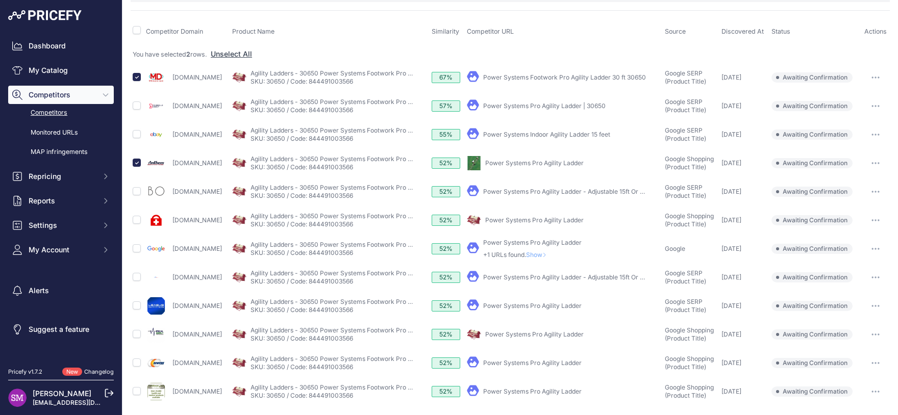
click at [549, 305] on link "Power Systems Pro Agility Ladder" at bounding box center [532, 306] width 99 height 8
click at [132, 304] on td at bounding box center [137, 306] width 13 height 29
click at [133, 305] on input "checkbox" at bounding box center [137, 306] width 8 height 8
checkbox input "true"
click at [559, 333] on link "Power Systems Pro Agility Ladder" at bounding box center [534, 335] width 99 height 8
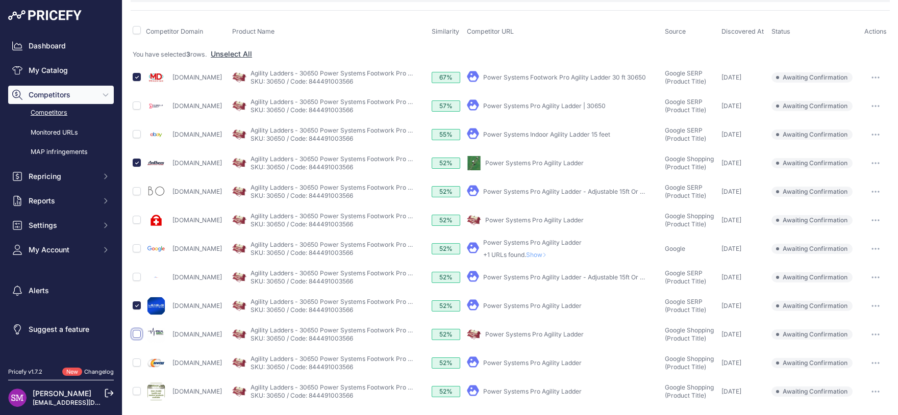
click at [139, 333] on input "checkbox" at bounding box center [137, 334] width 8 height 8
checkbox input "true"
click at [544, 363] on link "Power Systems Pro Agility Ladder" at bounding box center [532, 363] width 99 height 8
click at [131, 363] on td at bounding box center [137, 363] width 13 height 29
click at [137, 363] on input "checkbox" at bounding box center [137, 363] width 8 height 8
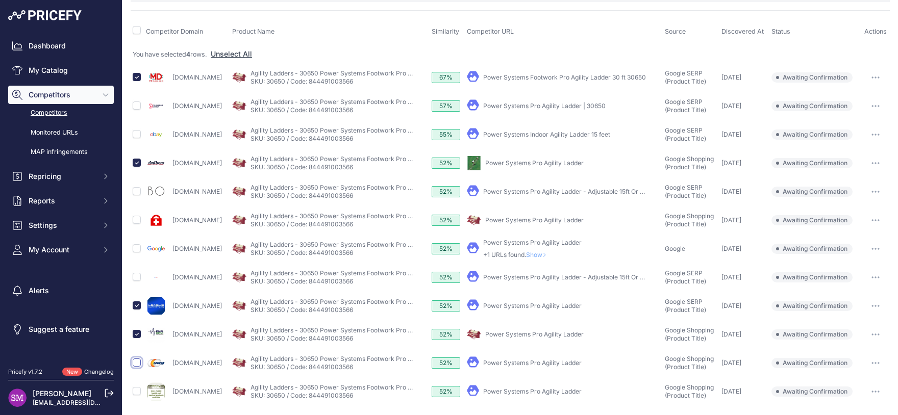
checkbox input "true"
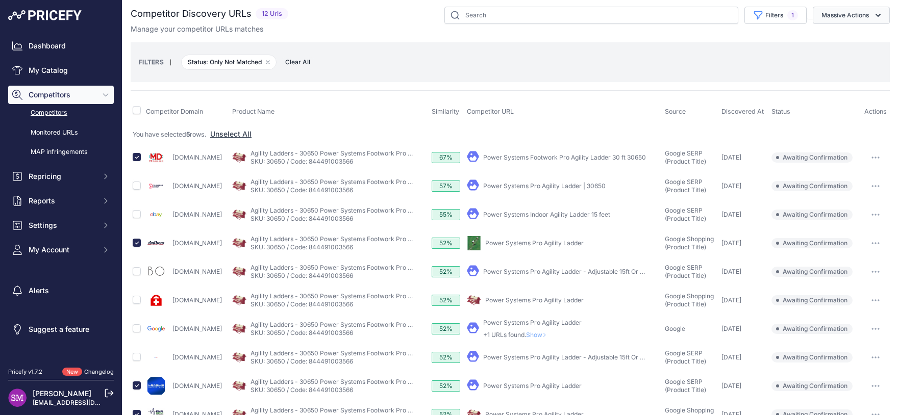
scroll to position [0, 0]
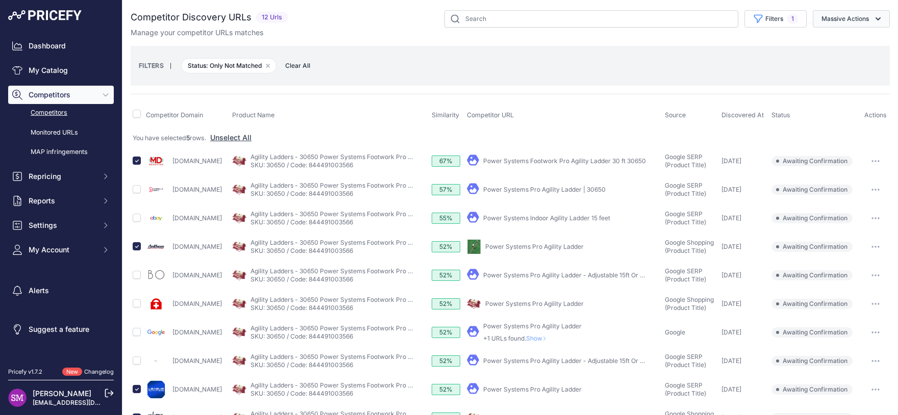
click at [840, 27] on button "Massive Actions" at bounding box center [851, 18] width 77 height 17
click at [836, 40] on span "Confirm Match" at bounding box center [842, 42] width 50 height 9
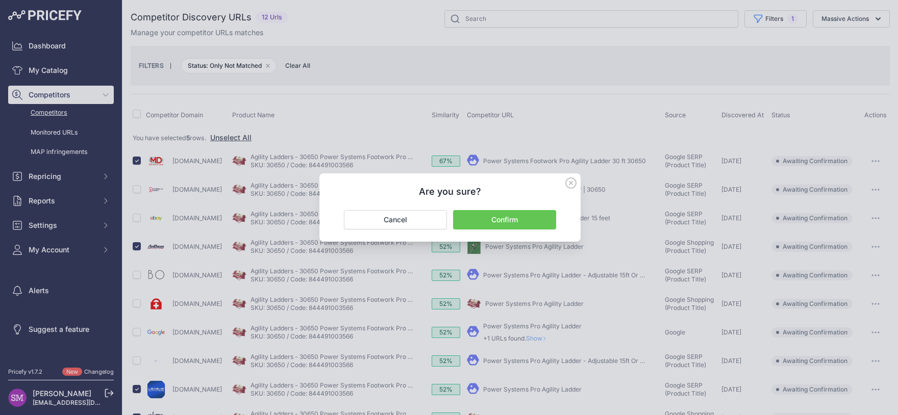
click at [517, 218] on button "Confirm" at bounding box center [504, 219] width 103 height 19
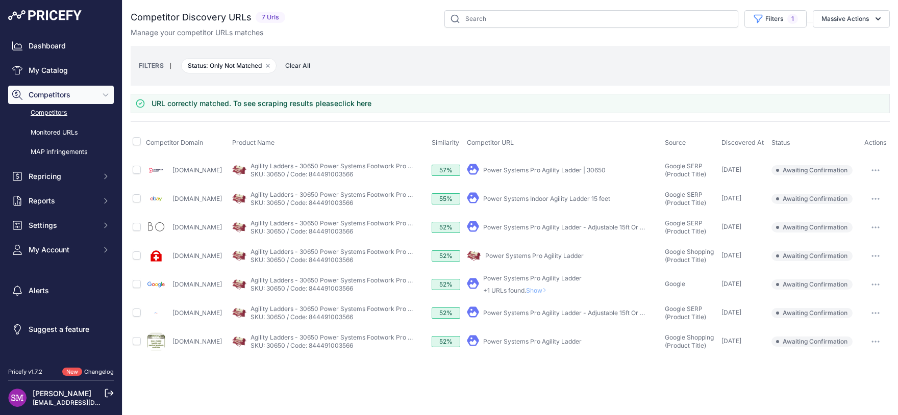
click at [510, 253] on link "Power Systems Pro Agility Ladder" at bounding box center [534, 256] width 99 height 8
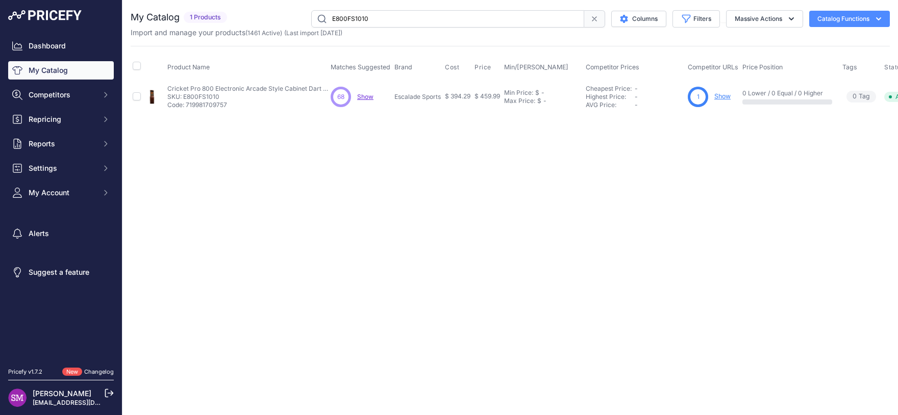
click at [366, 98] on span "Show" at bounding box center [365, 97] width 16 height 8
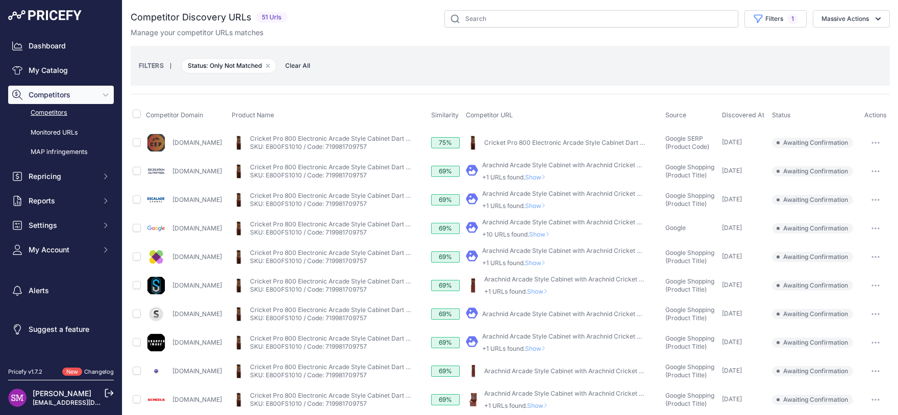
click at [866, 140] on button "button" at bounding box center [876, 143] width 20 height 14
click at [851, 162] on button "Confirm match" at bounding box center [846, 164] width 84 height 16
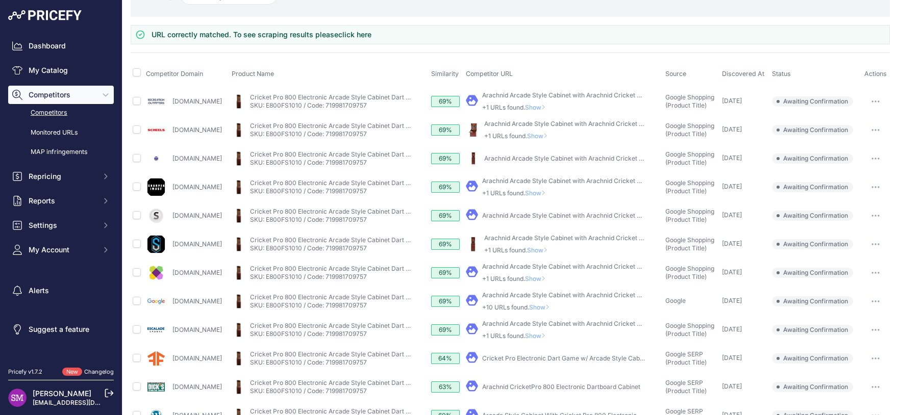
scroll to position [135, 0]
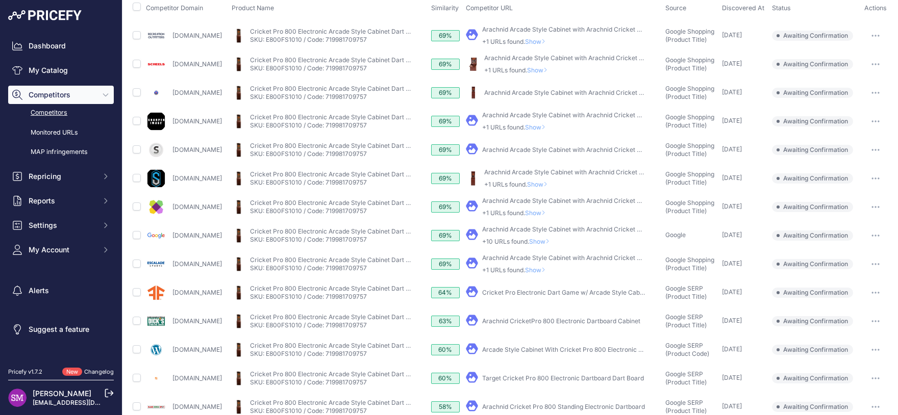
click at [550, 269] on span "Show" at bounding box center [537, 270] width 24 height 8
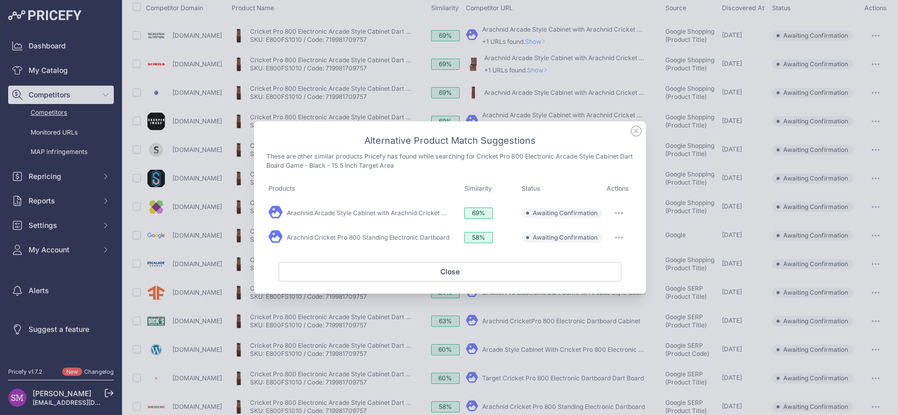
scroll to position [107, 0]
click at [422, 213] on link "Arachnid Arcade Style Cabinet with Arachnid Cricket Pro 800 Electronic Dartboard" at bounding box center [407, 213] width 240 height 8
click at [441, 235] on link "Arachnid Cricket Pro 800 Standing Electronic Dartboard" at bounding box center [368, 238] width 163 height 8
click at [403, 213] on link "Arachnid Arcade Style Cabinet with Arachnid Cricket Pro 800 Electronic Dartboard" at bounding box center [407, 213] width 240 height 8
click at [616, 214] on icon "button" at bounding box center [616, 213] width 1 height 1
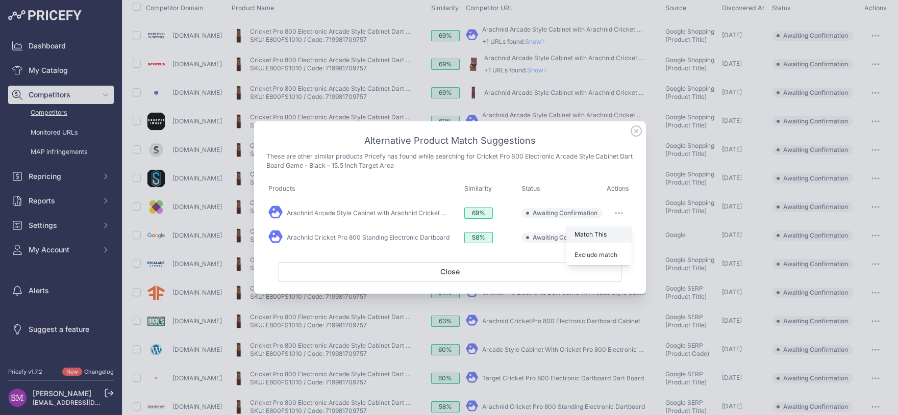
click at [604, 238] on span "Match This" at bounding box center [591, 235] width 32 height 8
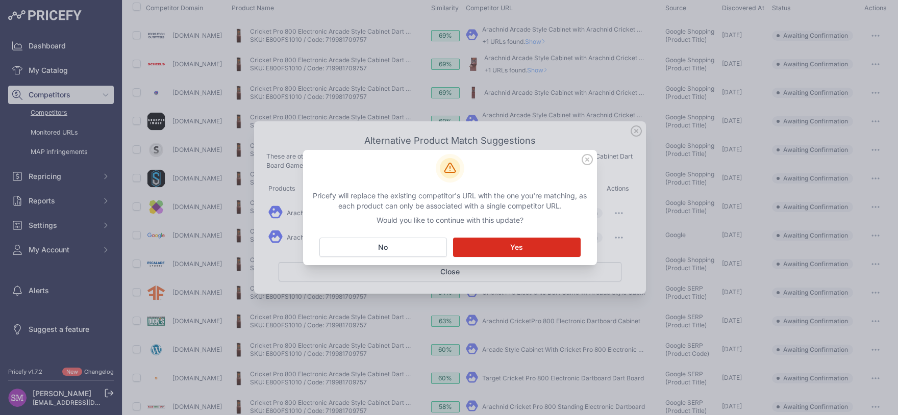
click at [537, 257] on div "Pricefy will replace the existing competitor's URL with the one you're matching…" at bounding box center [450, 207] width 294 height 115
click at [514, 250] on span "Yes" at bounding box center [516, 247] width 13 height 10
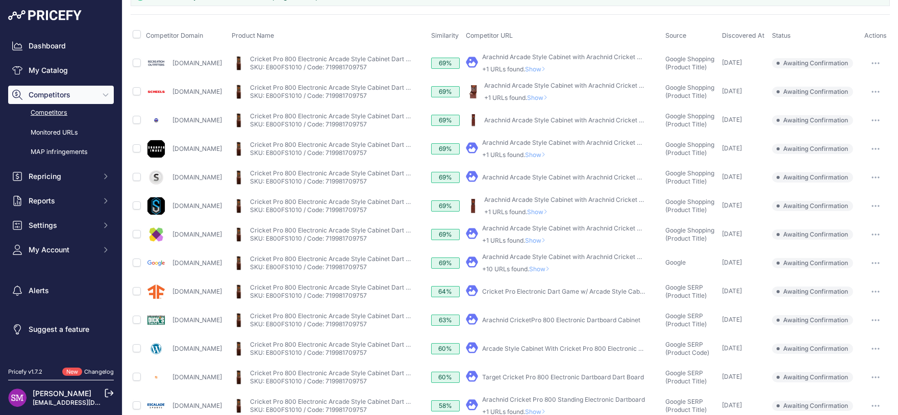
scroll to position [135, 0]
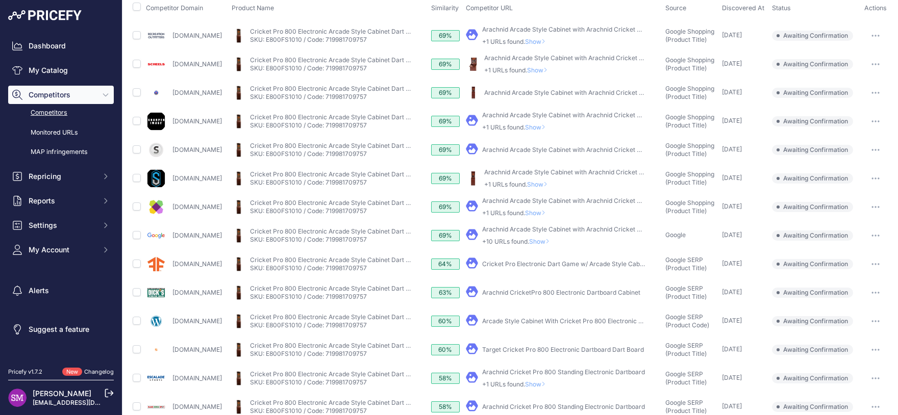
click at [548, 385] on span "Show" at bounding box center [537, 385] width 24 height 8
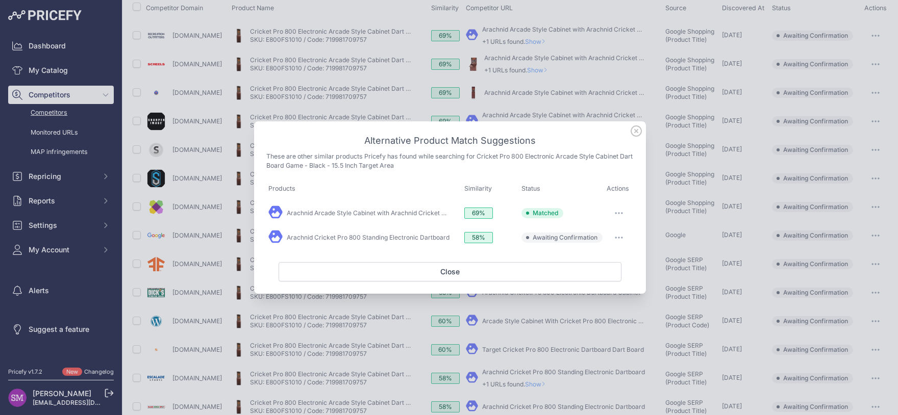
click at [624, 236] on button "button" at bounding box center [619, 238] width 20 height 14
click at [604, 283] on span "Exclude match" at bounding box center [596, 280] width 43 height 8
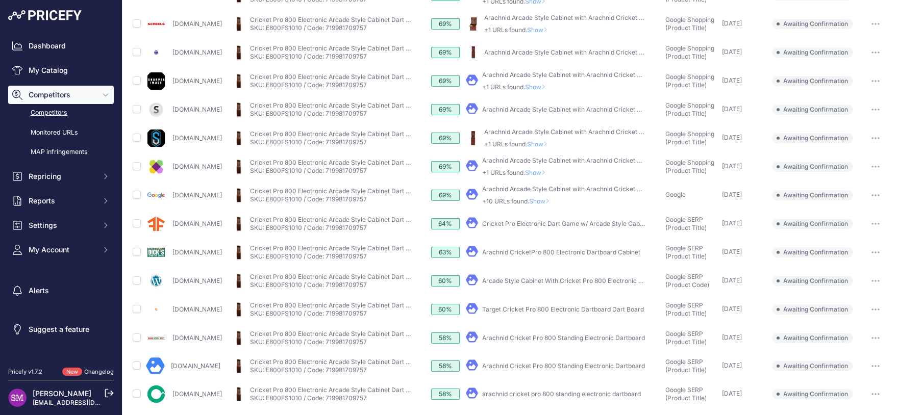
scroll to position [190, 0]
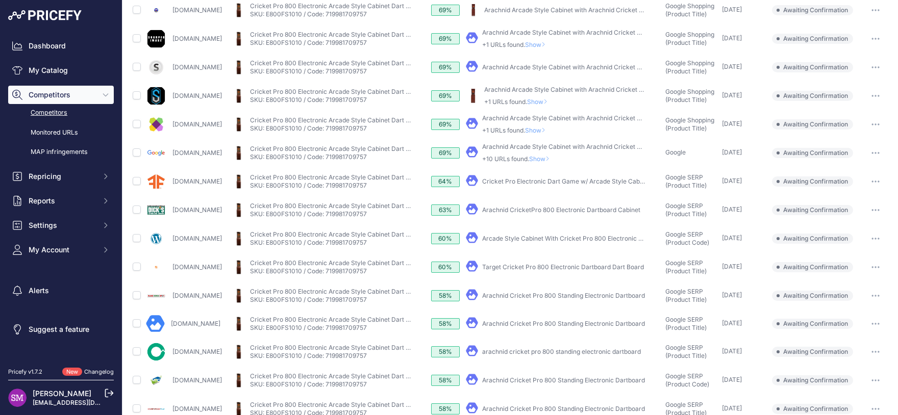
click at [576, 211] on link "Arachnid CricketPro 800 Electronic Dartboard Cabinet" at bounding box center [561, 210] width 158 height 8
click at [872, 210] on icon "button" at bounding box center [872, 210] width 1 height 1
click at [0, 0] on button "Confirm match" at bounding box center [0, 0] width 0 height 0
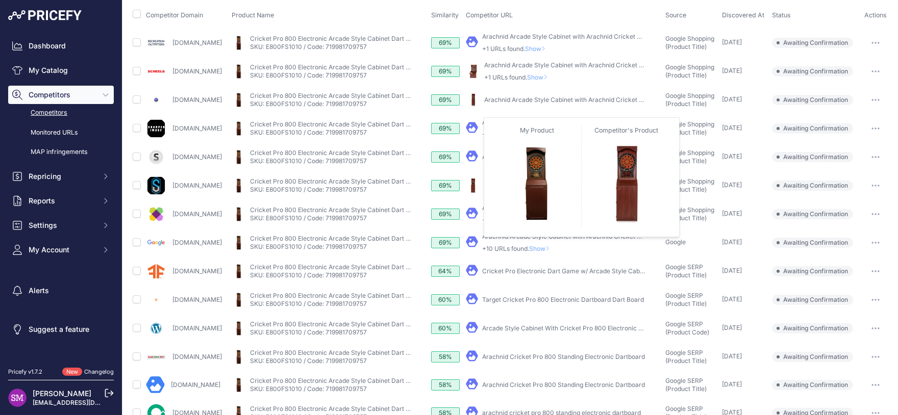
scroll to position [0, 0]
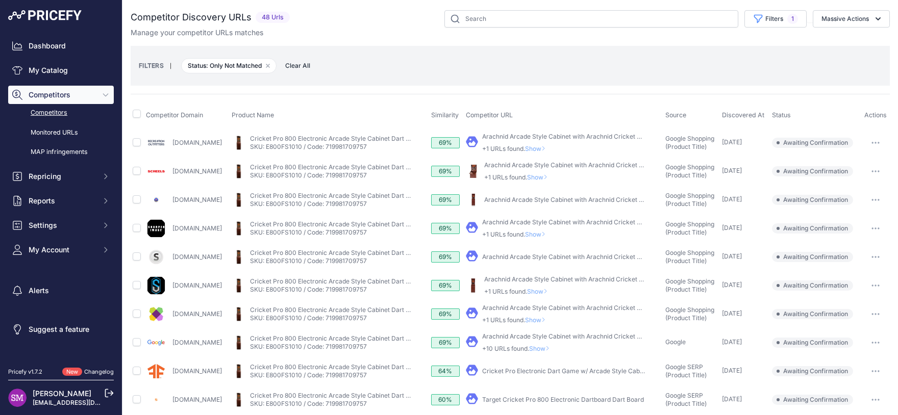
click at [181, 115] on span "Competitor Domain" at bounding box center [174, 115] width 57 height 8
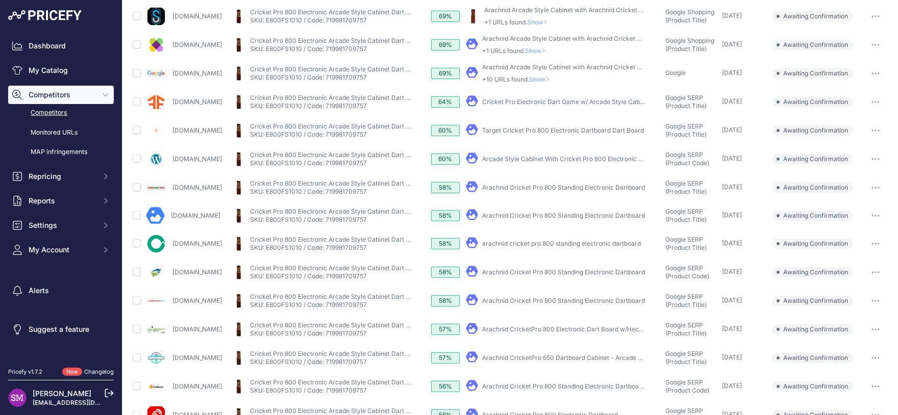
scroll to position [325, 0]
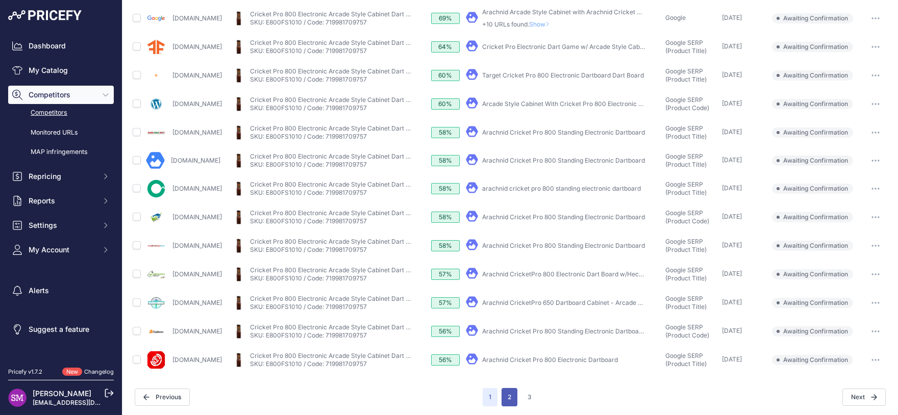
click at [503, 401] on button "2" at bounding box center [510, 397] width 16 height 18
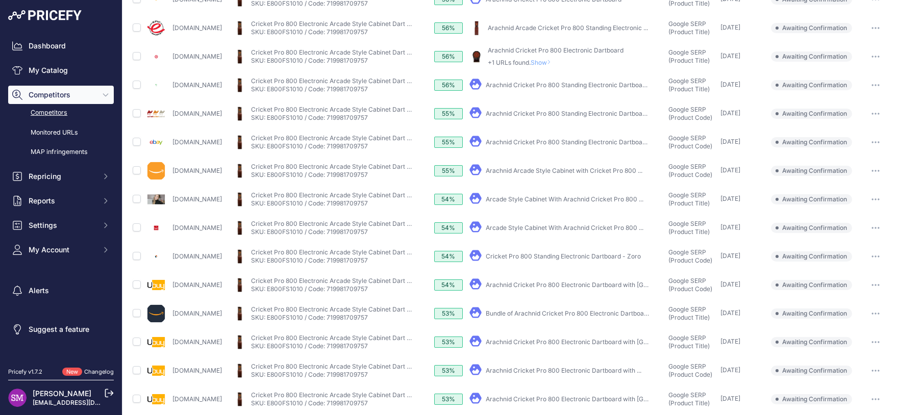
scroll to position [326, 0]
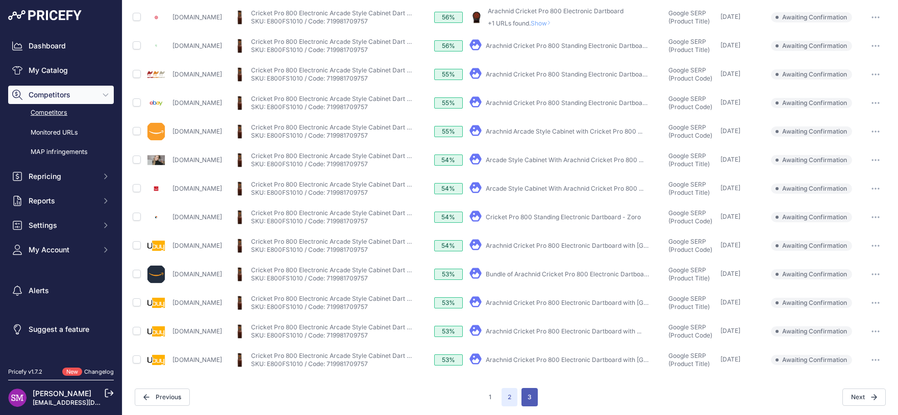
click at [525, 392] on button "3" at bounding box center [530, 397] width 16 height 18
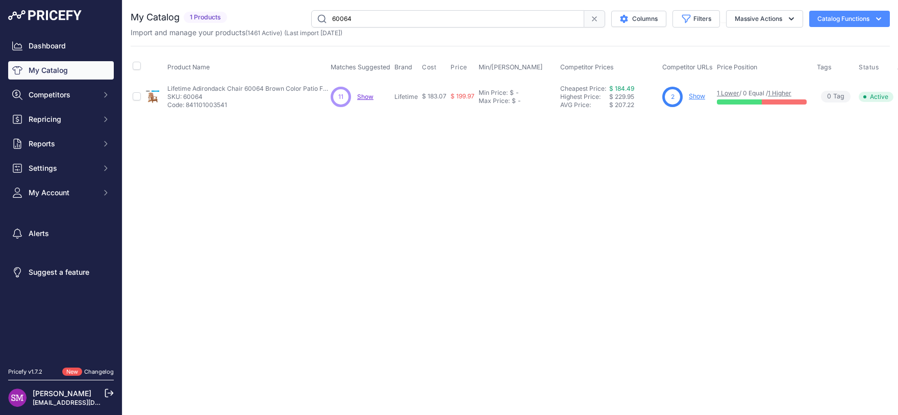
click at [363, 93] on span "Show" at bounding box center [365, 97] width 16 height 8
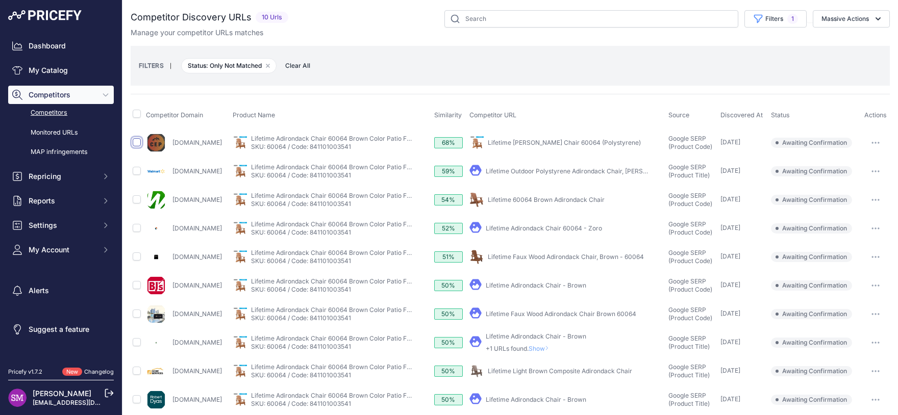
click at [138, 142] on input "checkbox" at bounding box center [137, 142] width 8 height 8
checkbox input "true"
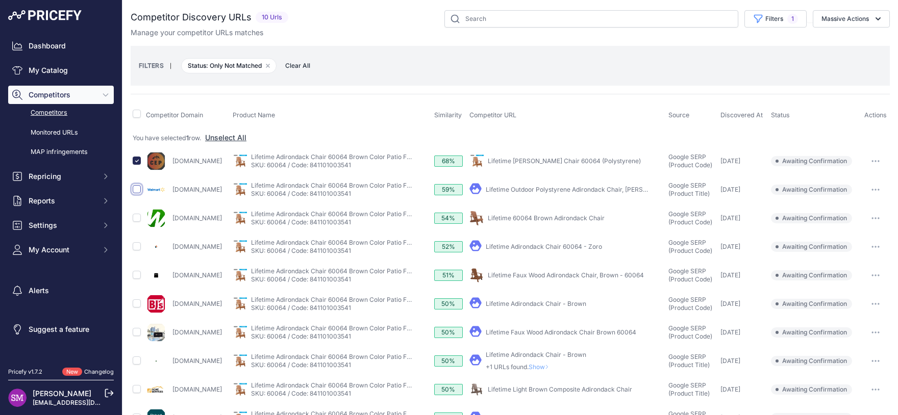
click at [138, 187] on input "checkbox" at bounding box center [137, 189] width 8 height 8
checkbox input "true"
click at [138, 215] on input "checkbox" at bounding box center [137, 218] width 8 height 8
checkbox input "true"
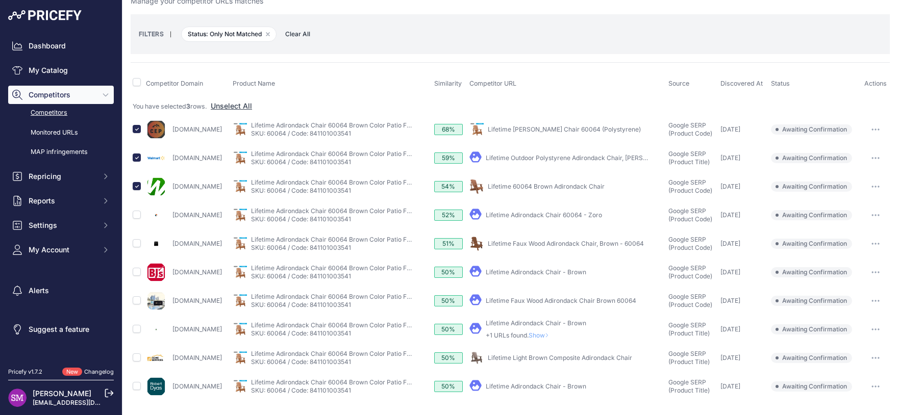
scroll to position [27, 0]
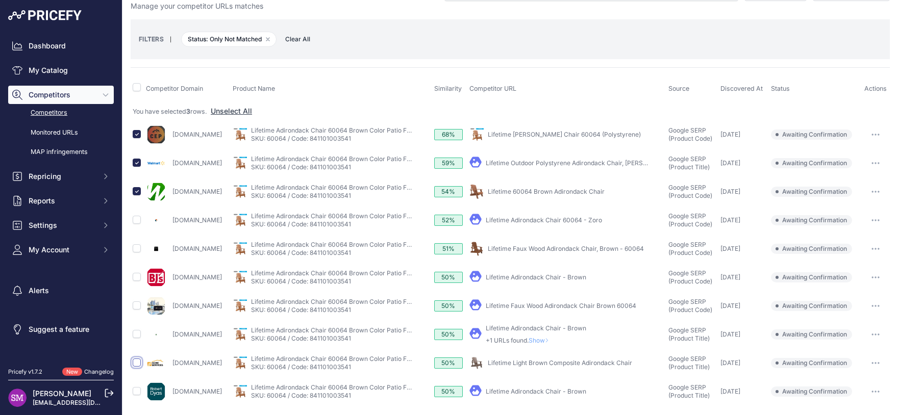
click at [137, 362] on input "checkbox" at bounding box center [137, 363] width 8 height 8
checkbox input "true"
click at [548, 276] on link "Lifetime Adirondack Chair - Brown" at bounding box center [536, 278] width 101 height 8
click at [138, 279] on input "checkbox" at bounding box center [137, 277] width 8 height 8
checkbox input "true"
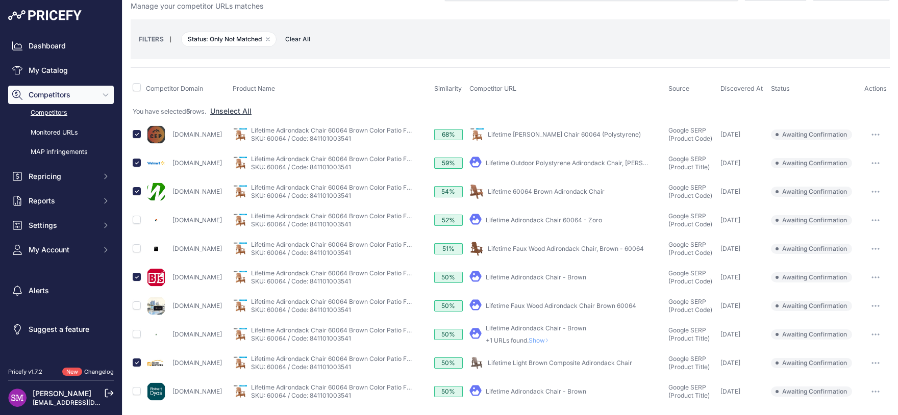
click at [557, 218] on link "Lifetime Adirondack Chair 60064 - Zoro" at bounding box center [544, 220] width 116 height 8
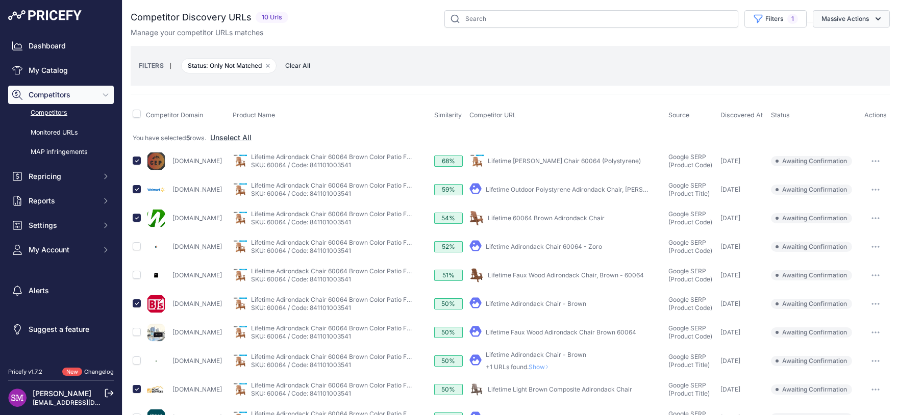
click at [843, 26] on button "Massive Actions" at bounding box center [851, 18] width 77 height 17
click at [839, 44] on span "Confirm Match" at bounding box center [842, 42] width 50 height 9
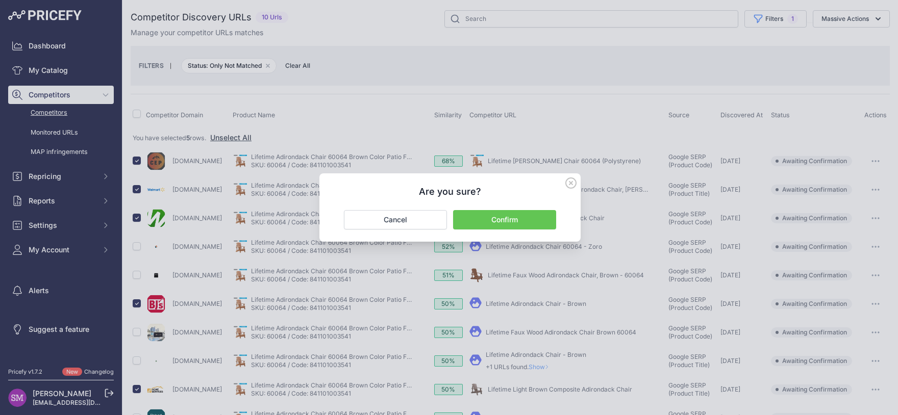
click at [507, 216] on button "Confirm" at bounding box center [504, 219] width 103 height 19
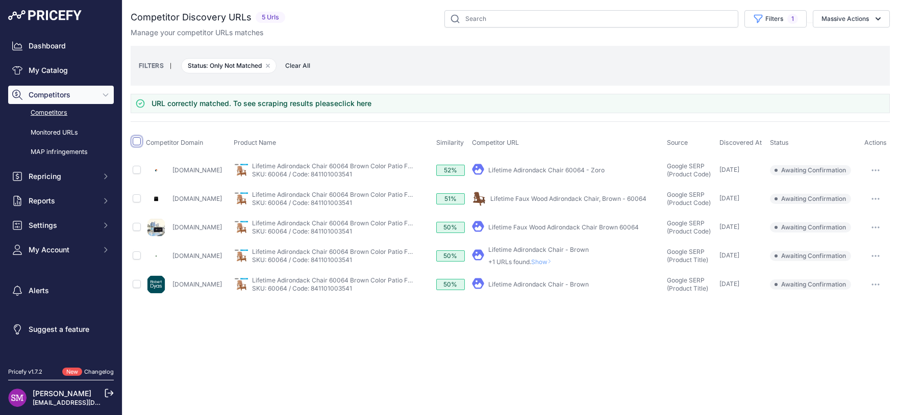
click at [137, 142] on input "checkbox" at bounding box center [137, 141] width 8 height 8
checkbox input "true"
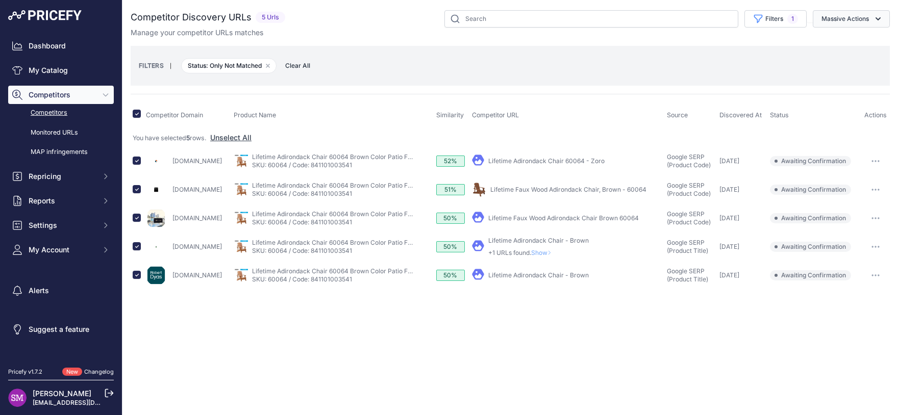
click at [852, 20] on button "Massive Actions" at bounding box center [851, 18] width 77 height 17
click at [839, 78] on span "Exclude Match" at bounding box center [842, 79] width 50 height 9
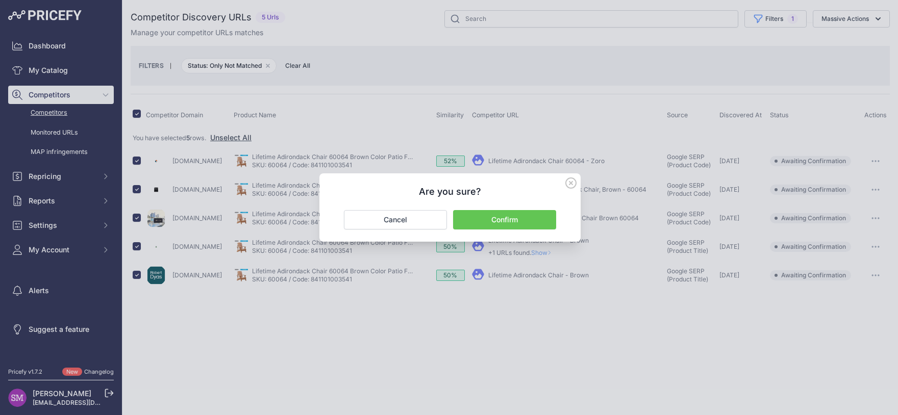
click at [503, 216] on button "Confirm" at bounding box center [504, 219] width 103 height 19
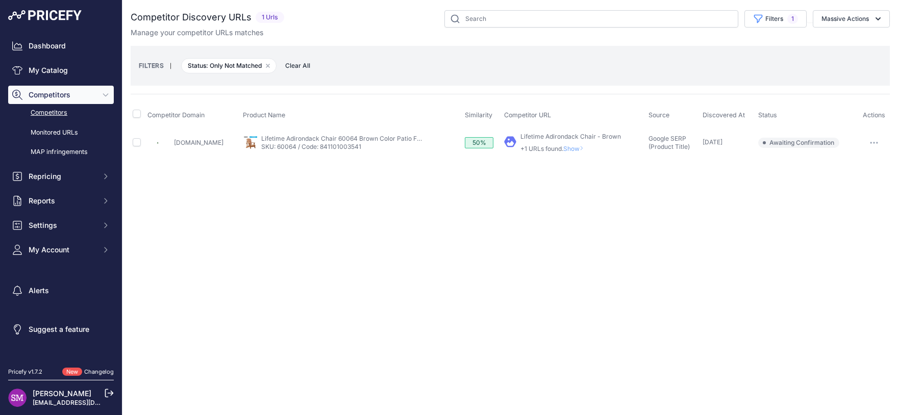
click at [588, 150] on span "Show" at bounding box center [575, 149] width 24 height 8
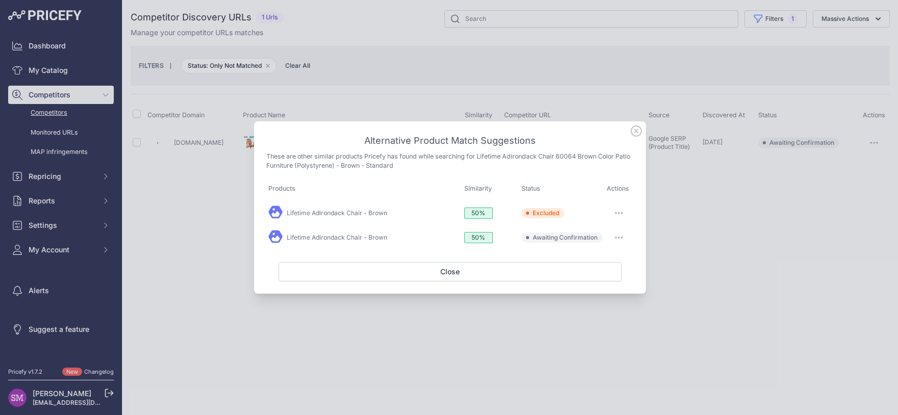
click at [611, 239] on button "button" at bounding box center [619, 238] width 20 height 14
click at [593, 279] on span "Exclude match" at bounding box center [596, 280] width 43 height 8
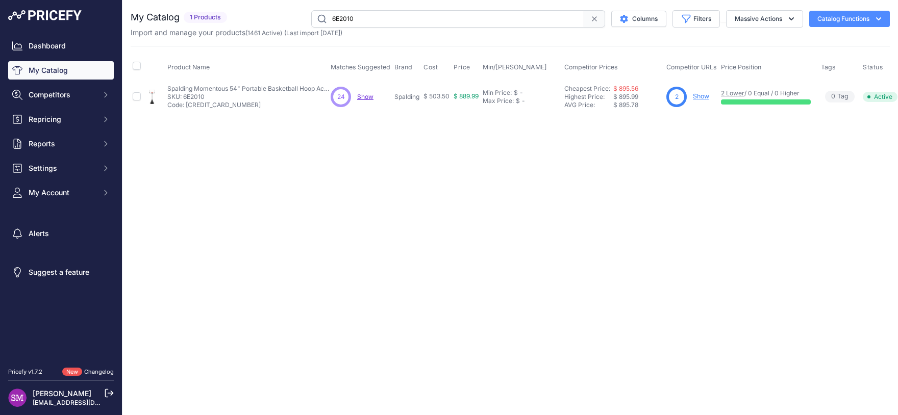
click at [356, 98] on div "24 24 Show Discovering..." at bounding box center [361, 97] width 60 height 20
click at [363, 94] on span "Show" at bounding box center [365, 97] width 16 height 8
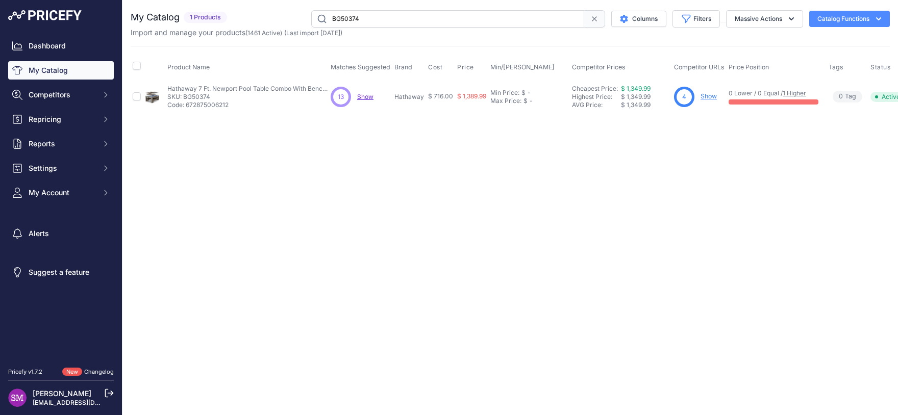
click at [369, 99] on span "Show" at bounding box center [365, 97] width 16 height 8
click at [361, 97] on span "Show" at bounding box center [365, 97] width 16 height 8
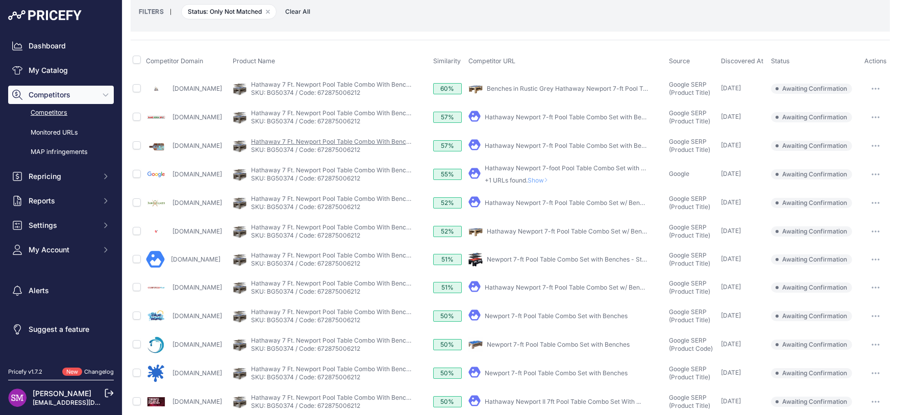
scroll to position [64, 0]
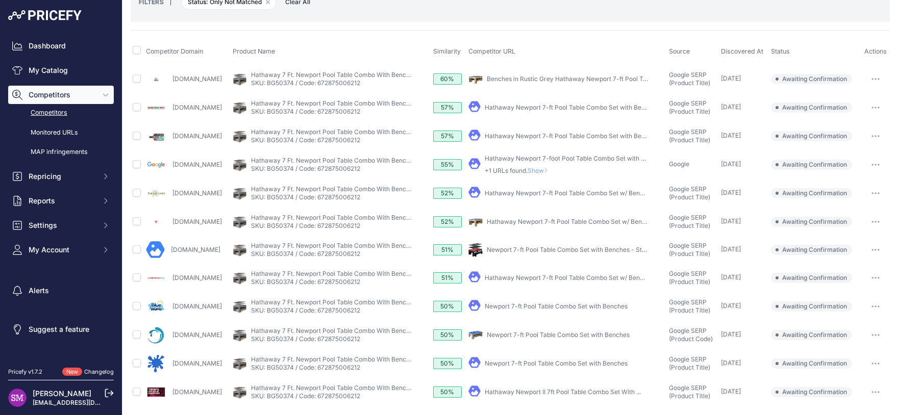
click at [526, 303] on link "Newport 7-ft Pool Table Combo Set with Benches" at bounding box center [556, 307] width 143 height 8
click at [868, 304] on button "button" at bounding box center [876, 307] width 20 height 14
click at [0, 0] on button "Confirm match" at bounding box center [0, 0] width 0 height 0
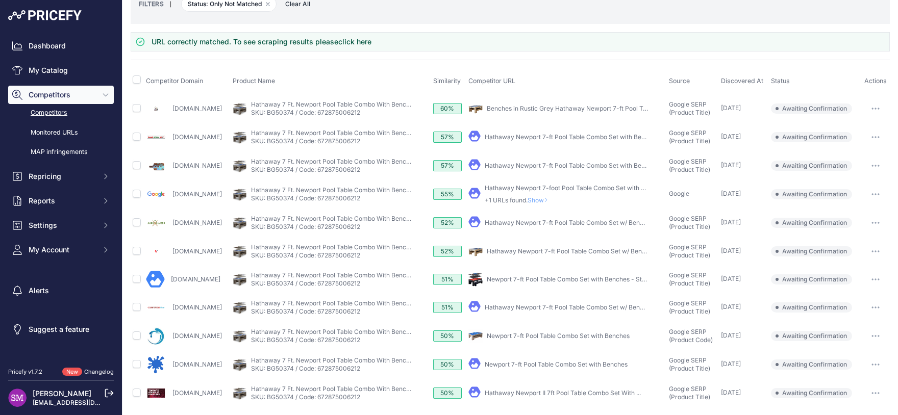
scroll to position [63, 0]
click at [590, 135] on link "Hathaway Newport 7-ft Pool Table Combo Set with Benches" at bounding box center [572, 136] width 174 height 8
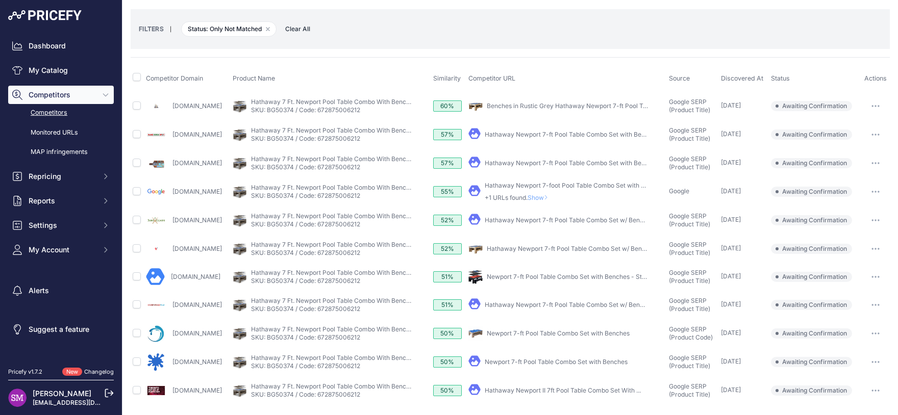
scroll to position [35, 0]
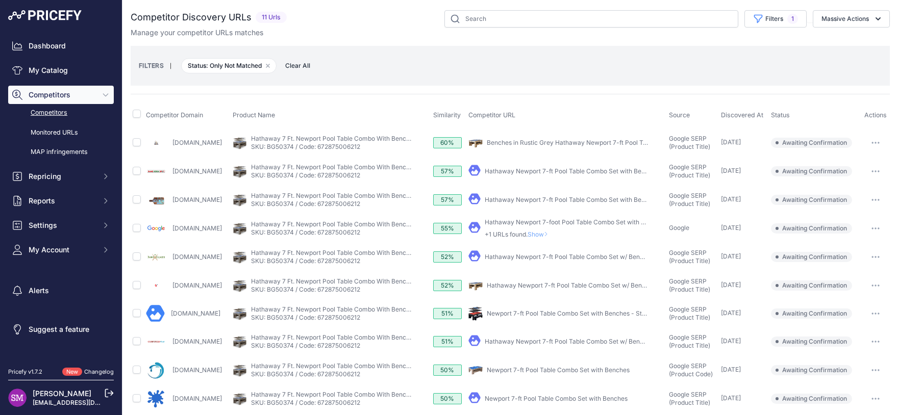
click at [536, 170] on link "Hathaway Newport 7-ft Pool Table Combo Set with Benches" at bounding box center [572, 171] width 174 height 8
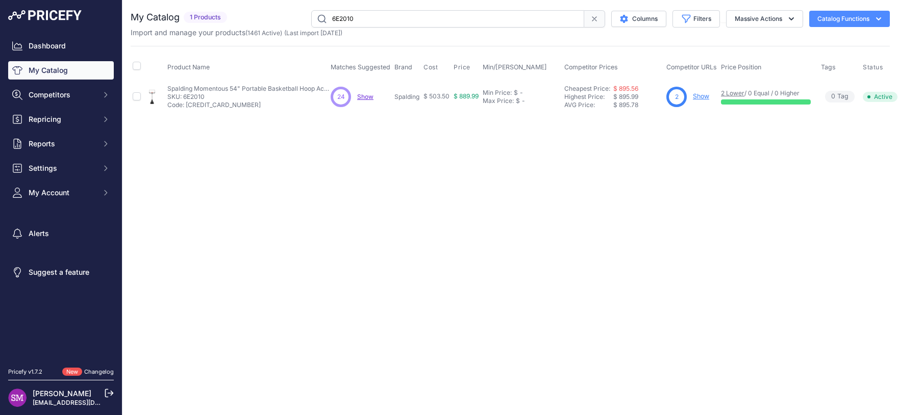
click at [365, 96] on span "Show" at bounding box center [365, 97] width 16 height 8
click at [343, 92] on span "24" at bounding box center [341, 96] width 8 height 9
click at [363, 96] on span "Show" at bounding box center [365, 97] width 16 height 8
click at [362, 95] on span "Show" at bounding box center [365, 97] width 16 height 8
